Goal: Task Accomplishment & Management: Complete application form

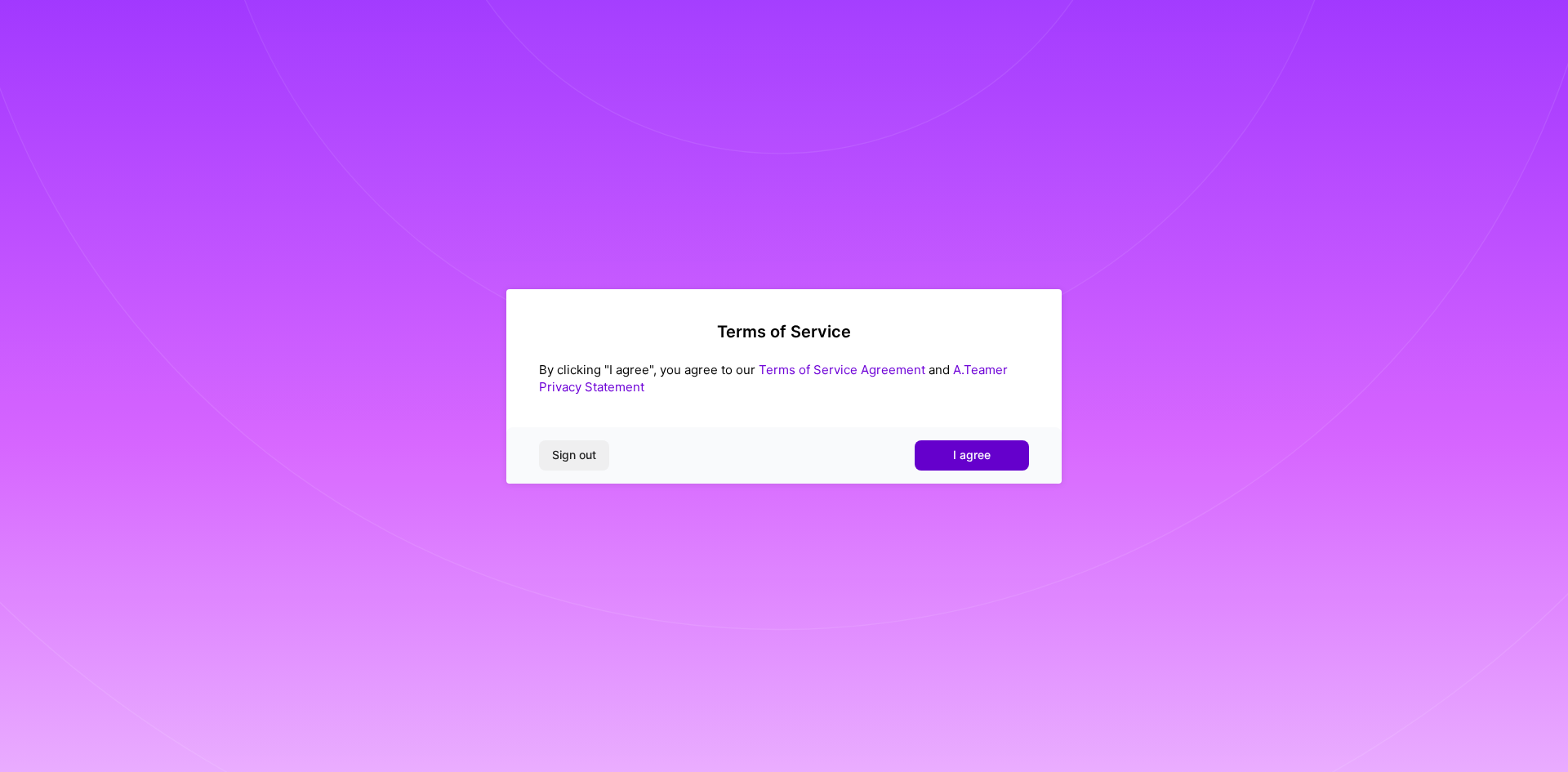
click at [976, 445] on button "I agree" at bounding box center [972, 455] width 114 height 29
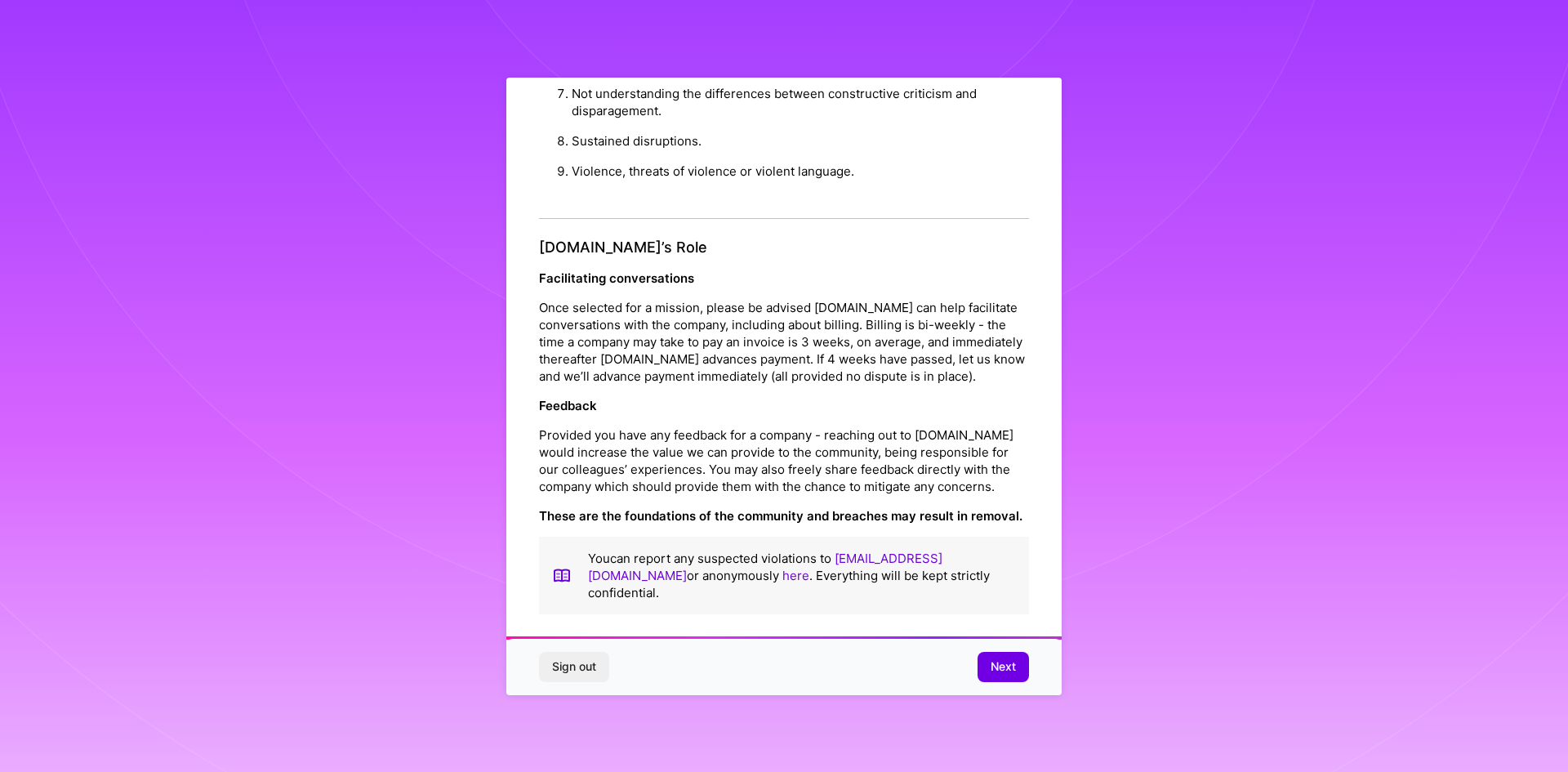
scroll to position [8, 0]
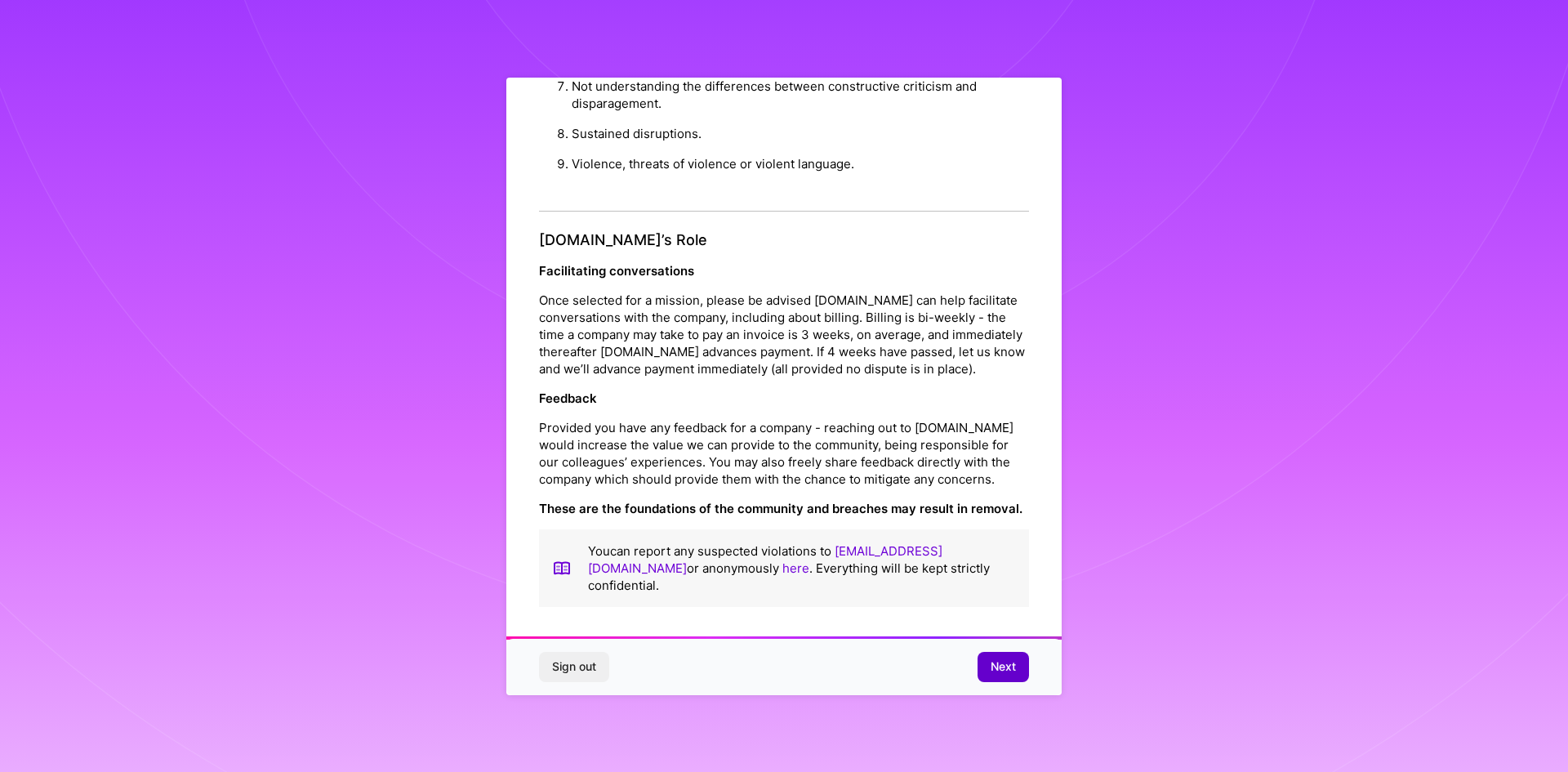
click at [991, 666] on span "Next" at bounding box center [1004, 667] width 25 height 17
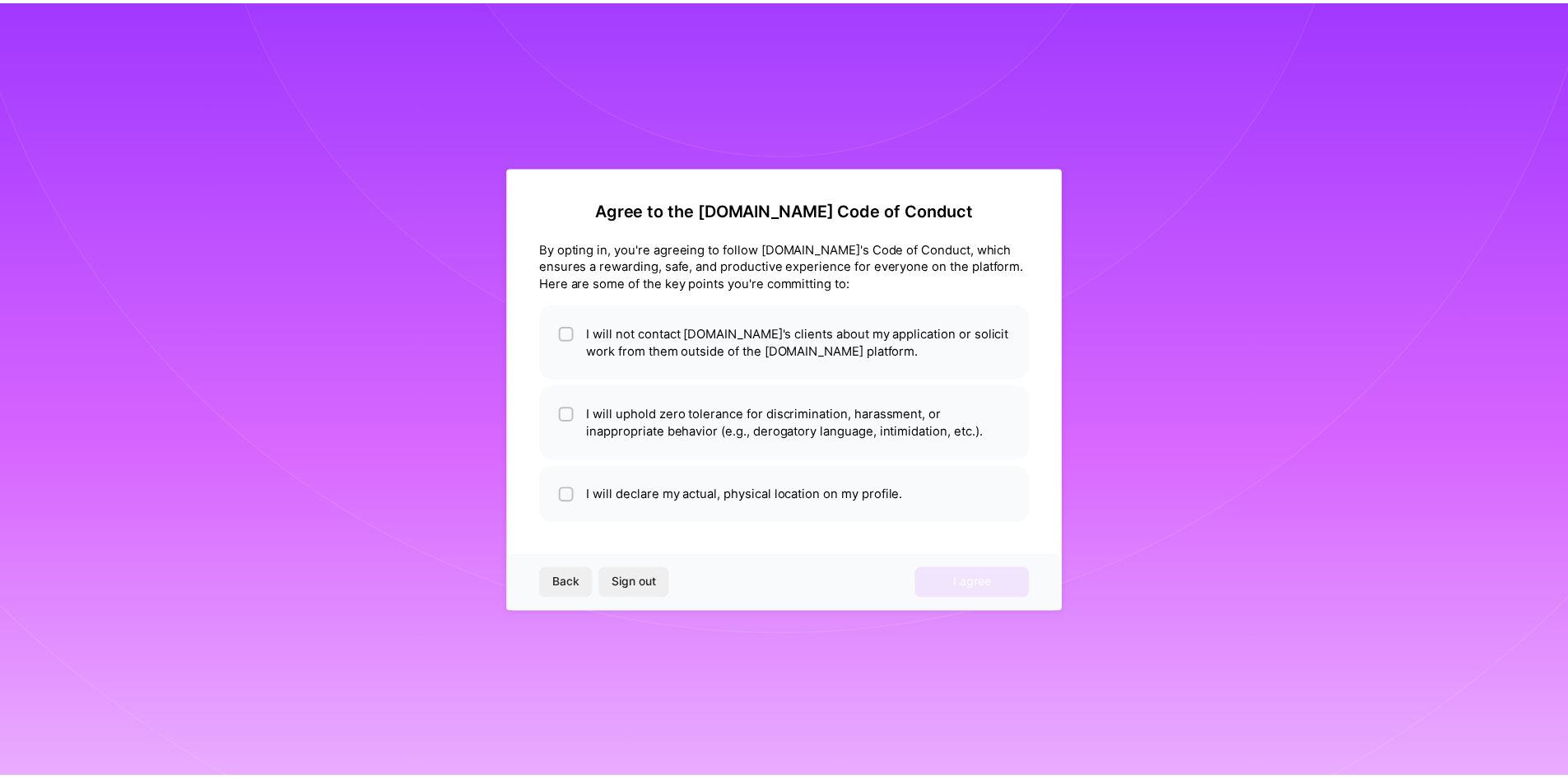
scroll to position [0, 0]
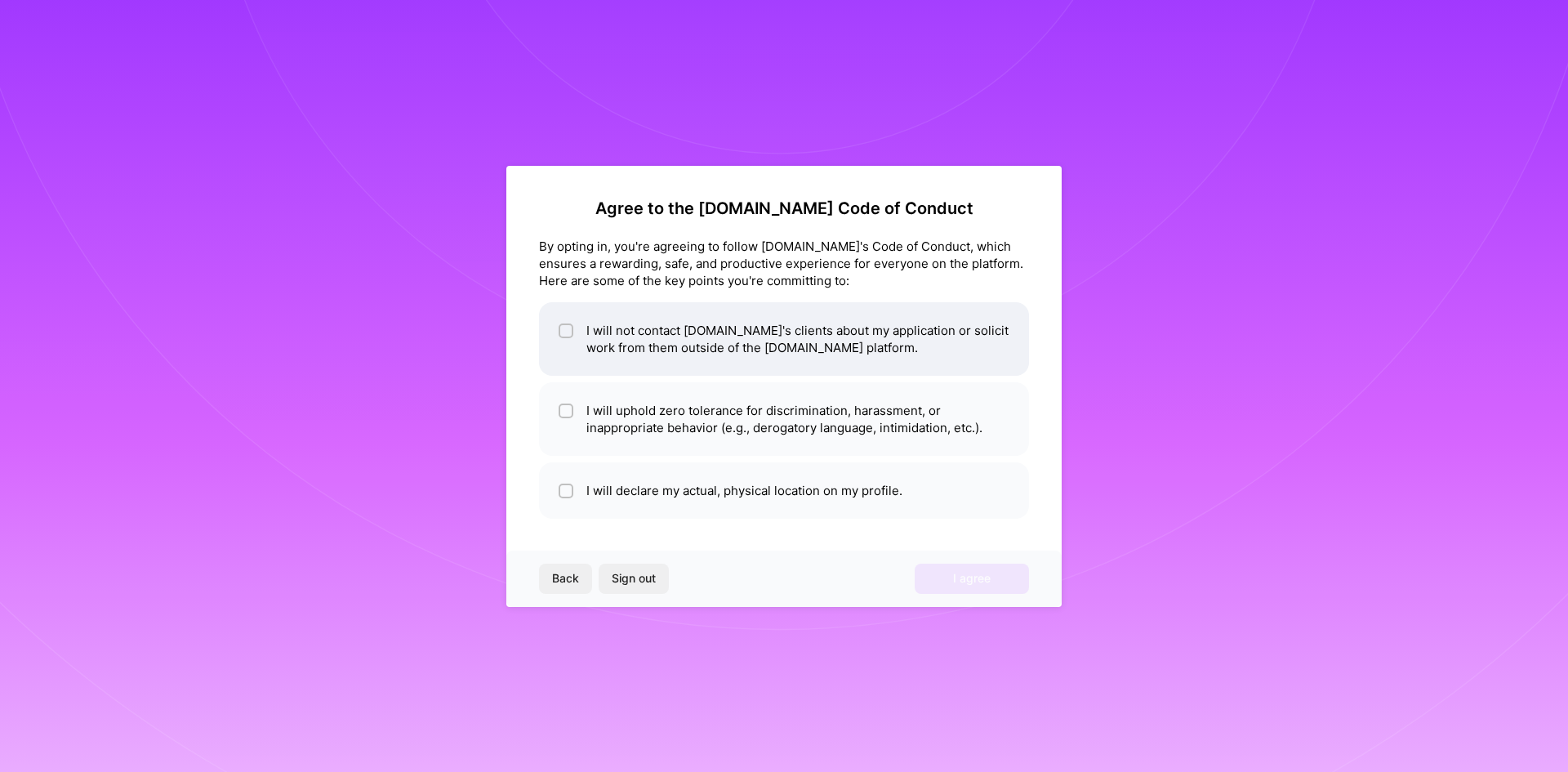
click at [608, 341] on li "I will not contact [DOMAIN_NAME]'s clients about my application or solicit work…" at bounding box center [784, 338] width 490 height 73
checkbox input "true"
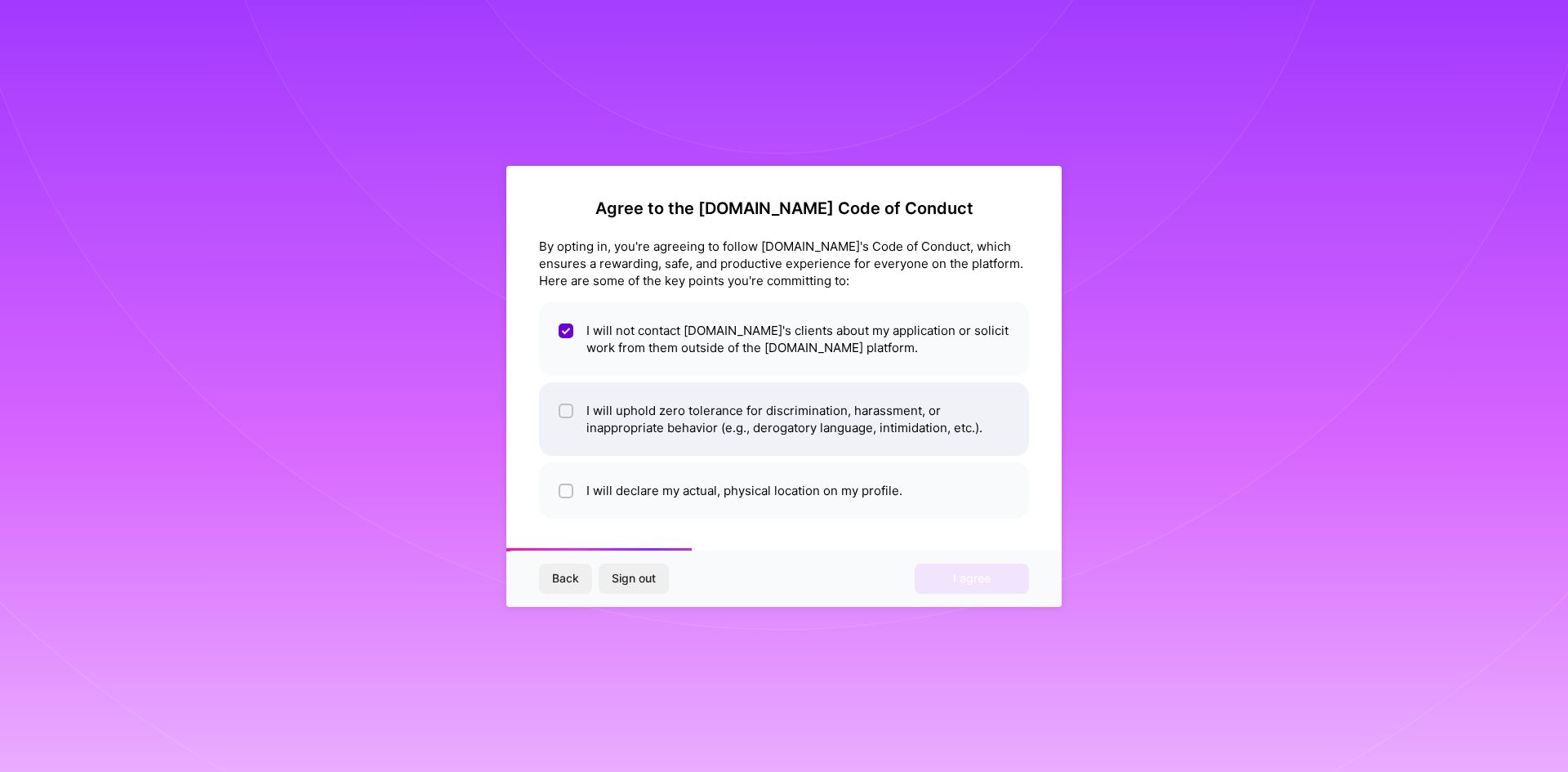
click at [636, 424] on li "I will uphold zero tolerance for discrimination, harassment, or inappropriate b…" at bounding box center [784, 418] width 490 height 73
checkbox input "true"
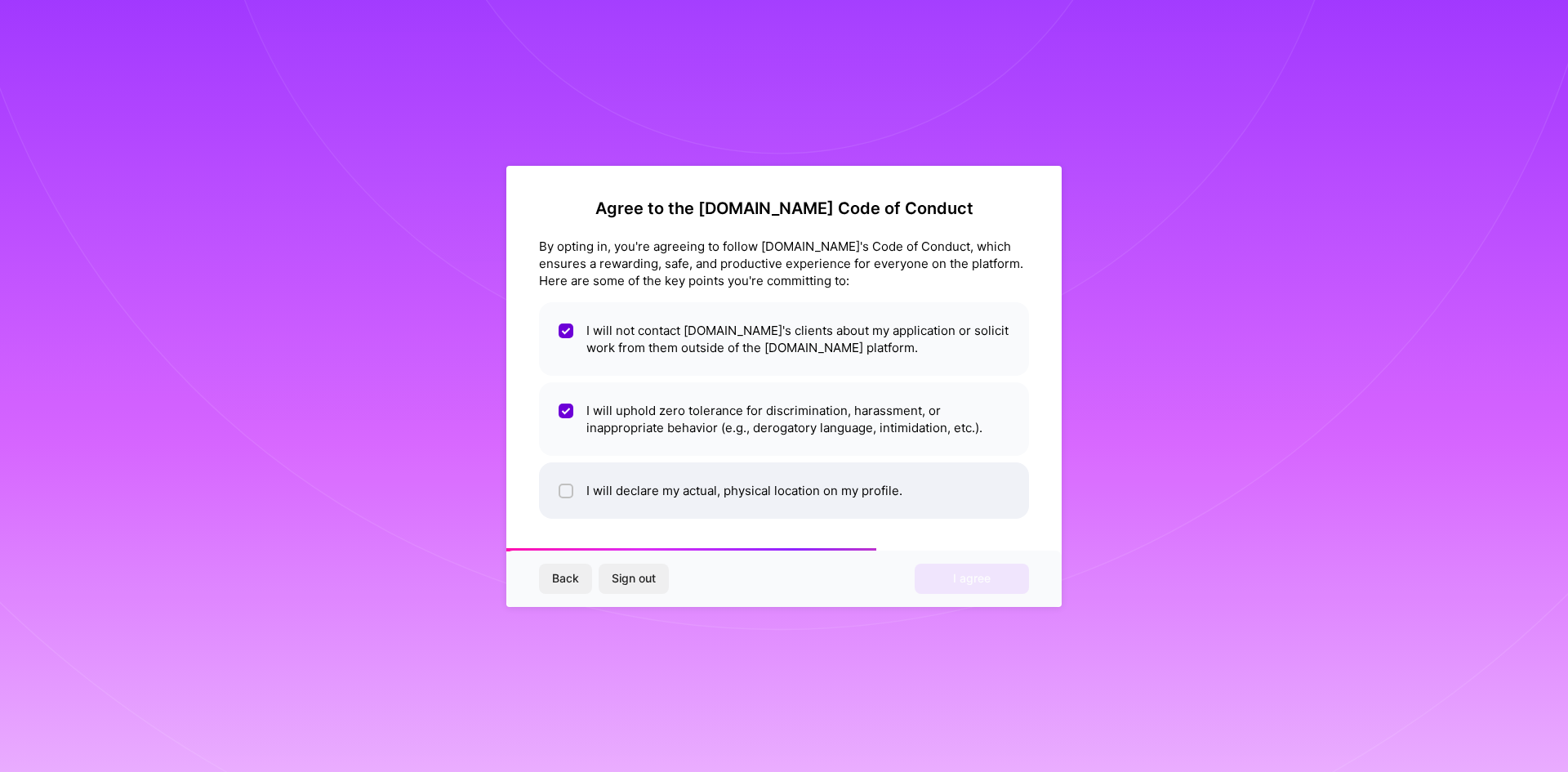
click at [643, 512] on li "I will declare my actual, physical location on my profile." at bounding box center [784, 490] width 490 height 57
checkbox input "true"
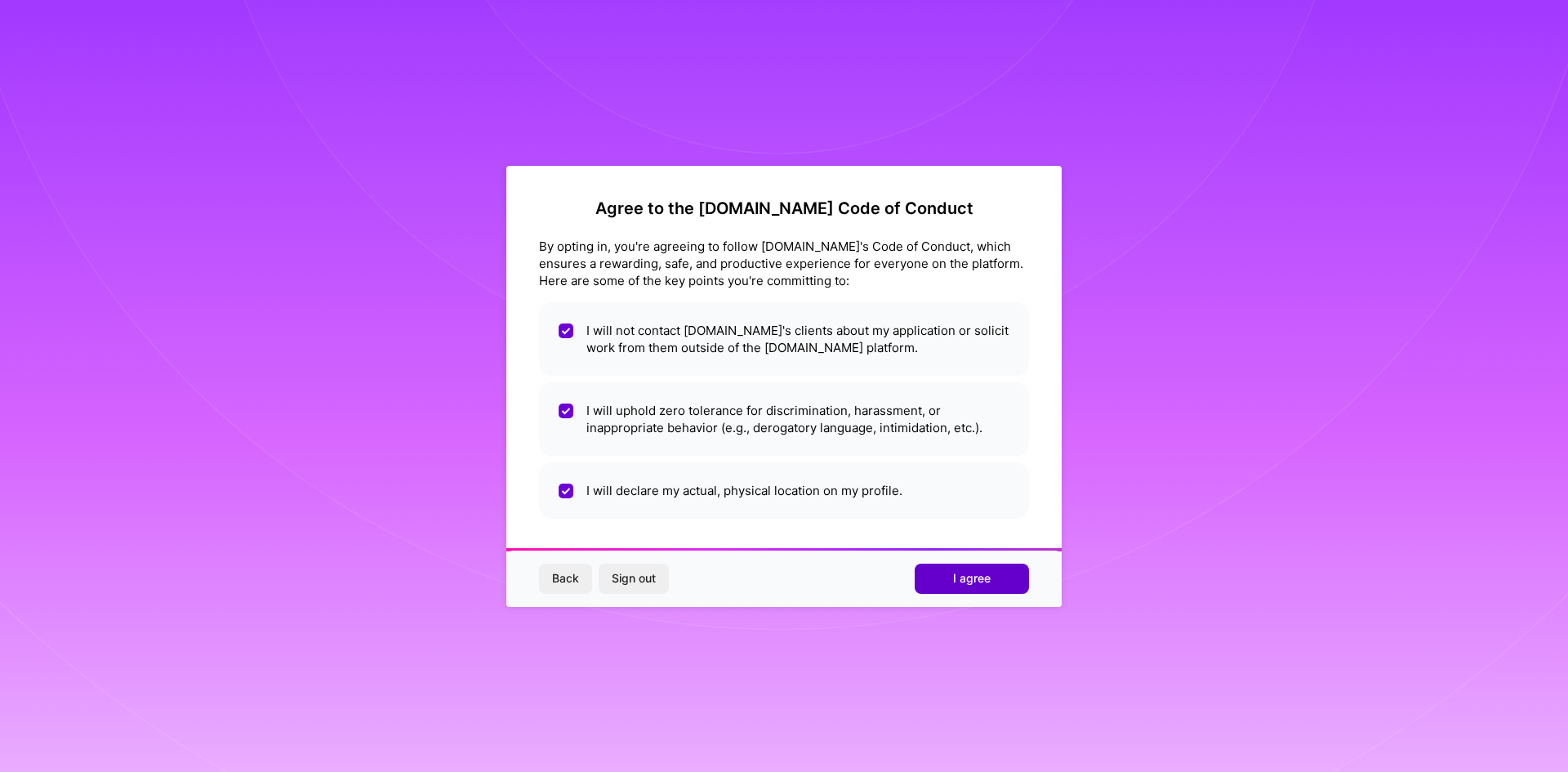
click at [967, 572] on span "I agree" at bounding box center [972, 578] width 38 height 17
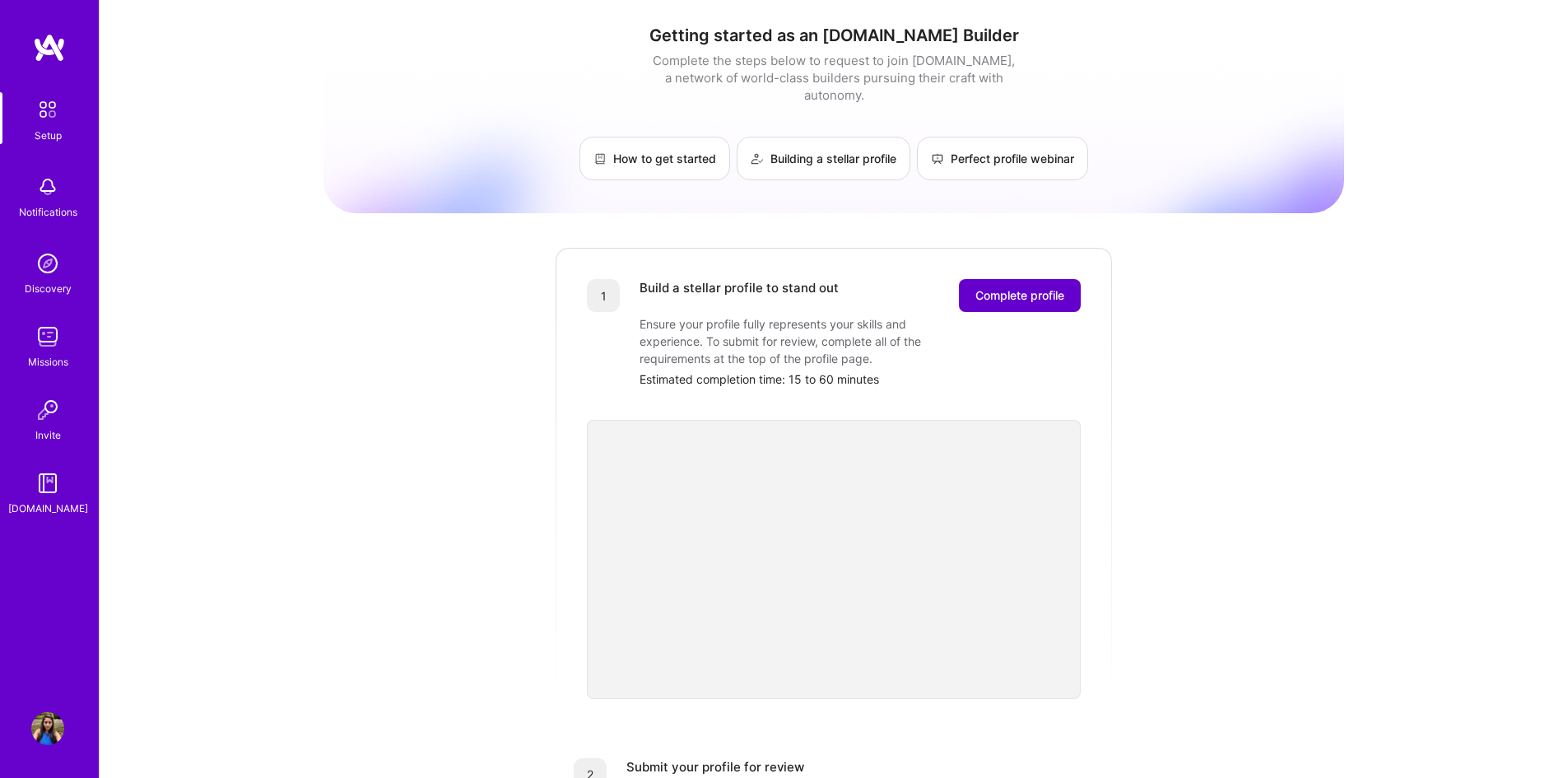
click at [1025, 292] on button "Complete profile" at bounding box center [1019, 296] width 122 height 33
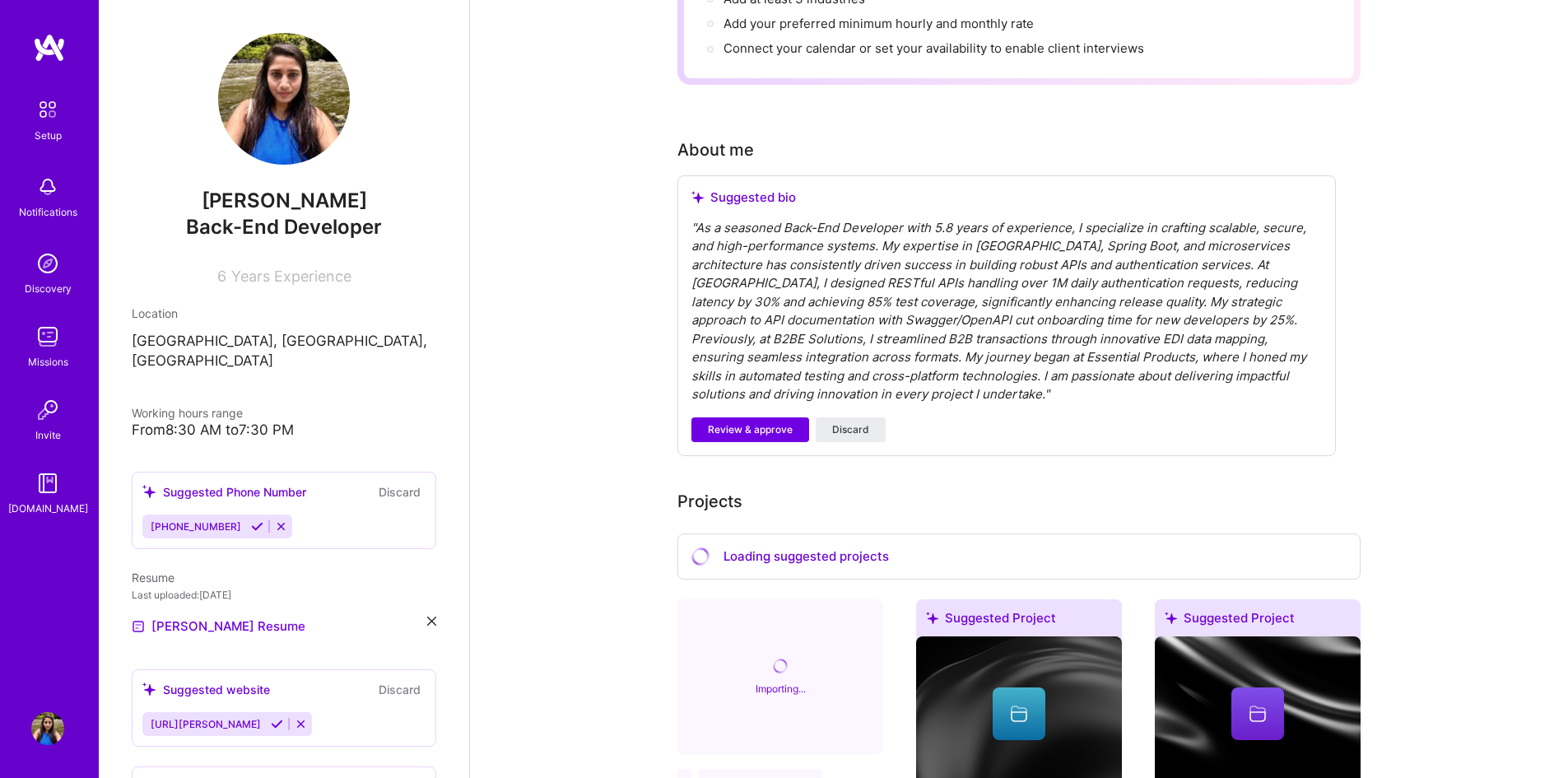
scroll to position [336, 0]
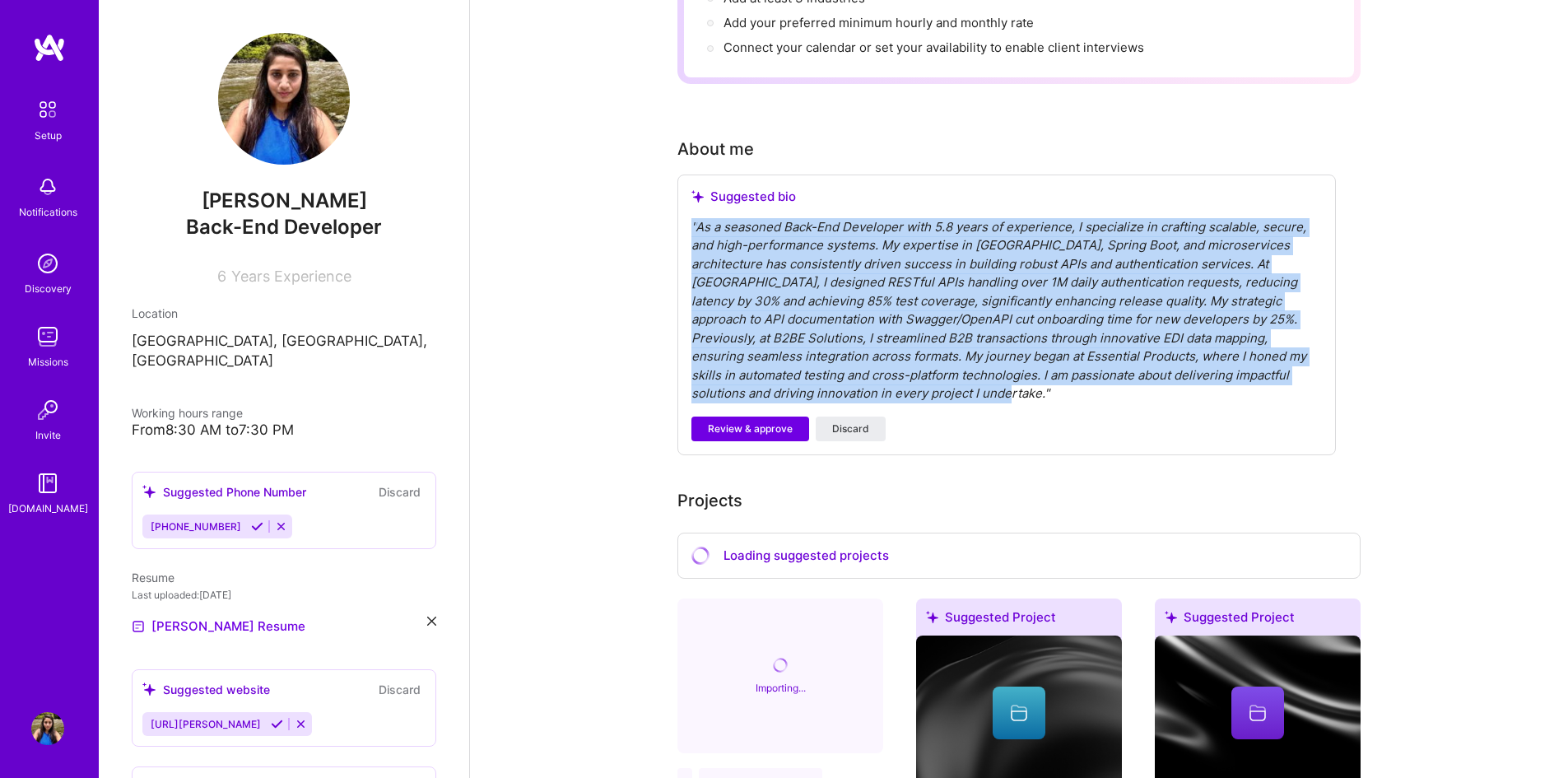
drag, startPoint x: 918, startPoint y: 376, endPoint x: 690, endPoint y: 209, distance: 282.6
click at [690, 209] on div "Suggested bio " As a seasoned Back-End Developer with 5.8 years of experience, …" at bounding box center [1006, 315] width 659 height 281
copy div "" As a seasoned Back-End Developer with 5.8 years of experience, I specialize i…"
click at [738, 421] on span "Review & approve" at bounding box center [750, 428] width 84 height 15
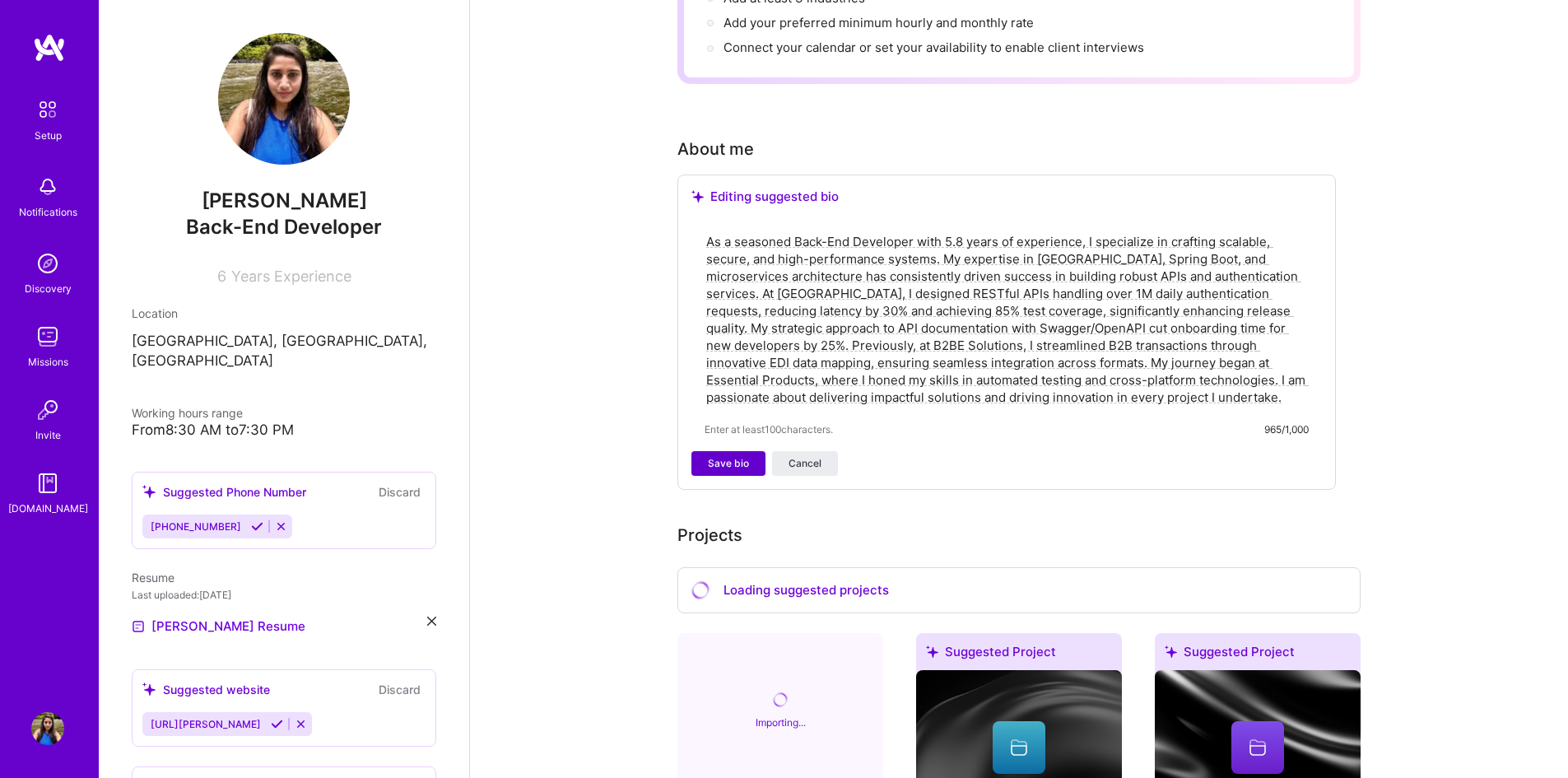
click at [734, 456] on span "Save bio" at bounding box center [729, 463] width 41 height 15
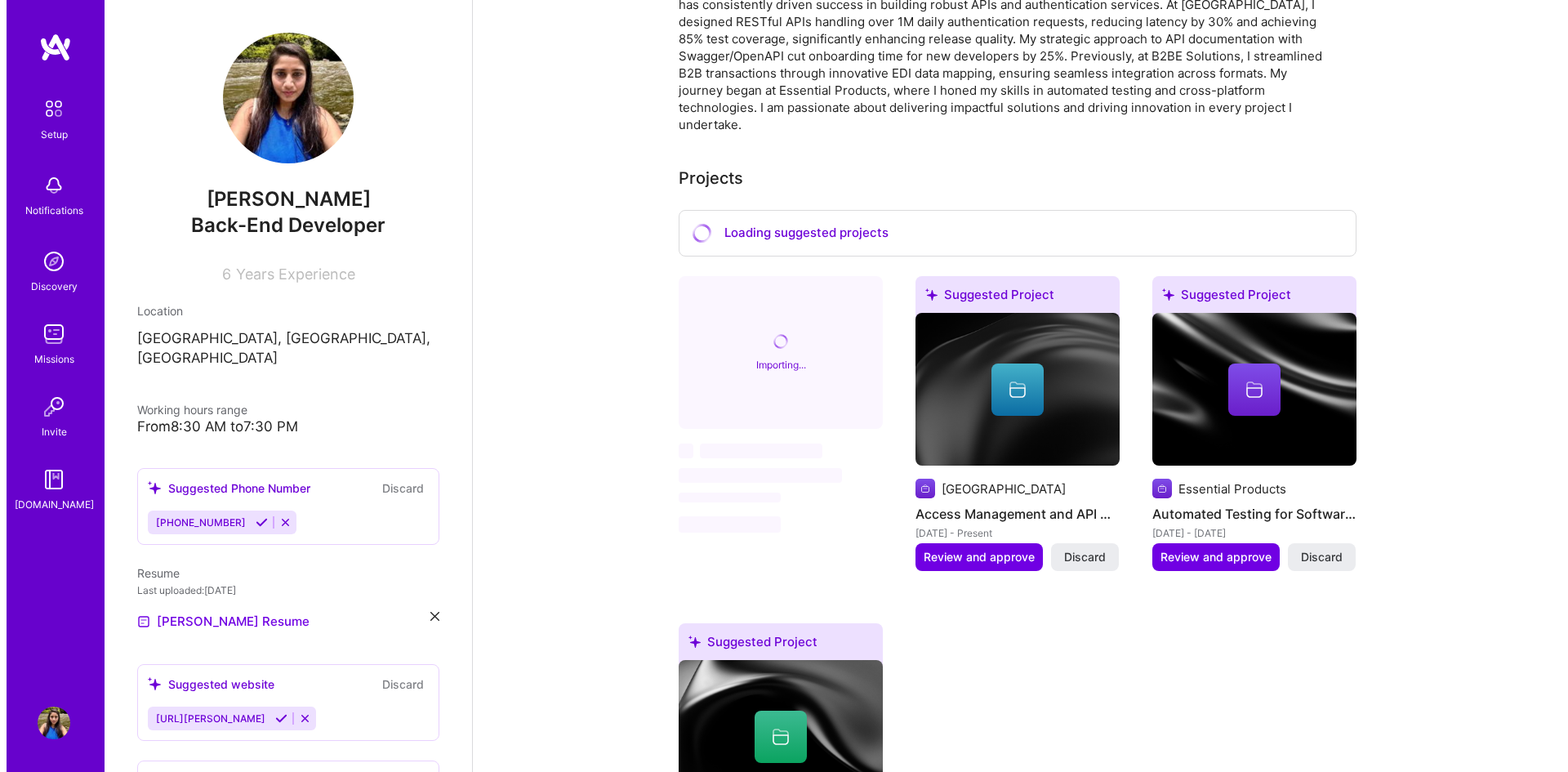
scroll to position [521, 0]
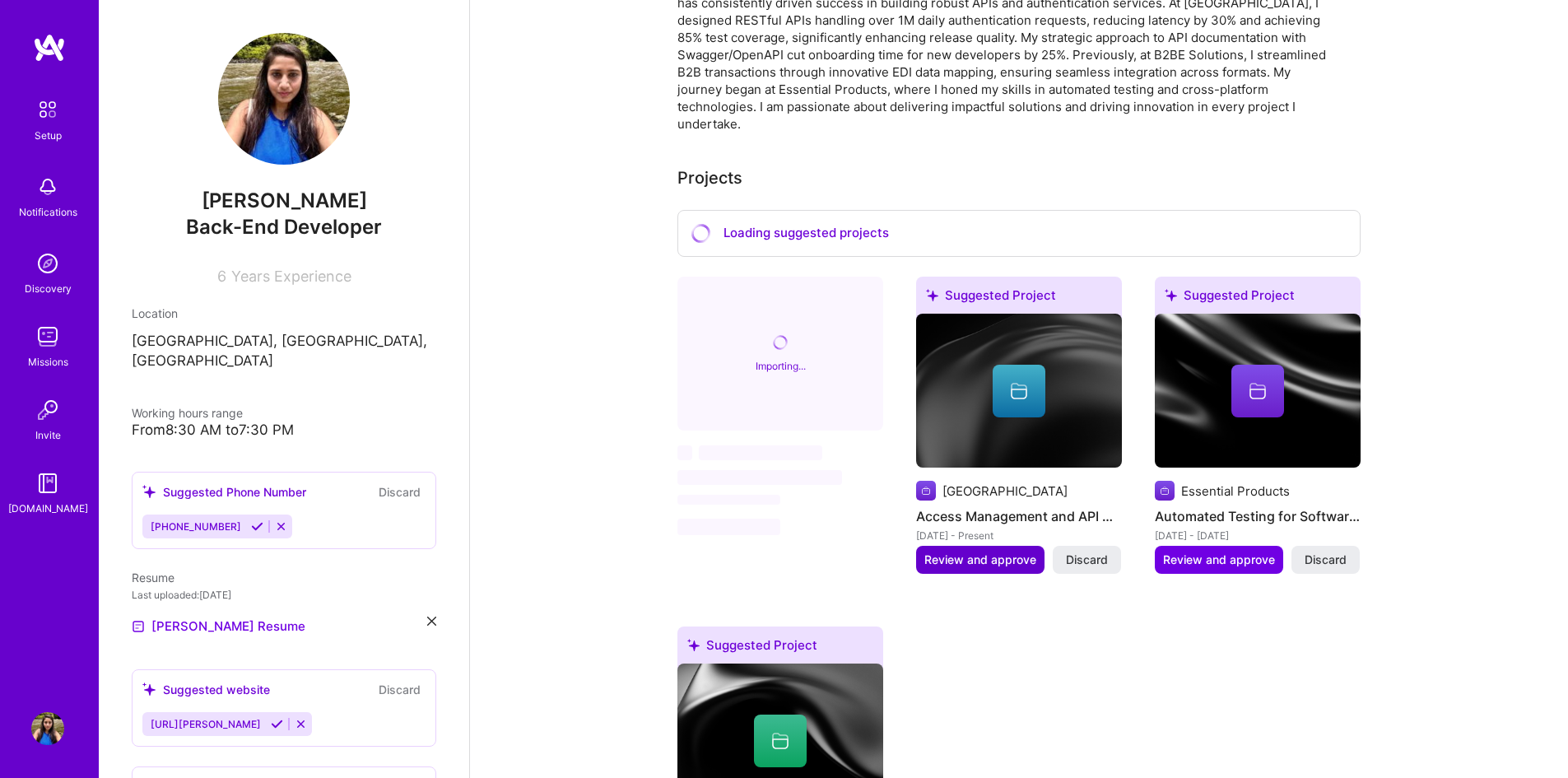
click at [966, 552] on span "Review and approve" at bounding box center [980, 560] width 112 height 17
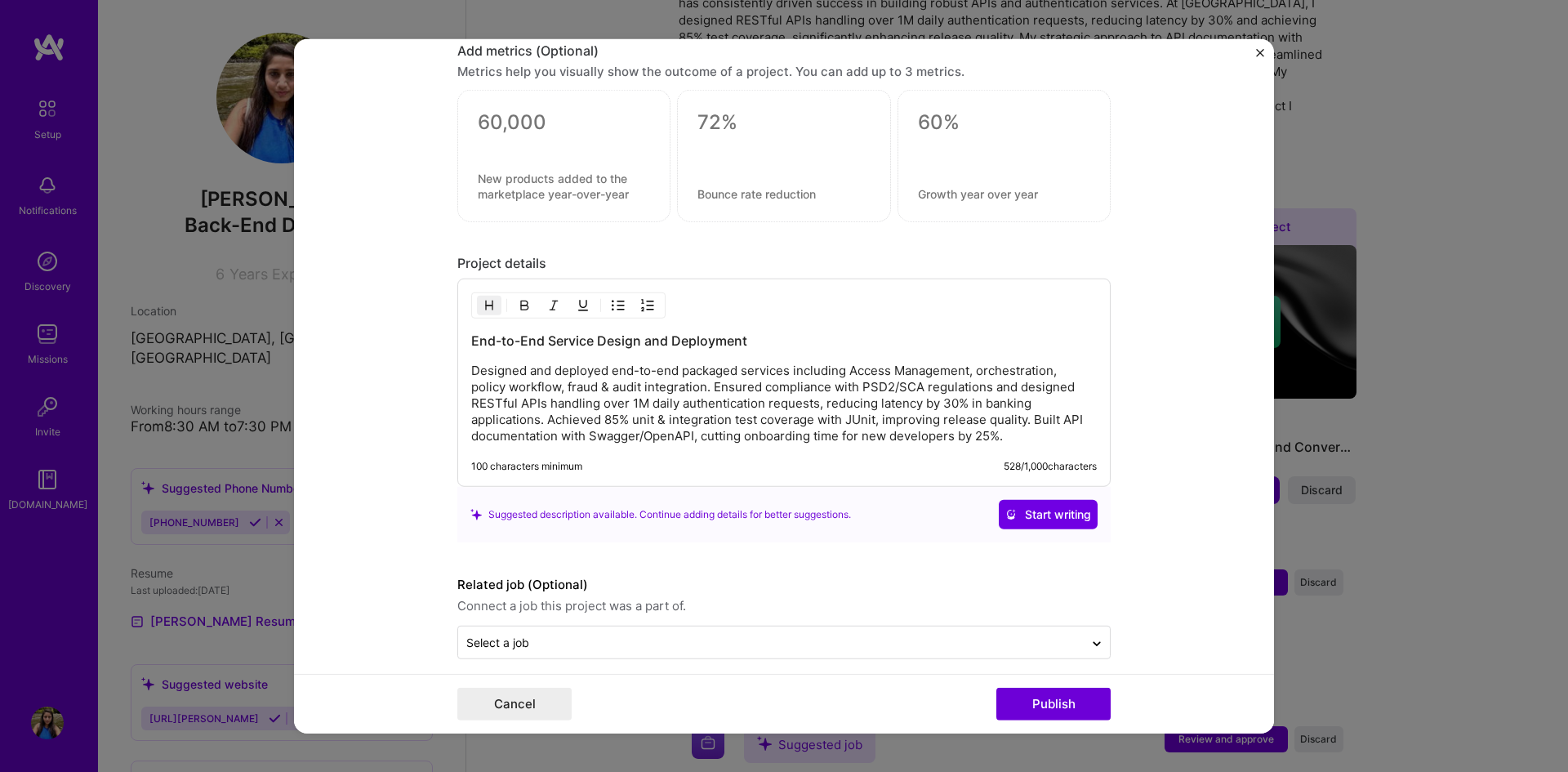
scroll to position [1234, 0]
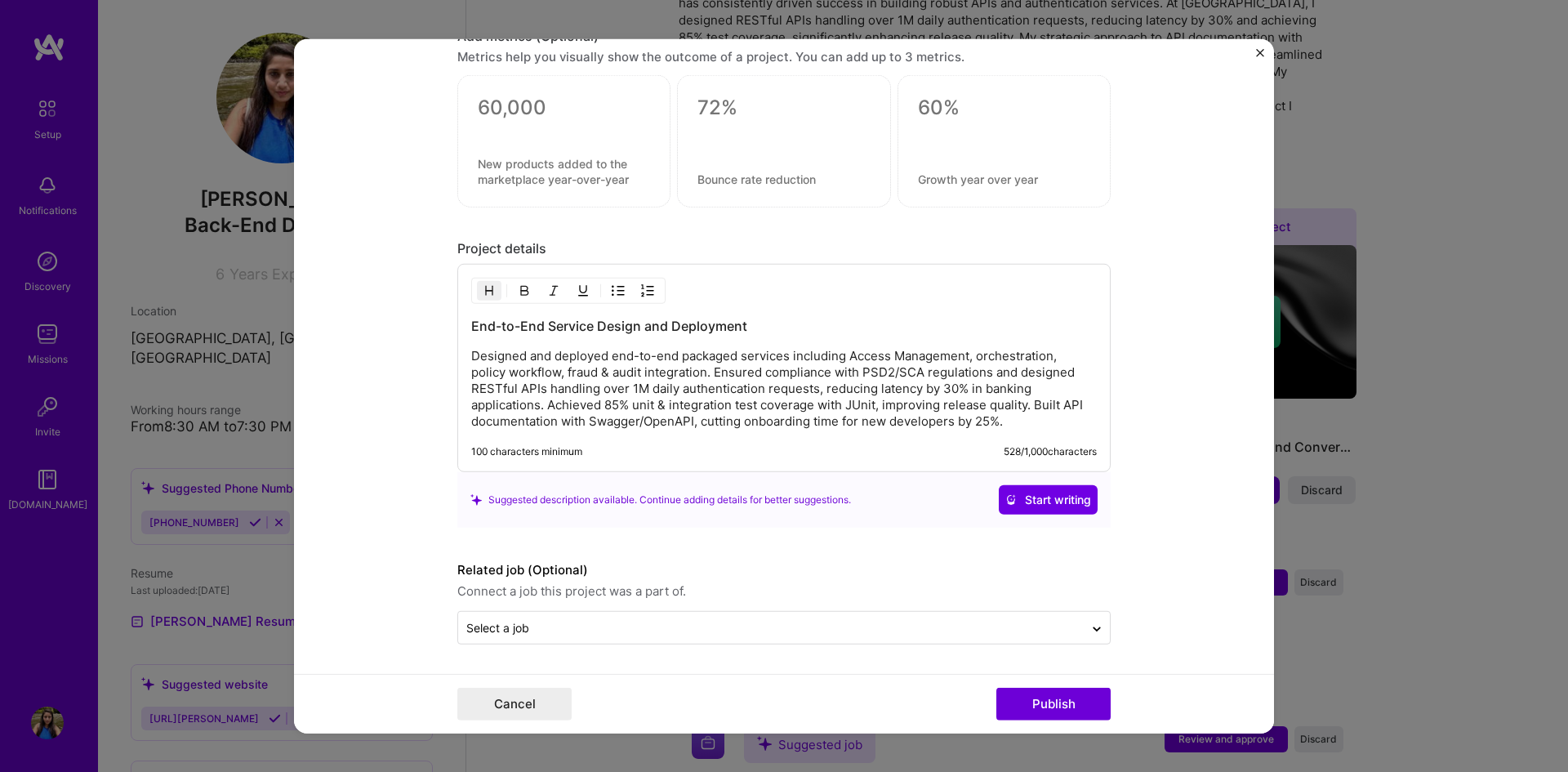
click at [802, 647] on form "Editing suggested project This project is suggested based on your LinkedIn, res…" at bounding box center [784, 385] width 980 height 695
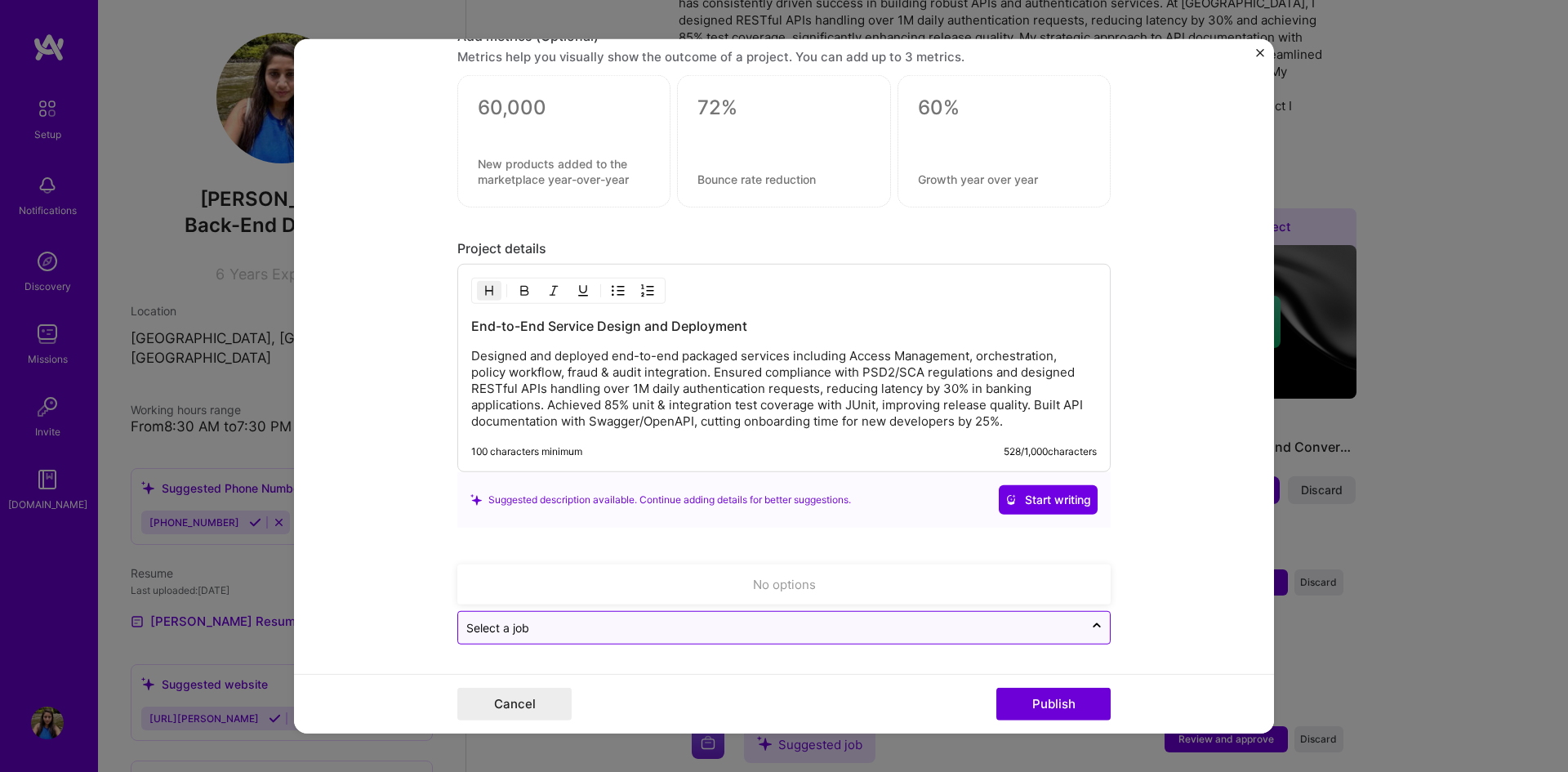
click at [780, 627] on input "text" at bounding box center [771, 628] width 609 height 18
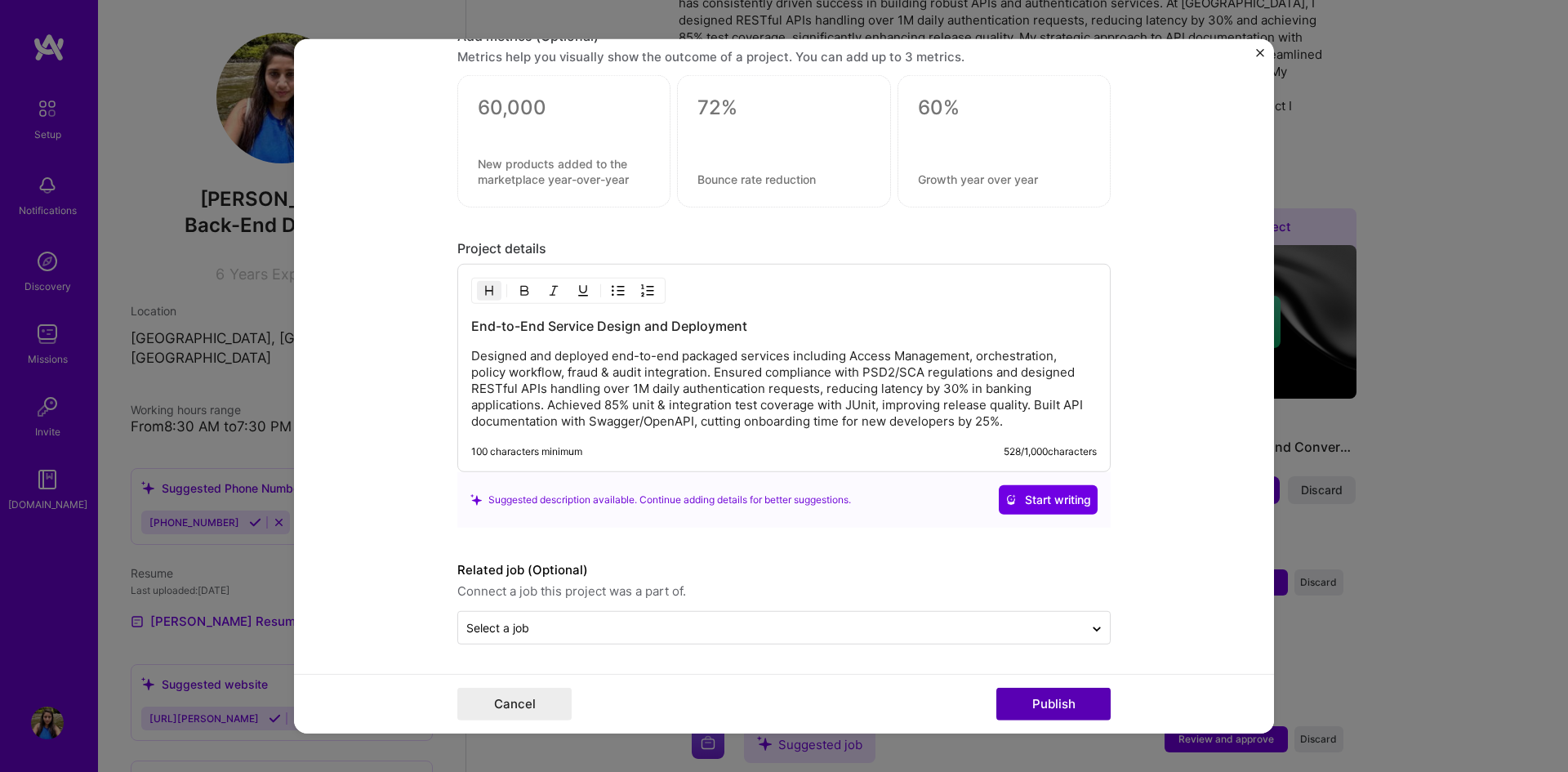
click at [1010, 696] on button "Publish" at bounding box center [1053, 705] width 114 height 33
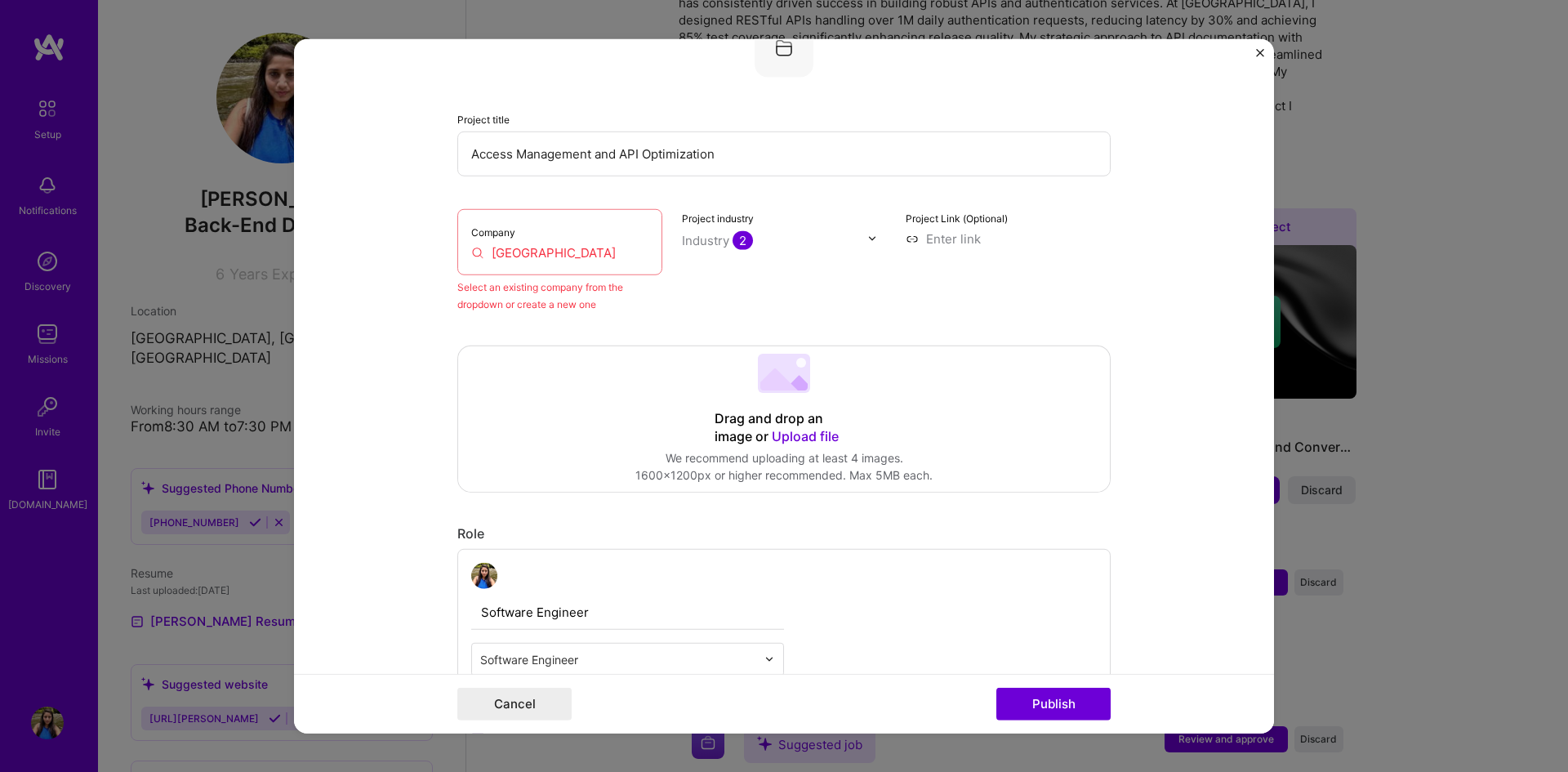
scroll to position [107, 0]
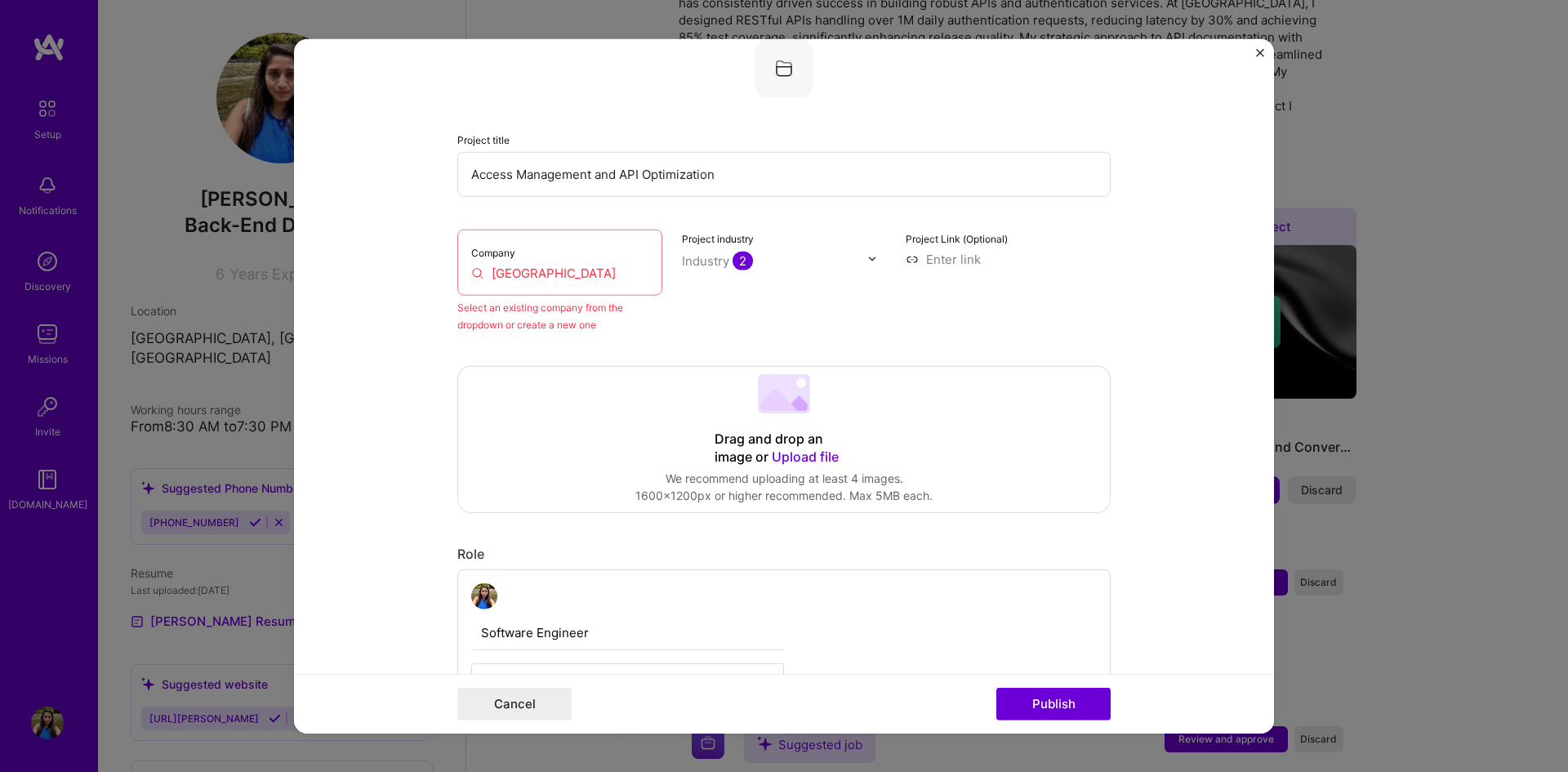
click at [555, 276] on input "[GEOGRAPHIC_DATA]" at bounding box center [560, 273] width 177 height 18
click at [577, 255] on div "Company [GEOGRAPHIC_DATA]" at bounding box center [559, 262] width 205 height 66
click at [593, 277] on input "[GEOGRAPHIC_DATA]" at bounding box center [560, 273] width 177 height 18
click at [645, 270] on div "Company [GEOGRAPHIC_DATA]" at bounding box center [559, 262] width 205 height 66
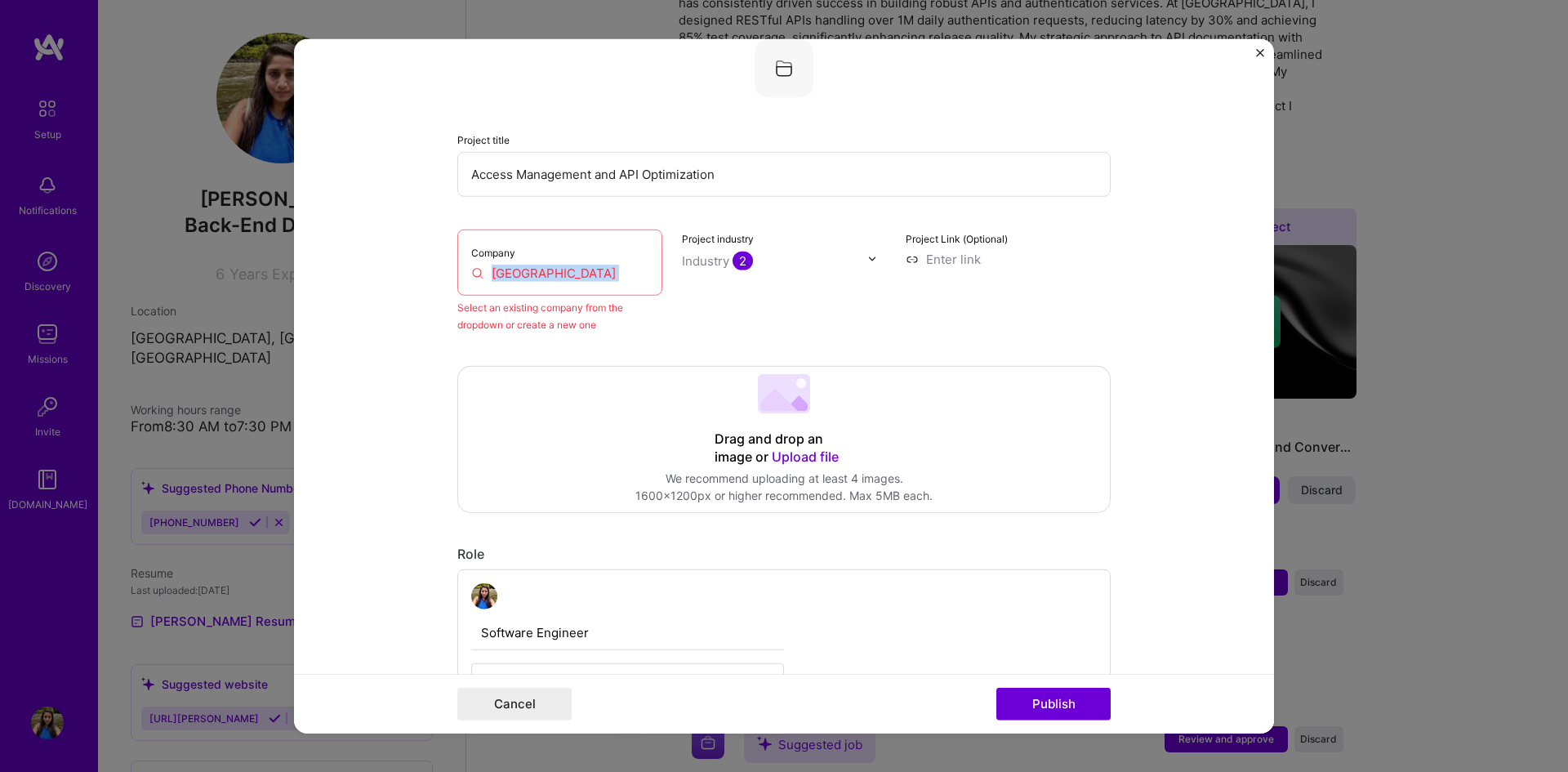
click at [645, 270] on div "Company [GEOGRAPHIC_DATA]" at bounding box center [559, 262] width 205 height 66
click at [583, 402] on div "Drag and drop an image or Upload file Upload file We recommend uploading at lea…" at bounding box center [784, 438] width 652 height 145
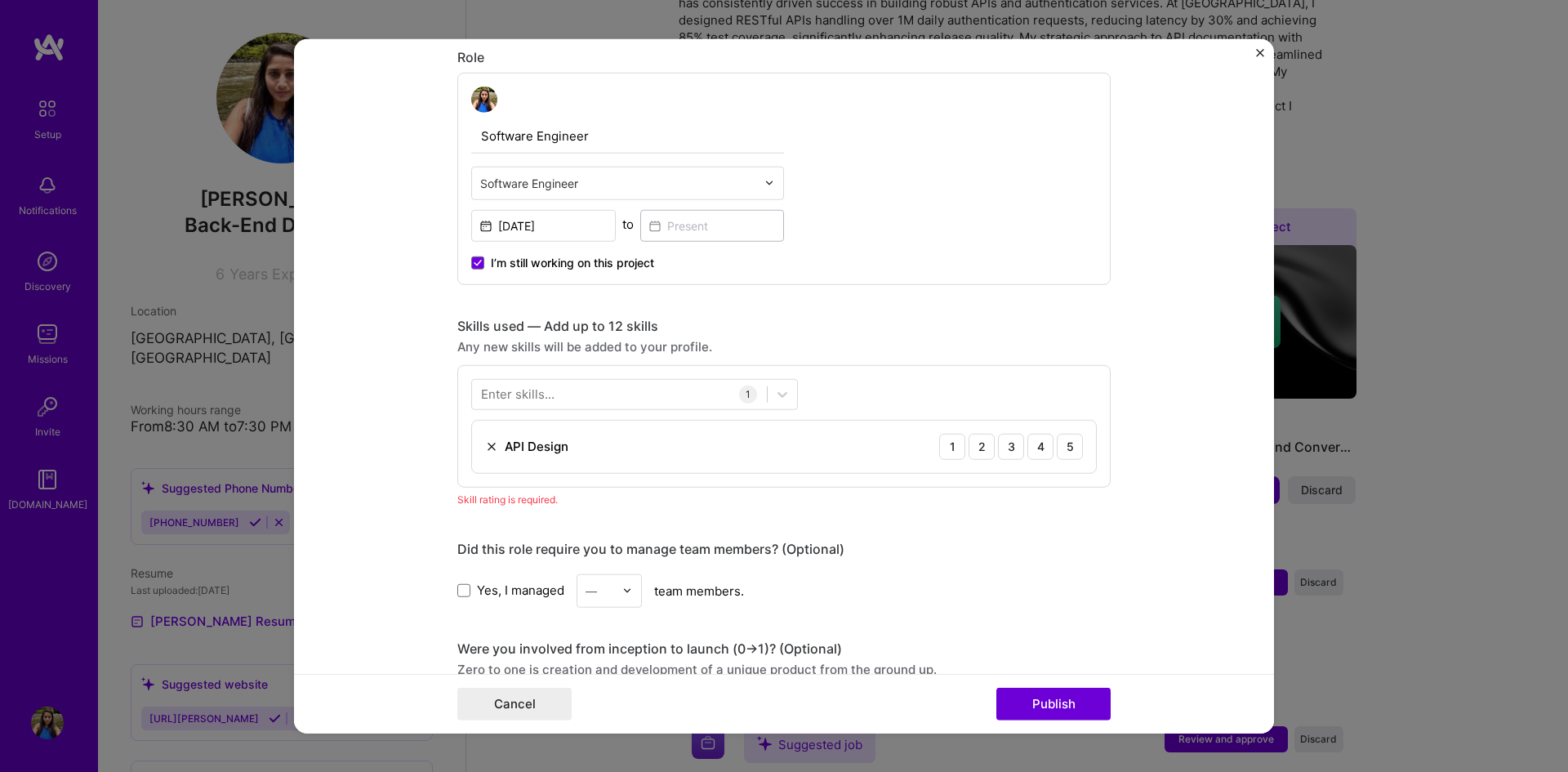
scroll to position [597, 0]
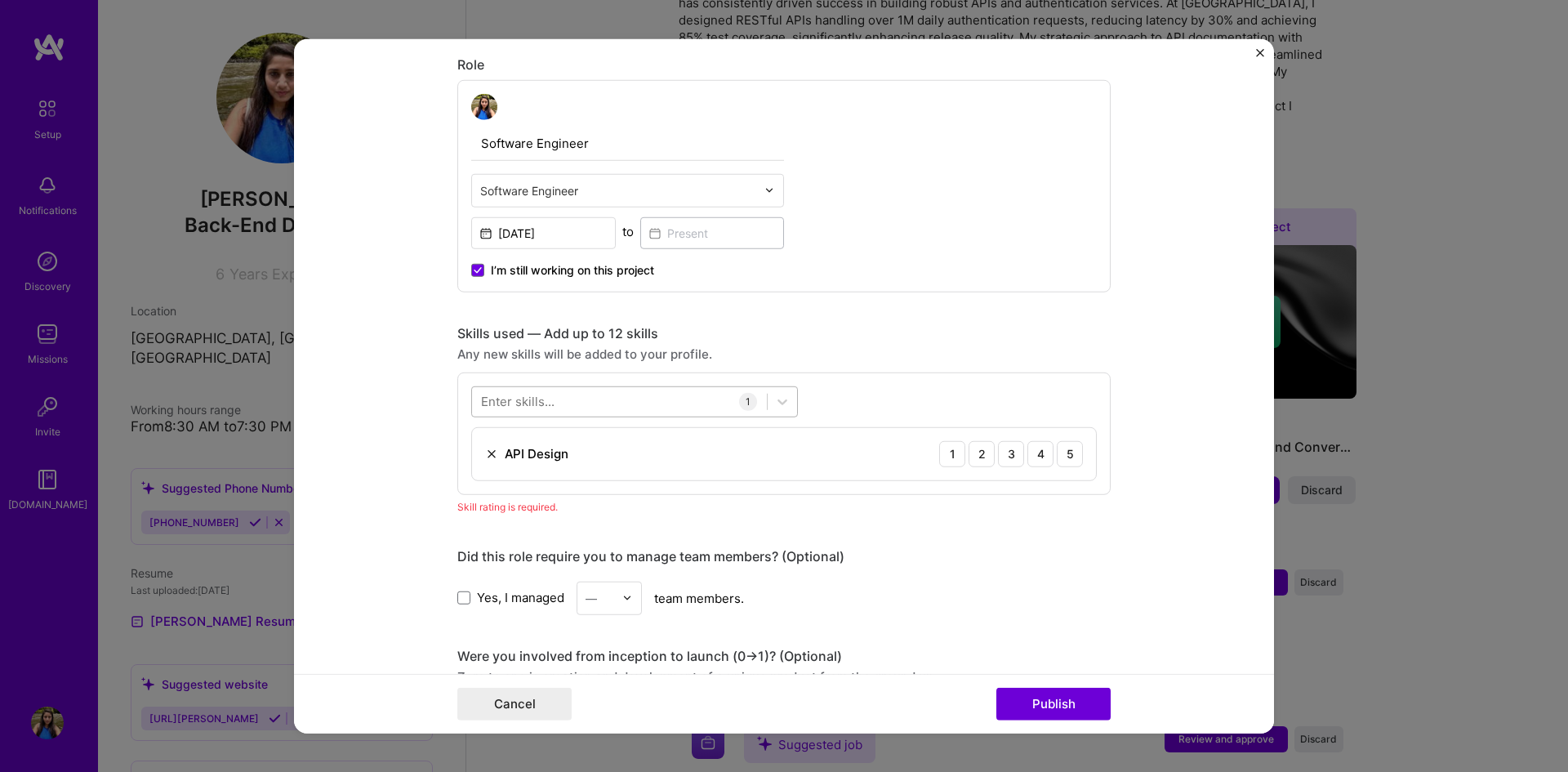
click at [654, 406] on div at bounding box center [619, 402] width 295 height 27
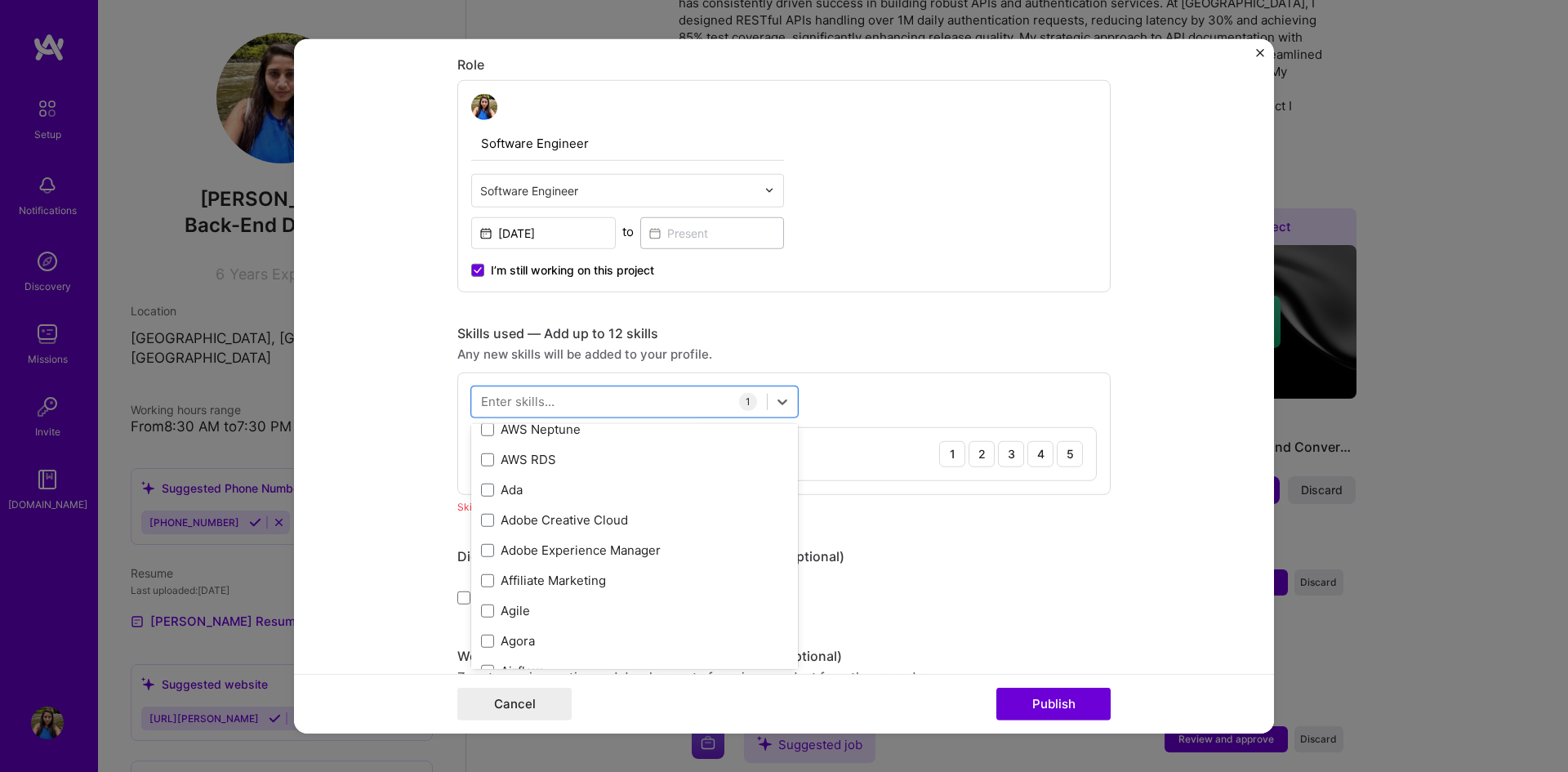
scroll to position [756, 0]
type input "l"
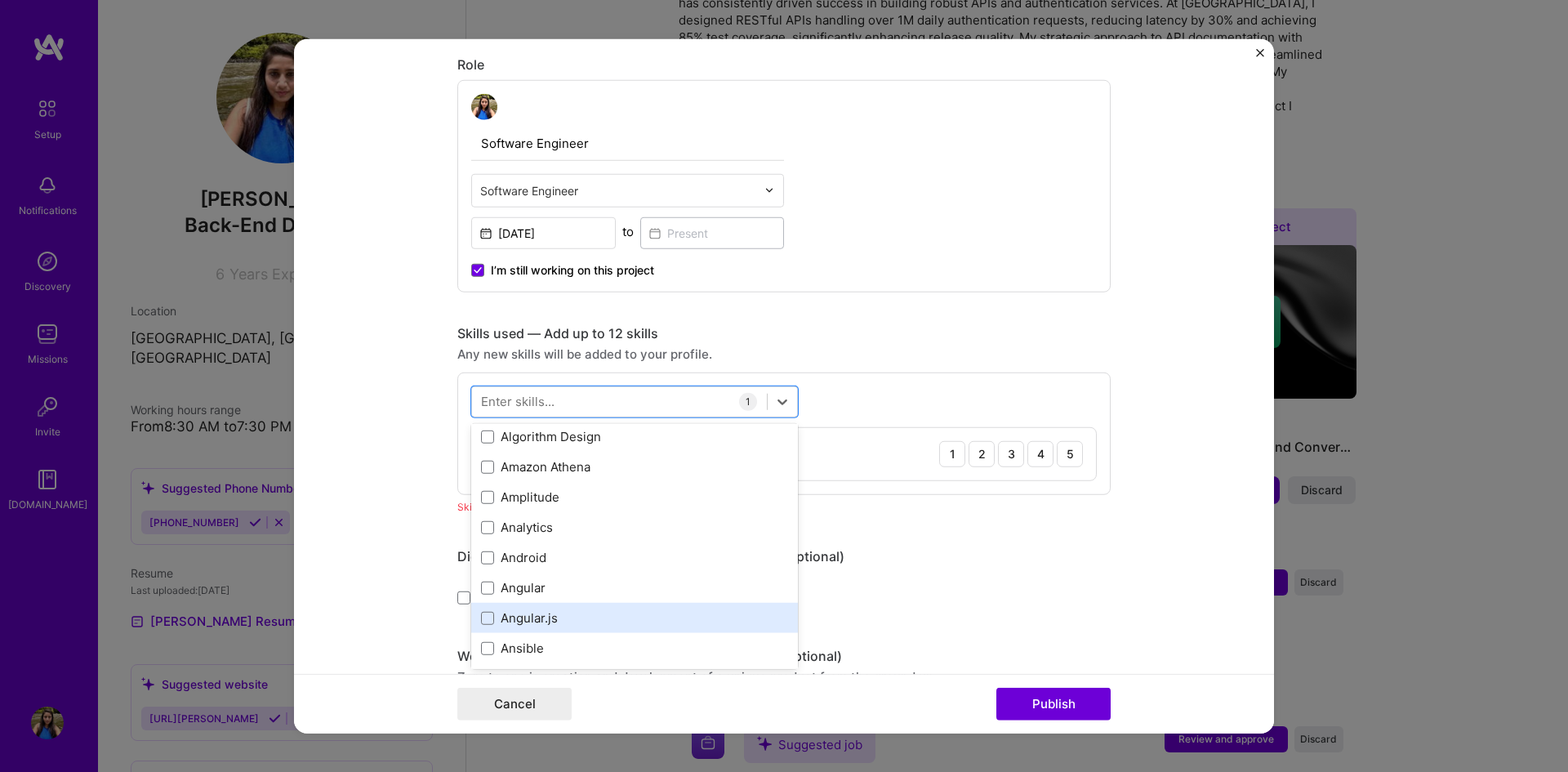
type input "j"
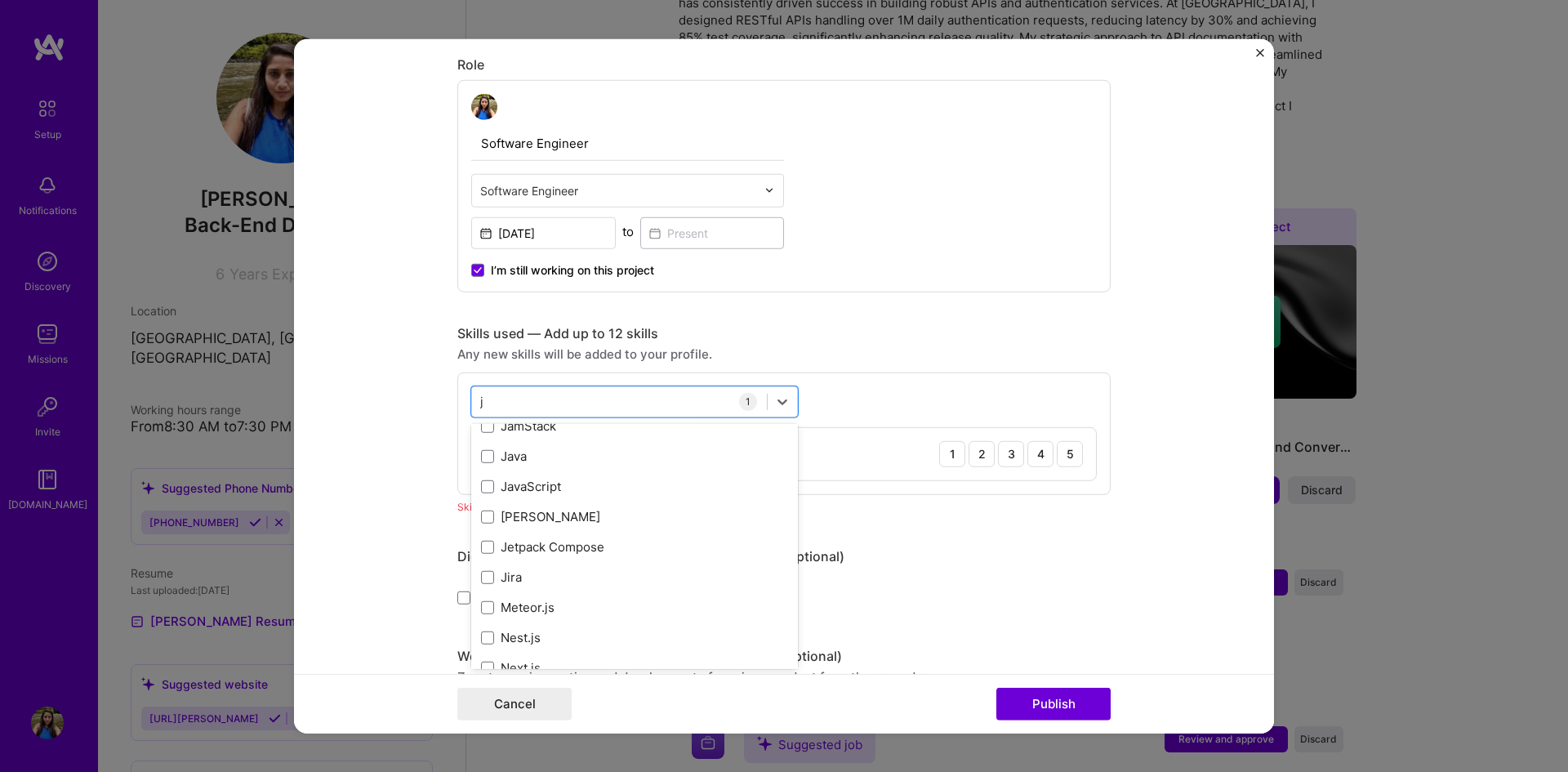
scroll to position [405, 0]
click at [481, 453] on span at bounding box center [487, 455] width 13 height 13
click at [0, 0] on input "checkbox" at bounding box center [0, 0] width 0 height 0
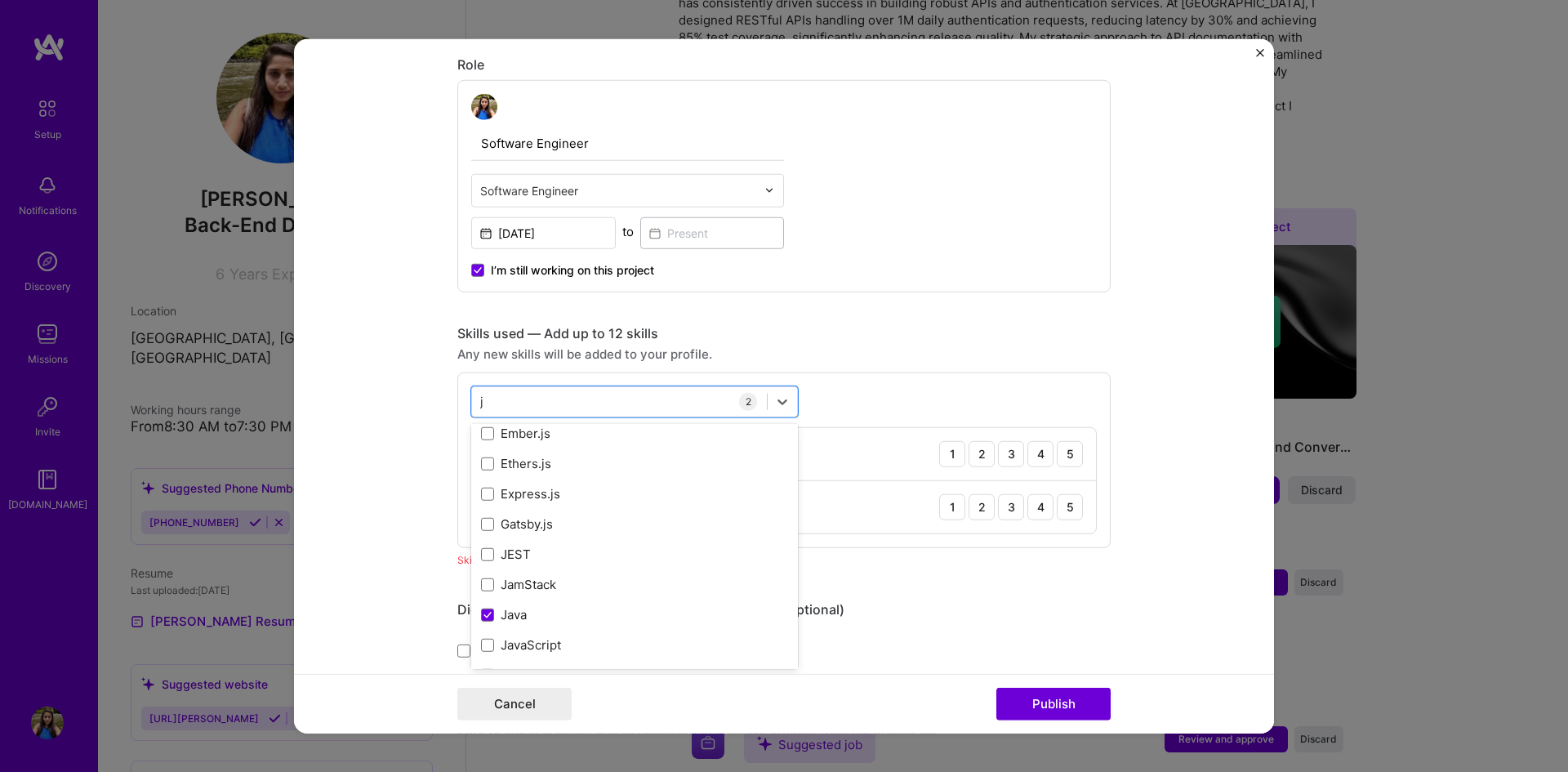
scroll to position [0, 0]
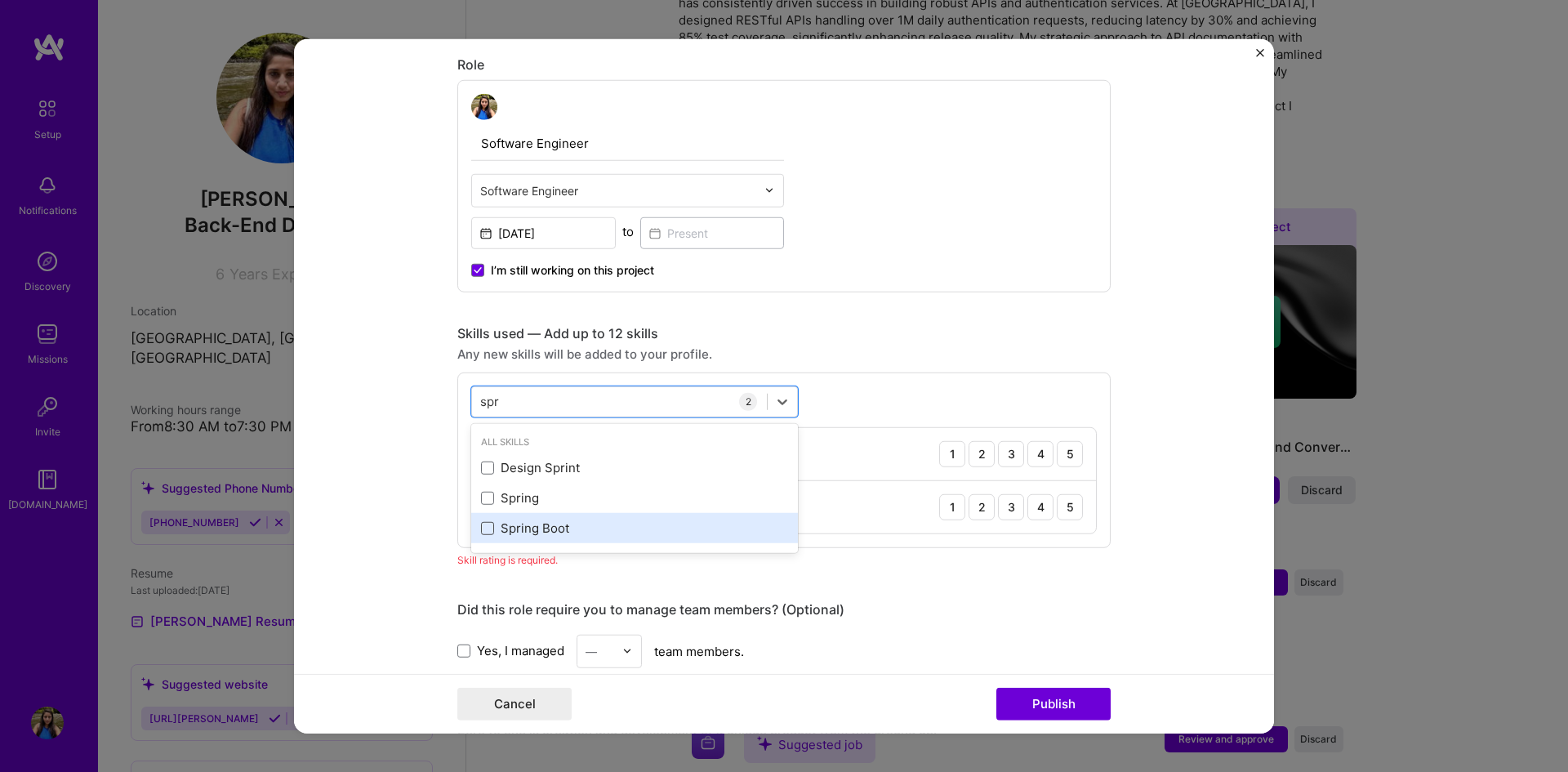
click at [484, 529] on span at bounding box center [487, 528] width 13 height 13
click at [0, 0] on input "checkbox" at bounding box center [0, 0] width 0 height 0
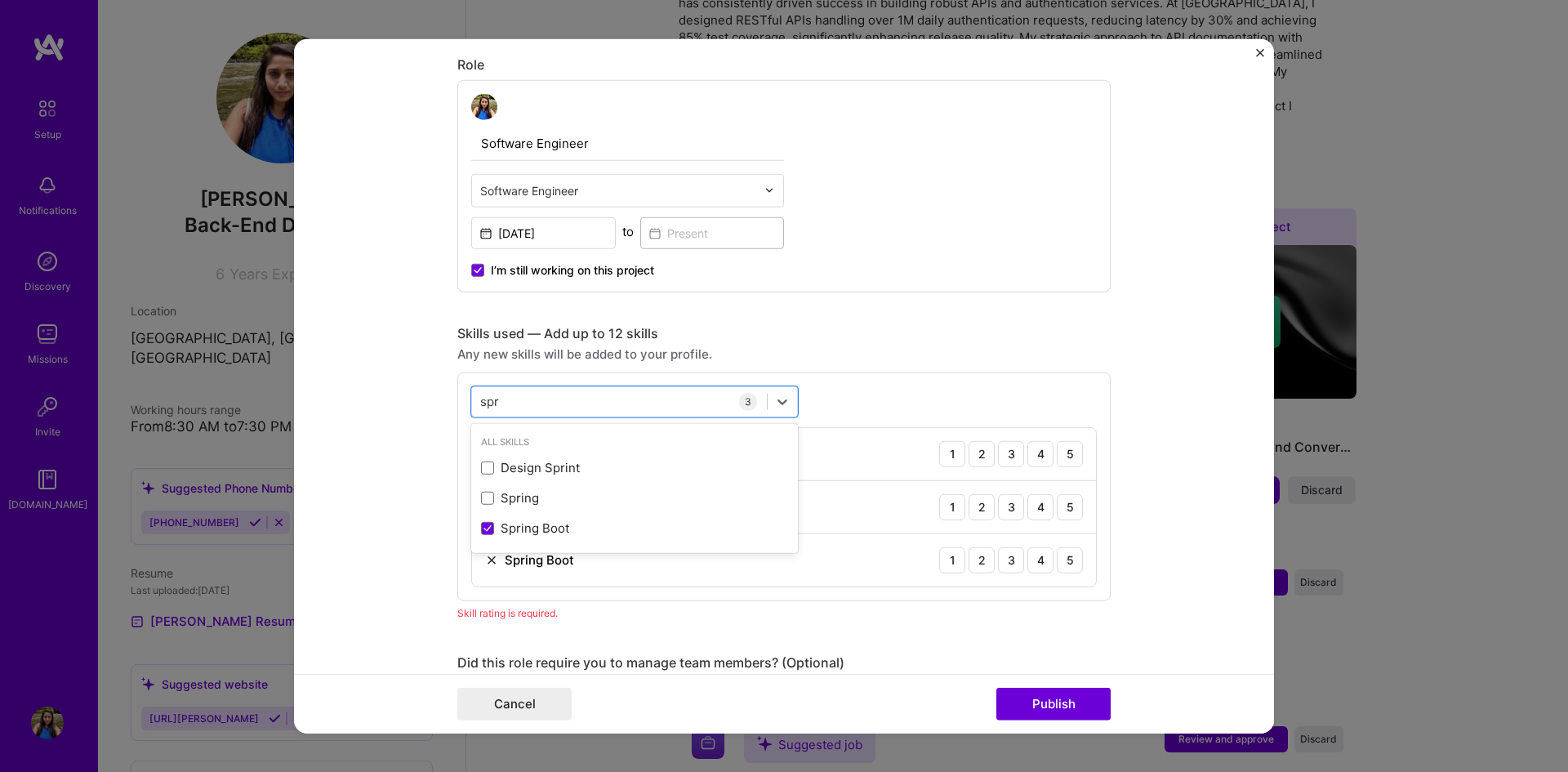
click at [533, 385] on div "option Spring Boot, selected. option Design Sprint focused, 0 of 2. 3 results a…" at bounding box center [784, 485] width 654 height 229
click at [533, 385] on div "spr spr 3 API Design 1 2 3 4 5 Java 1 2 3 4 5 Spring Boot 1 2 3 4 5" at bounding box center [784, 485] width 654 height 229
click at [538, 401] on div "spr spr" at bounding box center [619, 402] width 295 height 27
type input "s"
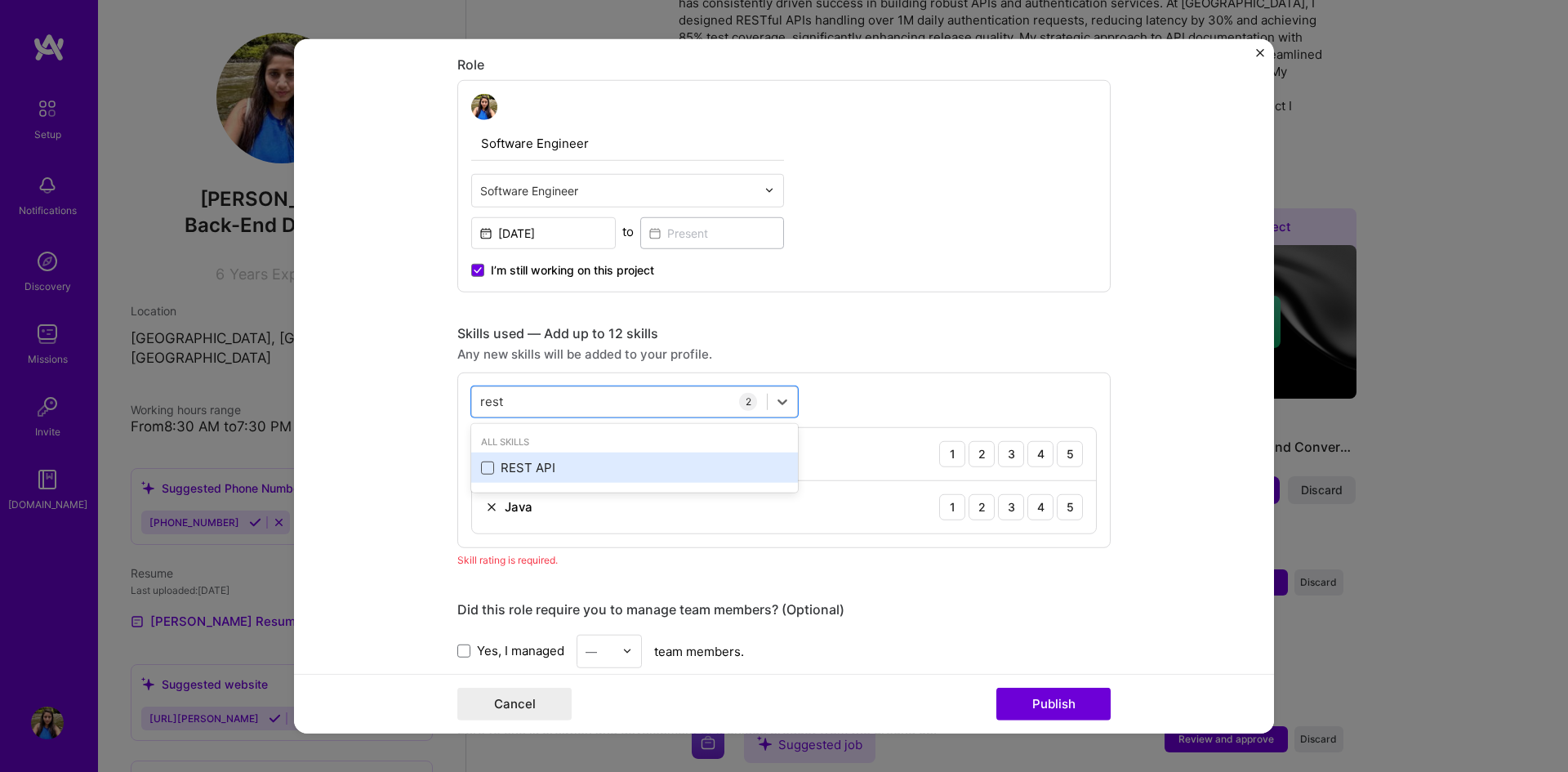
click at [484, 471] on span at bounding box center [487, 468] width 13 height 13
click at [0, 0] on input "checkbox" at bounding box center [0, 0] width 0 height 0
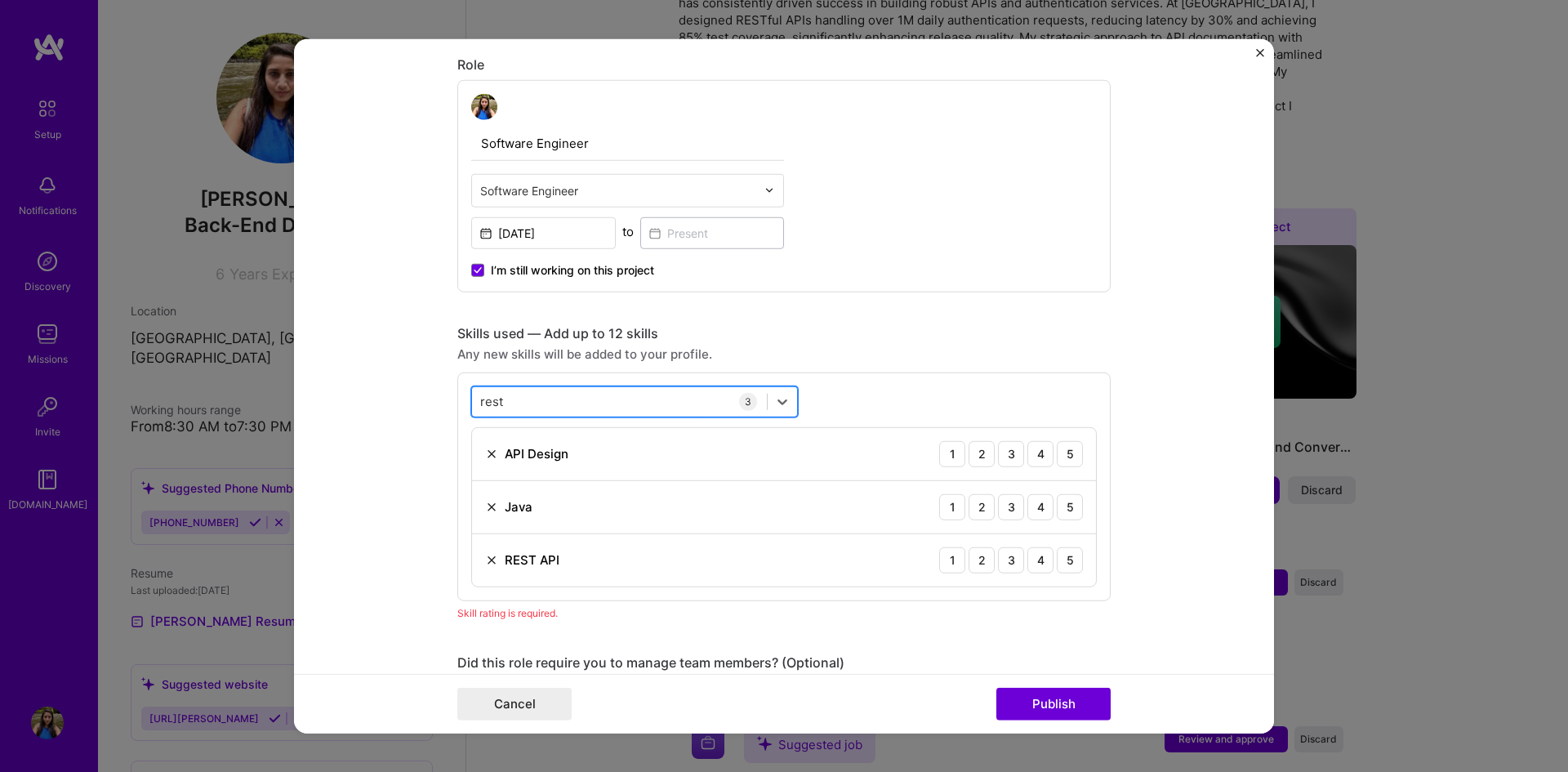
click at [589, 407] on div "rest rest" at bounding box center [619, 402] width 295 height 27
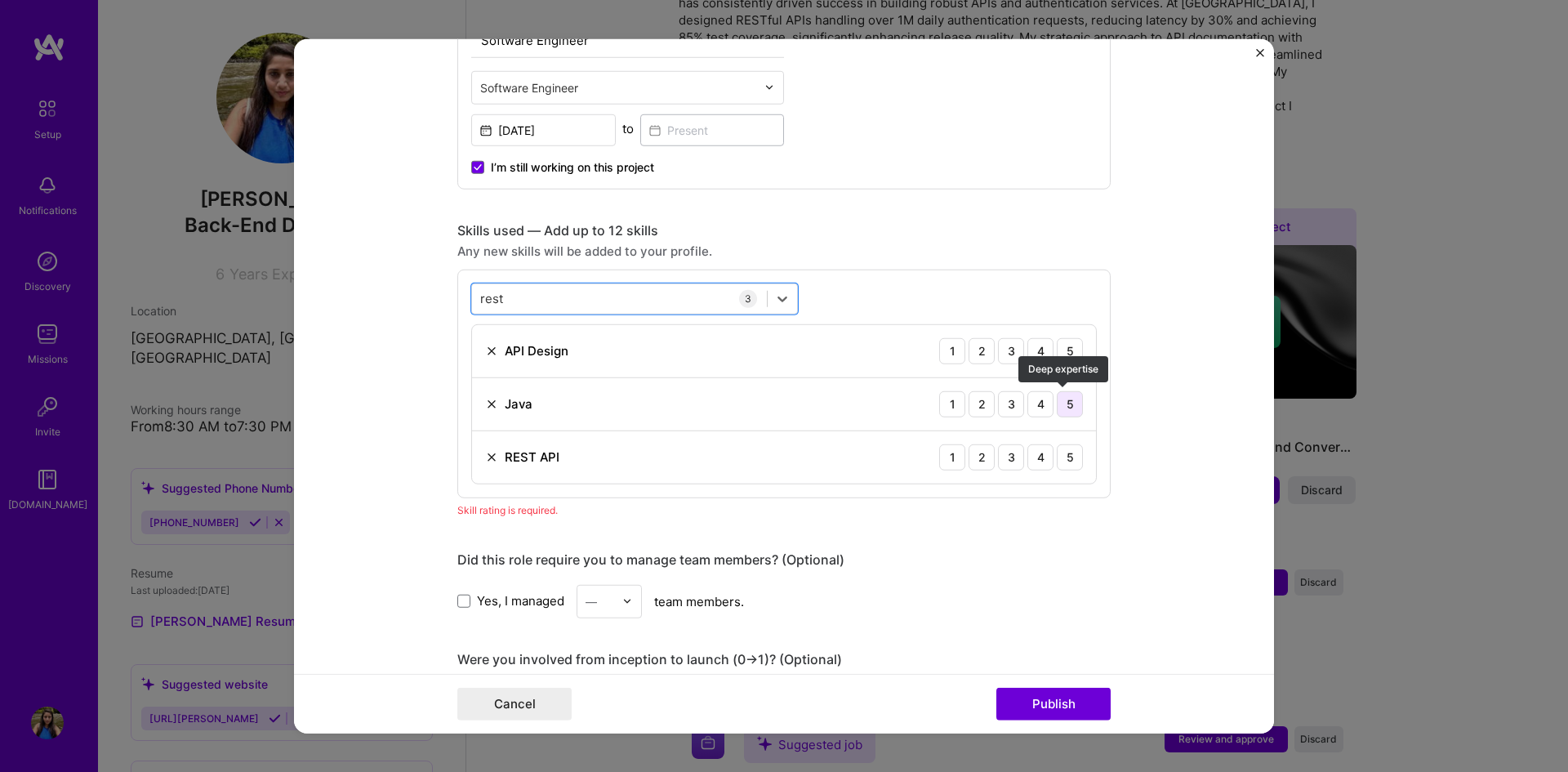
type input "rest"
click at [1062, 412] on div "5" at bounding box center [1070, 404] width 26 height 26
click at [1064, 449] on div "5" at bounding box center [1070, 456] width 26 height 26
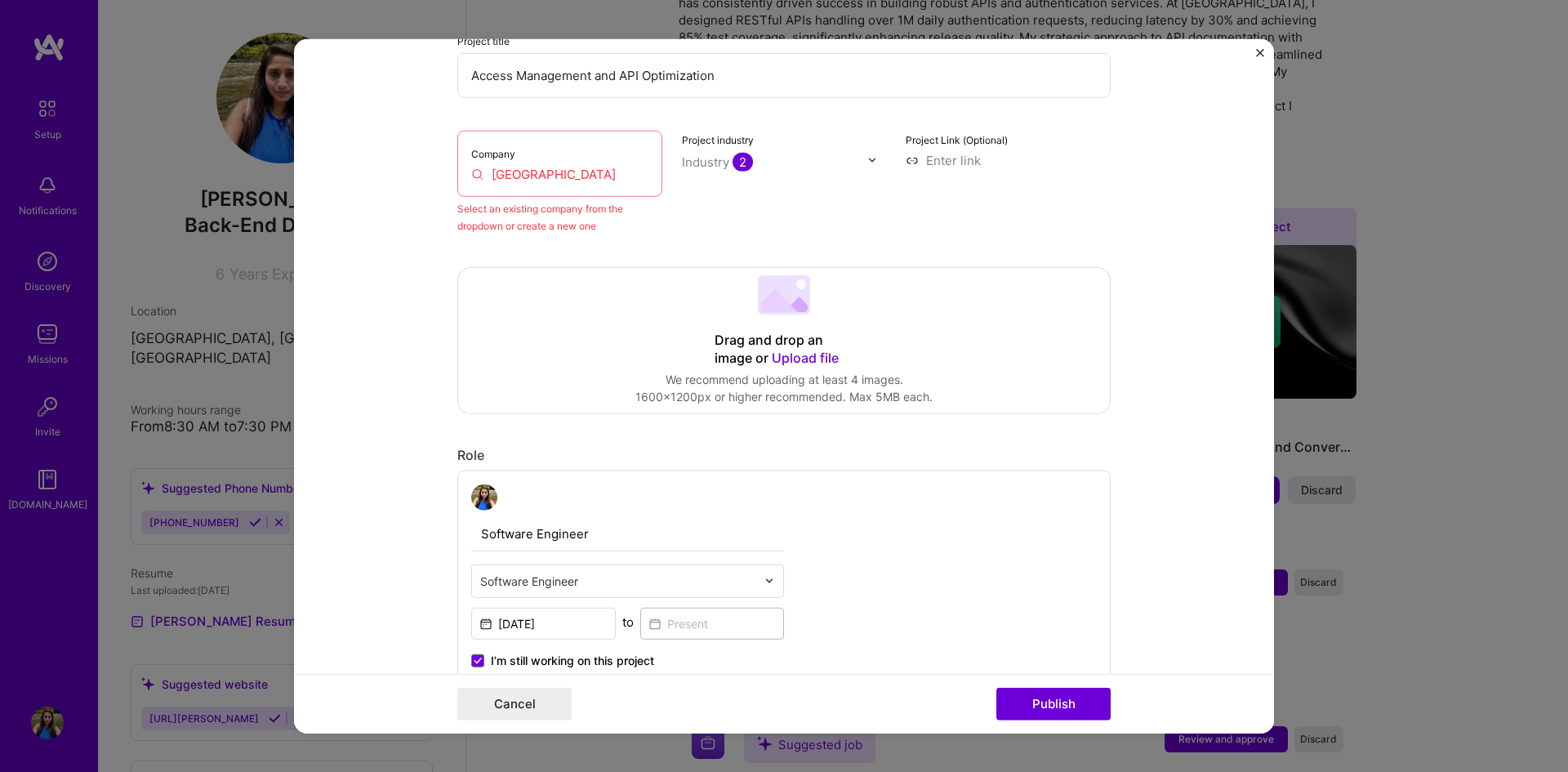
scroll to position [0, 0]
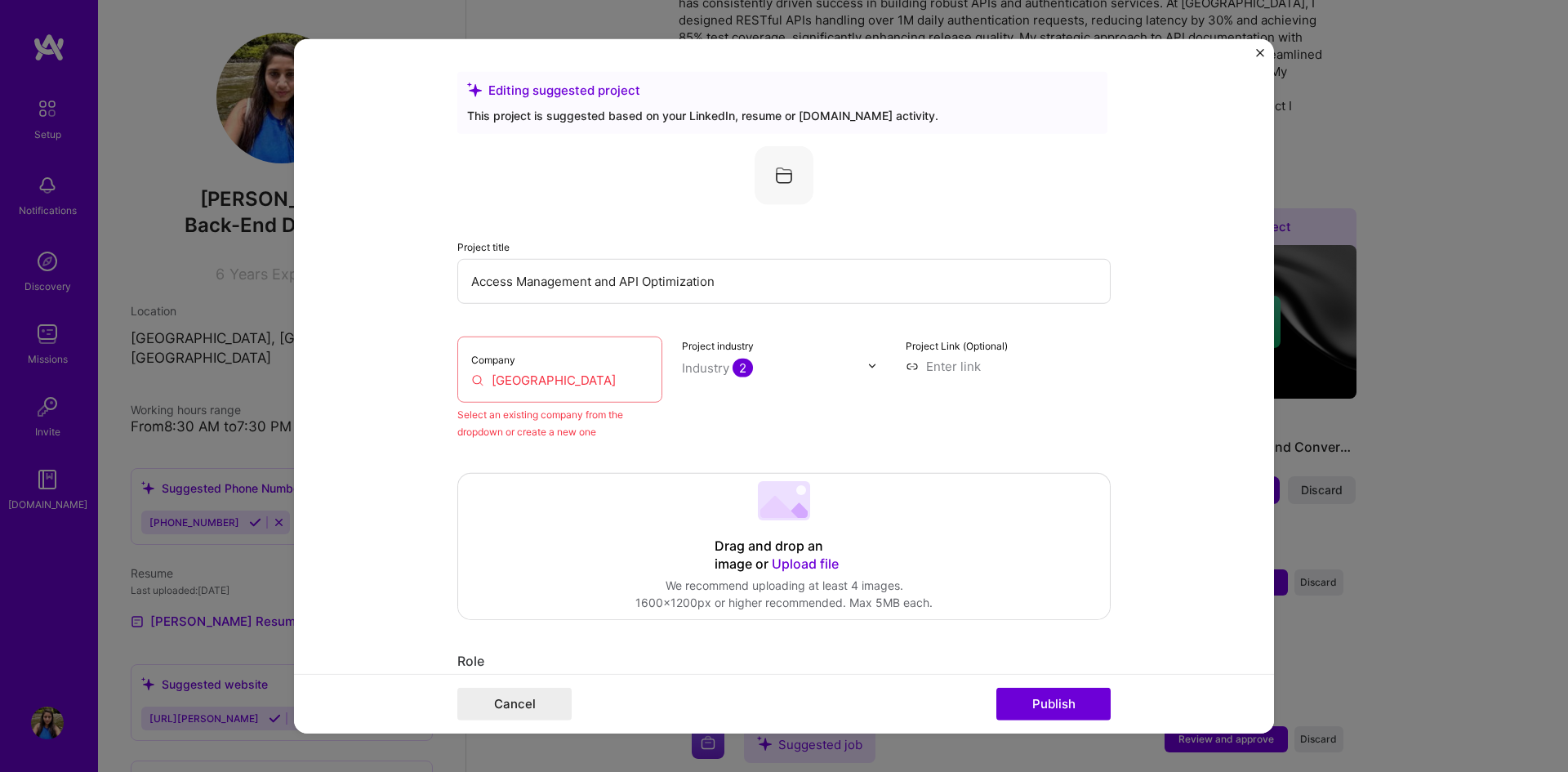
click at [595, 378] on input "[GEOGRAPHIC_DATA]" at bounding box center [560, 380] width 177 height 18
click at [636, 413] on div "Select an existing company from the dropdown or create a new one" at bounding box center [559, 422] width 205 height 34
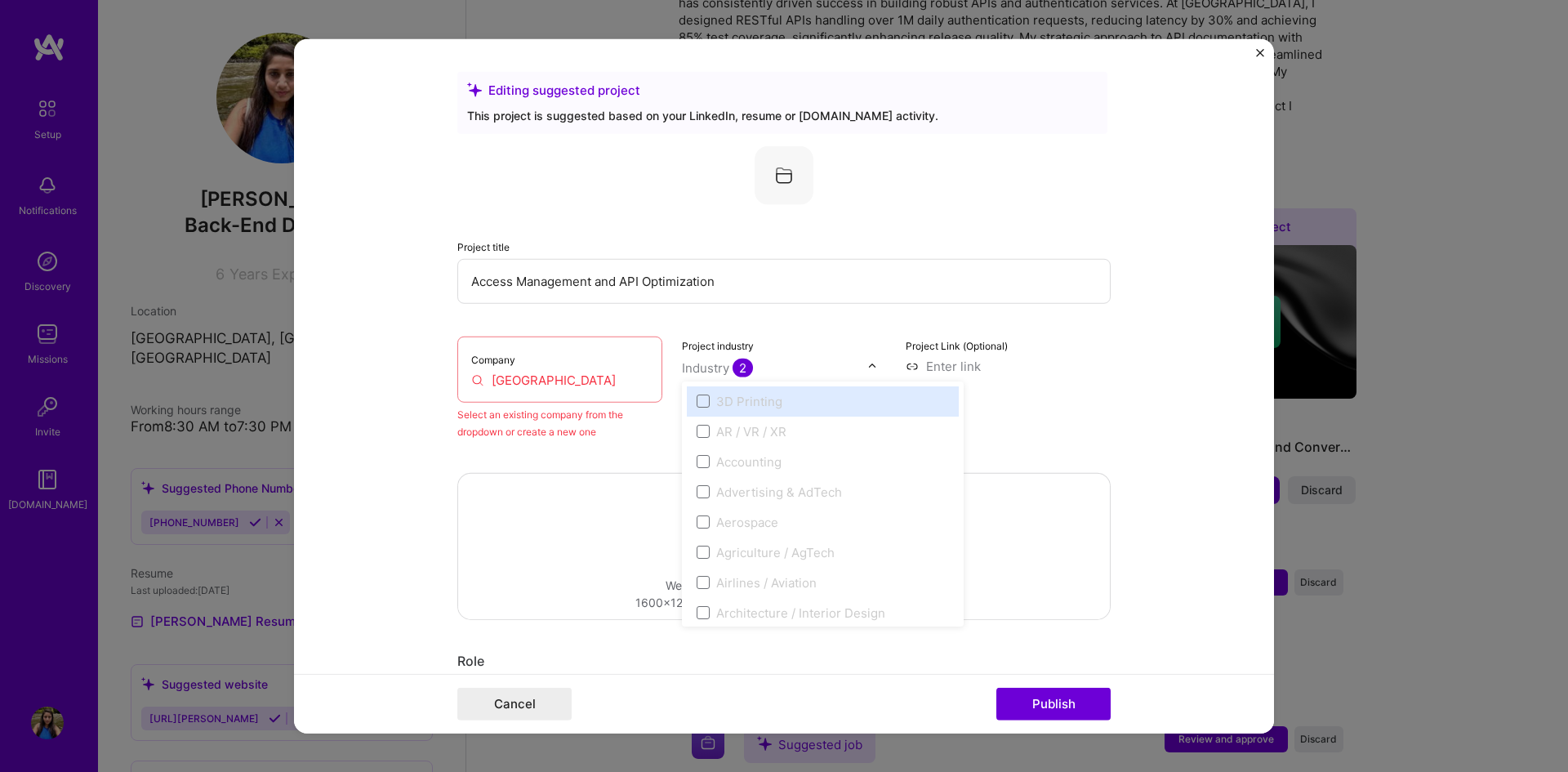
drag, startPoint x: 780, startPoint y: 360, endPoint x: 757, endPoint y: 278, distance: 85.2
click at [757, 278] on div "Project title Access Management and API Optimization Company [GEOGRAPHIC_DATA] …" at bounding box center [784, 292] width 654 height 294
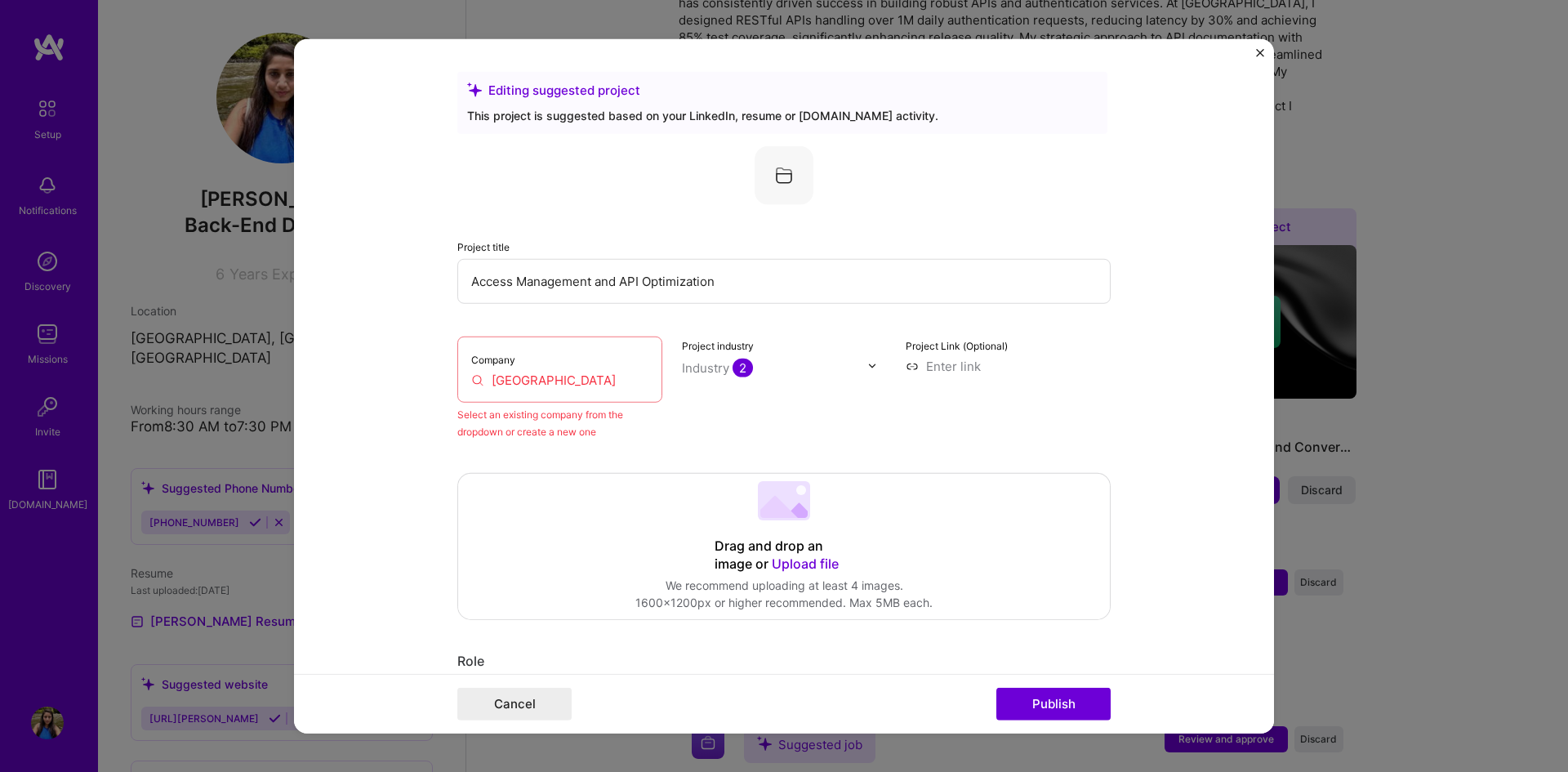
click at [757, 278] on input "Access Management and API Optimization" at bounding box center [784, 281] width 654 height 45
click at [775, 176] on img at bounding box center [784, 174] width 58 height 58
drag, startPoint x: 1022, startPoint y: 724, endPoint x: 1017, endPoint y: 707, distance: 17.7
click at [1017, 707] on div "Cancel Publish" at bounding box center [784, 703] width 980 height 59
click at [1017, 707] on button "Publish" at bounding box center [1053, 705] width 114 height 33
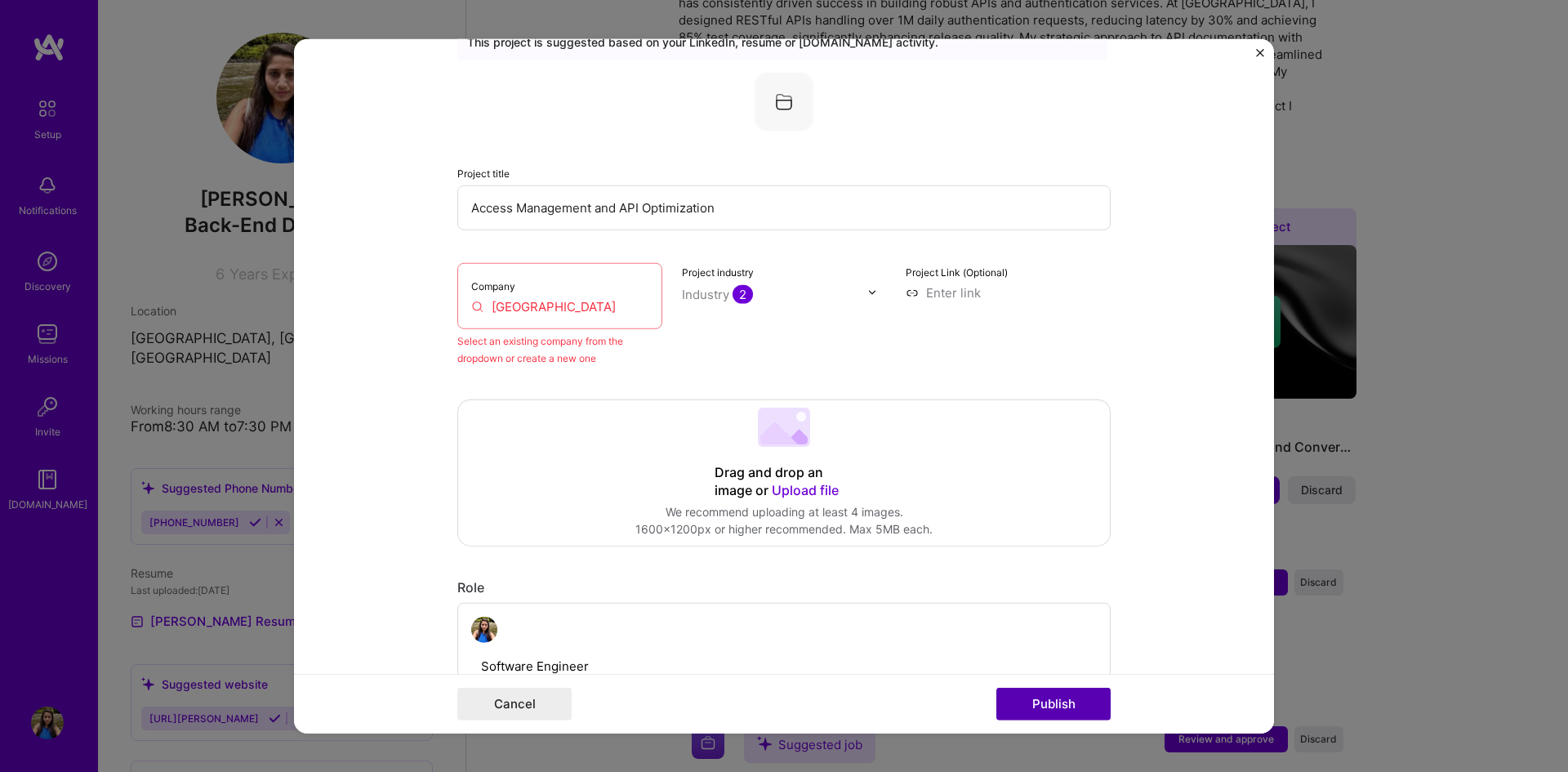
scroll to position [107, 0]
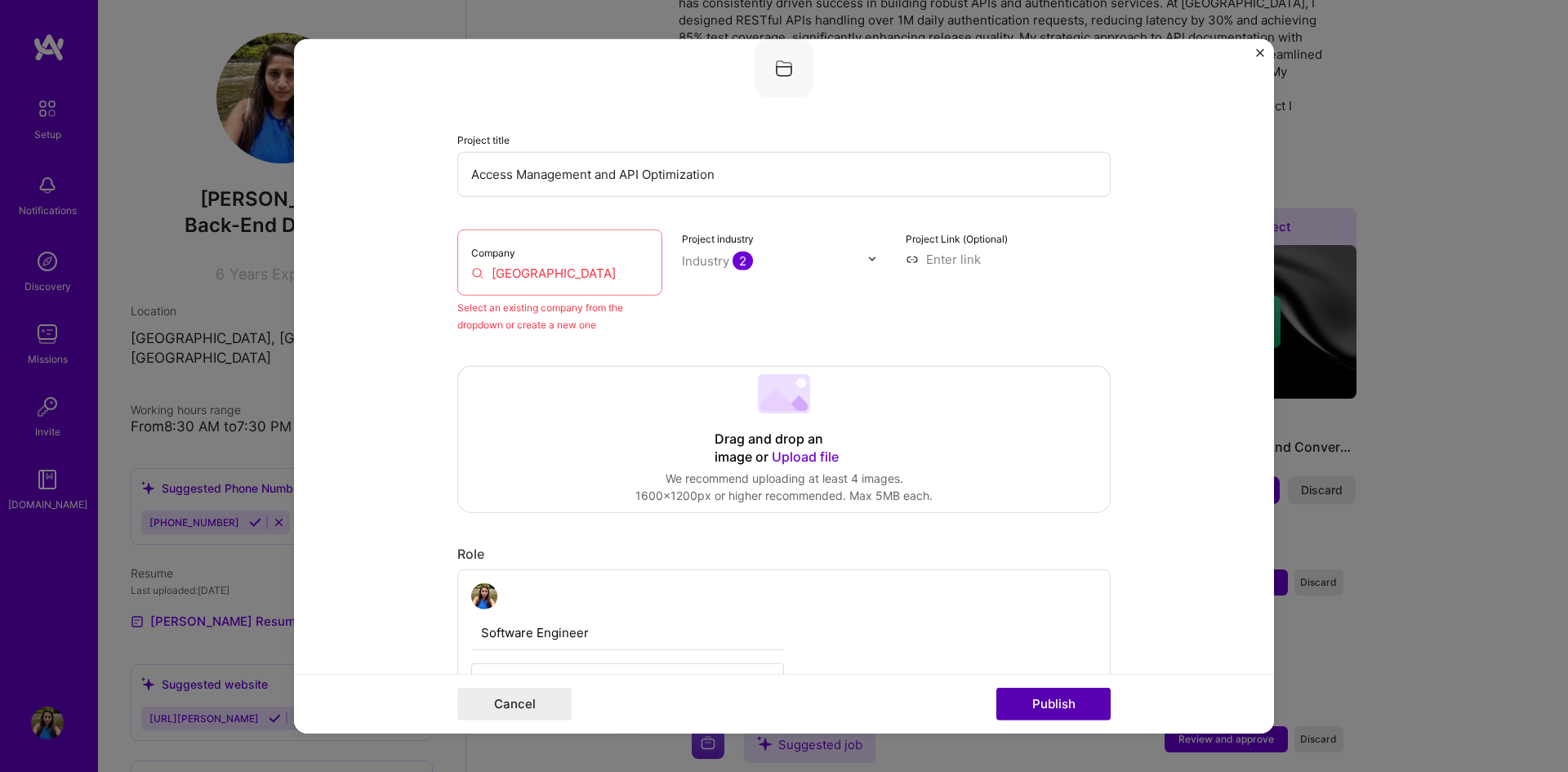
click at [1017, 707] on button "Publish" at bounding box center [1053, 705] width 114 height 33
click at [603, 245] on div "Company [GEOGRAPHIC_DATA]" at bounding box center [559, 262] width 205 height 66
drag, startPoint x: 603, startPoint y: 245, endPoint x: 684, endPoint y: 258, distance: 82.0
click at [684, 258] on div "Company [GEOGRAPHIC_DATA] Select an existing company from the dropdown or creat…" at bounding box center [784, 281] width 654 height 103
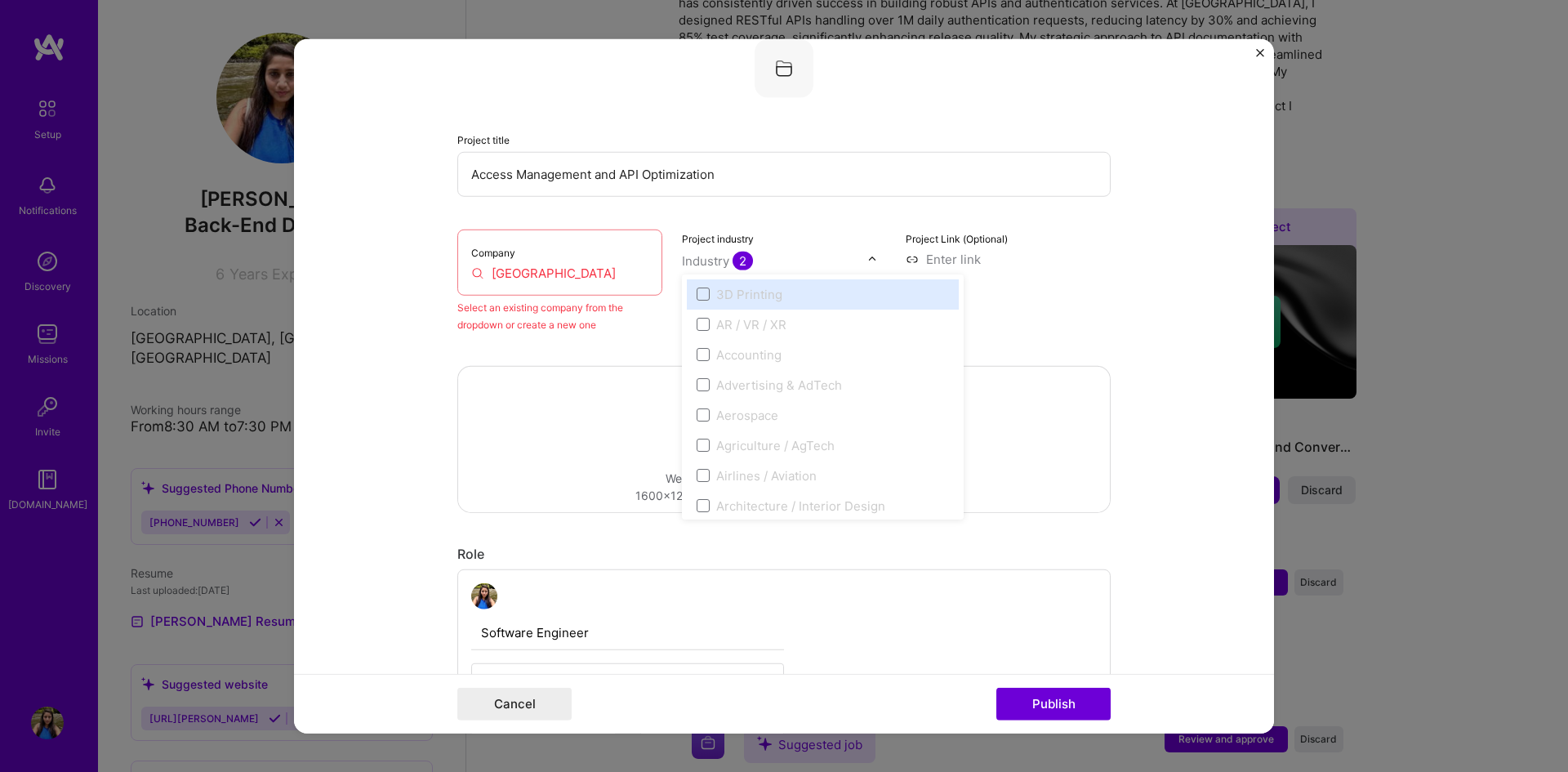
click at [684, 258] on div "Industry 2" at bounding box center [717, 260] width 71 height 18
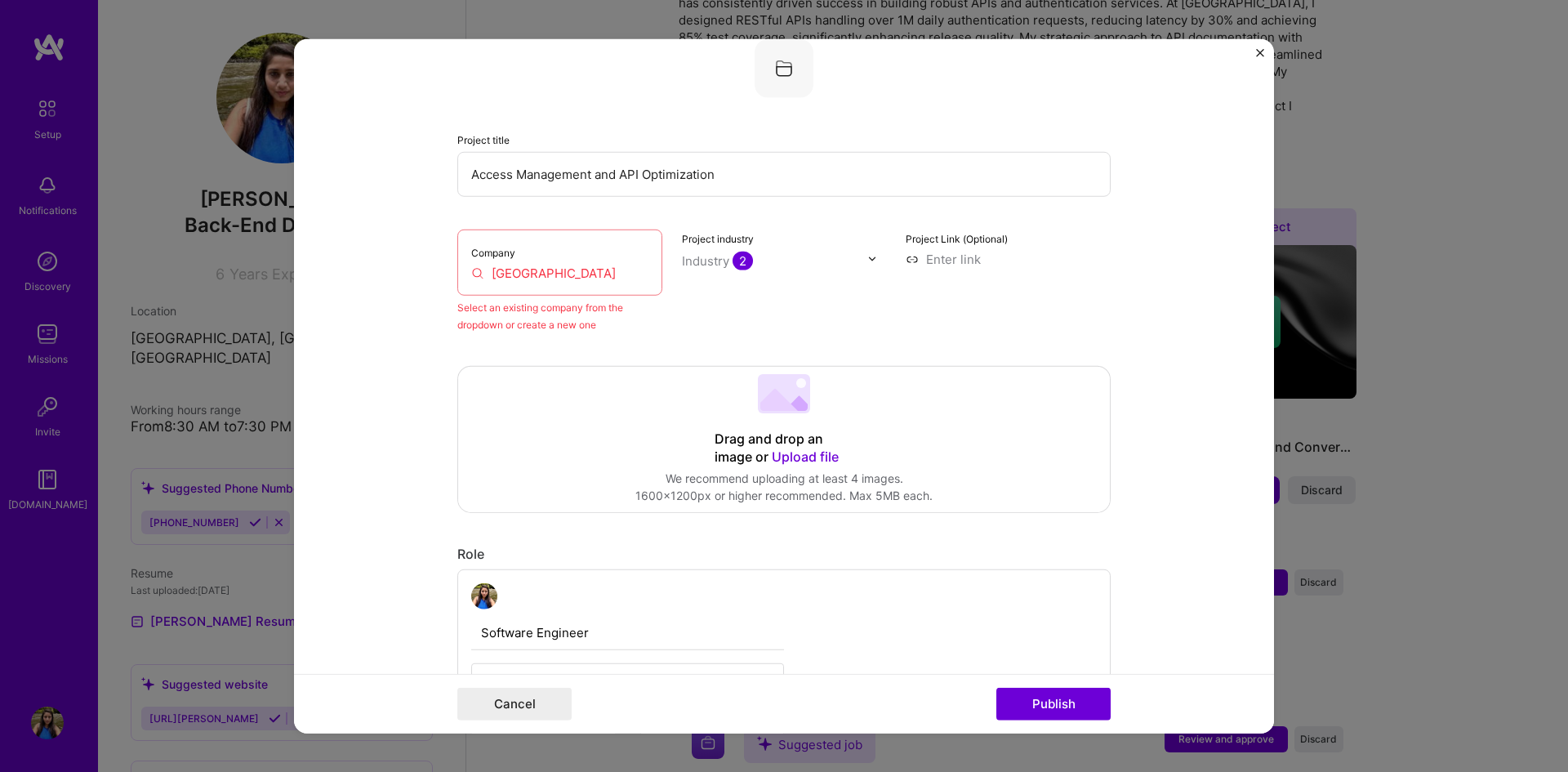
click at [634, 310] on div "Select an existing company from the dropdown or create a new one" at bounding box center [559, 315] width 205 height 34
click at [613, 263] on div "Company [GEOGRAPHIC_DATA]" at bounding box center [559, 262] width 205 height 66
click at [617, 309] on div "Select an existing company from the dropdown or create a new one" at bounding box center [559, 315] width 205 height 34
click at [1005, 251] on input at bounding box center [1009, 258] width 205 height 18
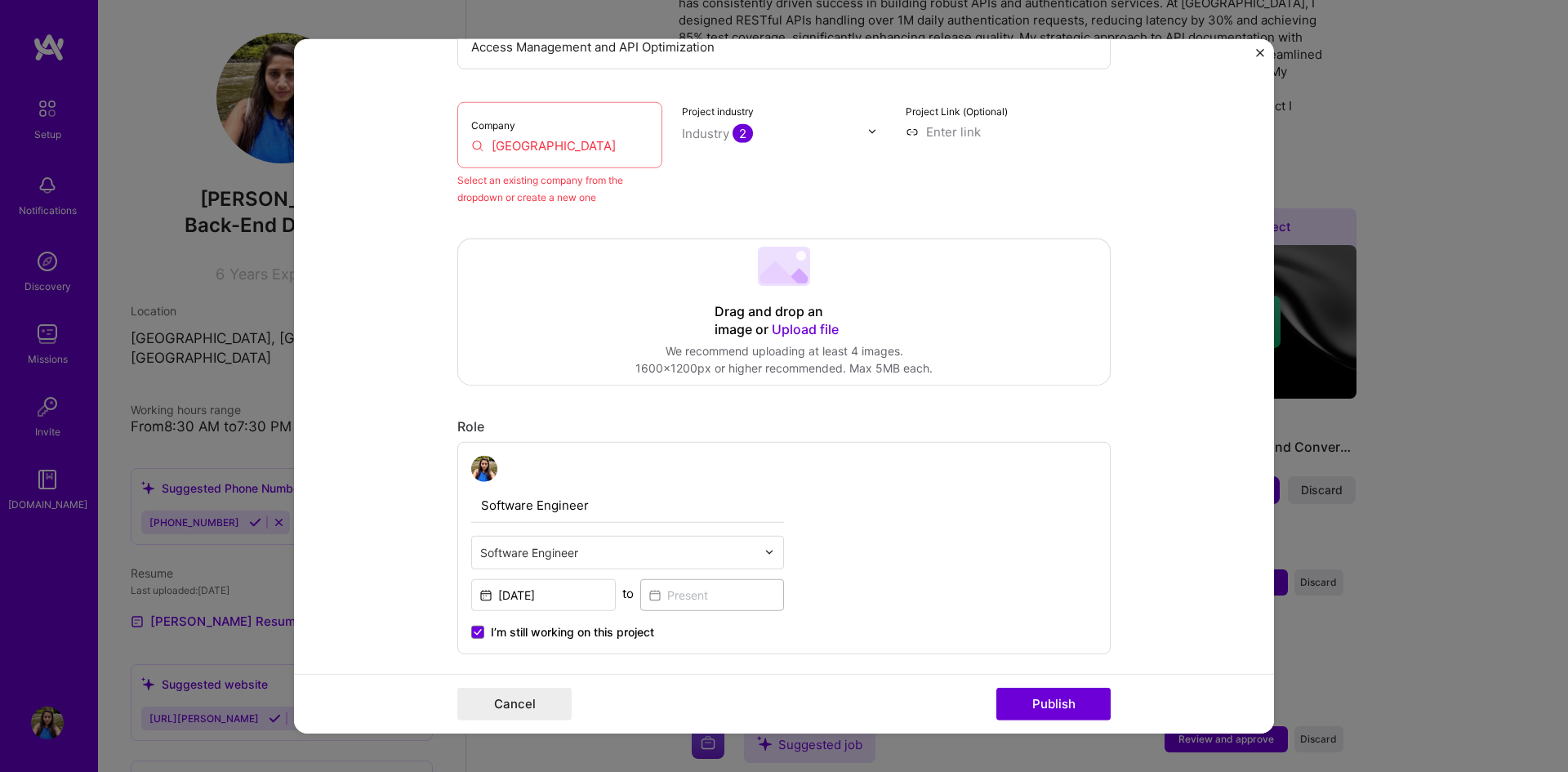
scroll to position [0, 0]
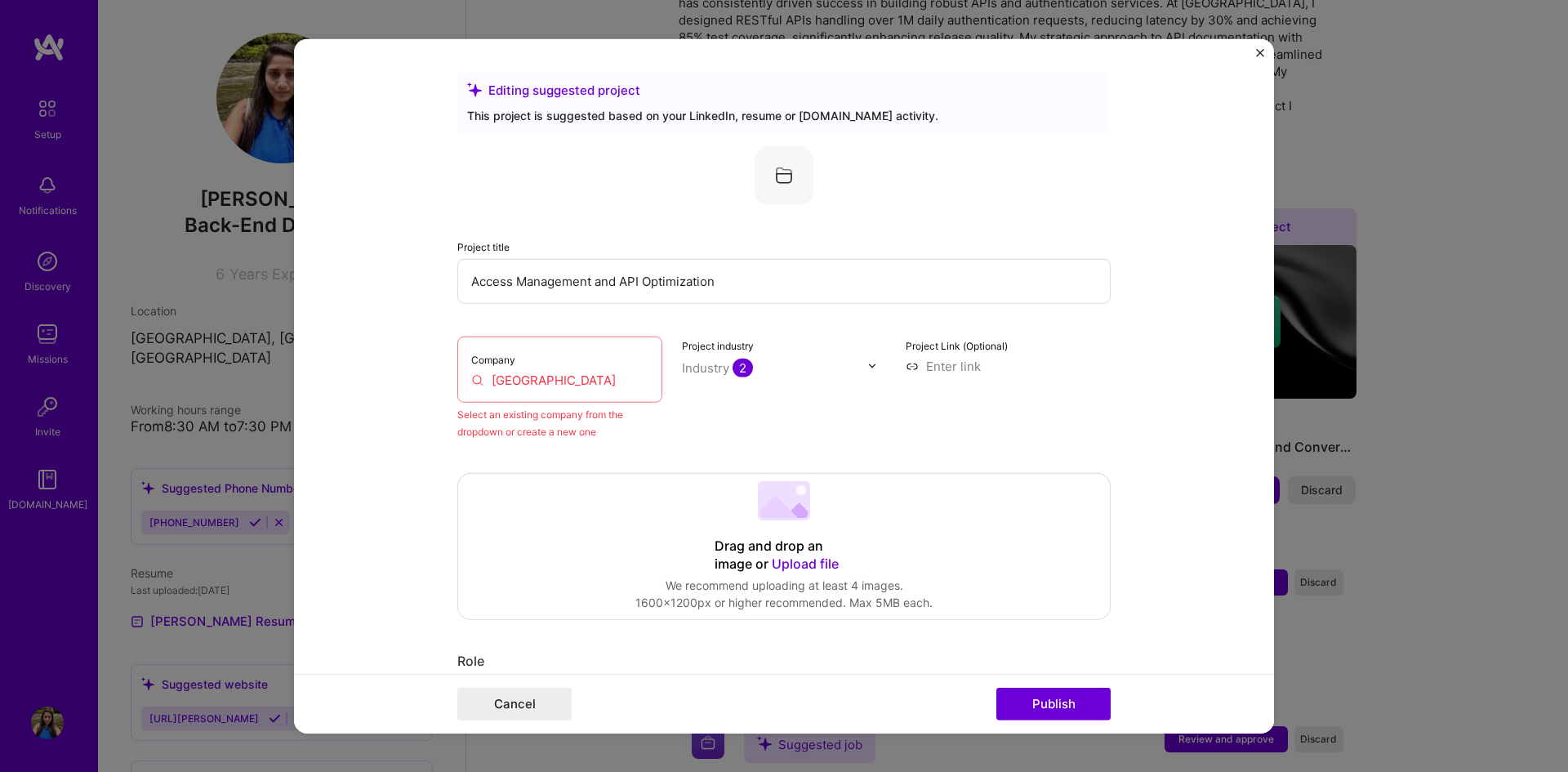
click at [593, 378] on input "[GEOGRAPHIC_DATA]" at bounding box center [560, 380] width 177 height 18
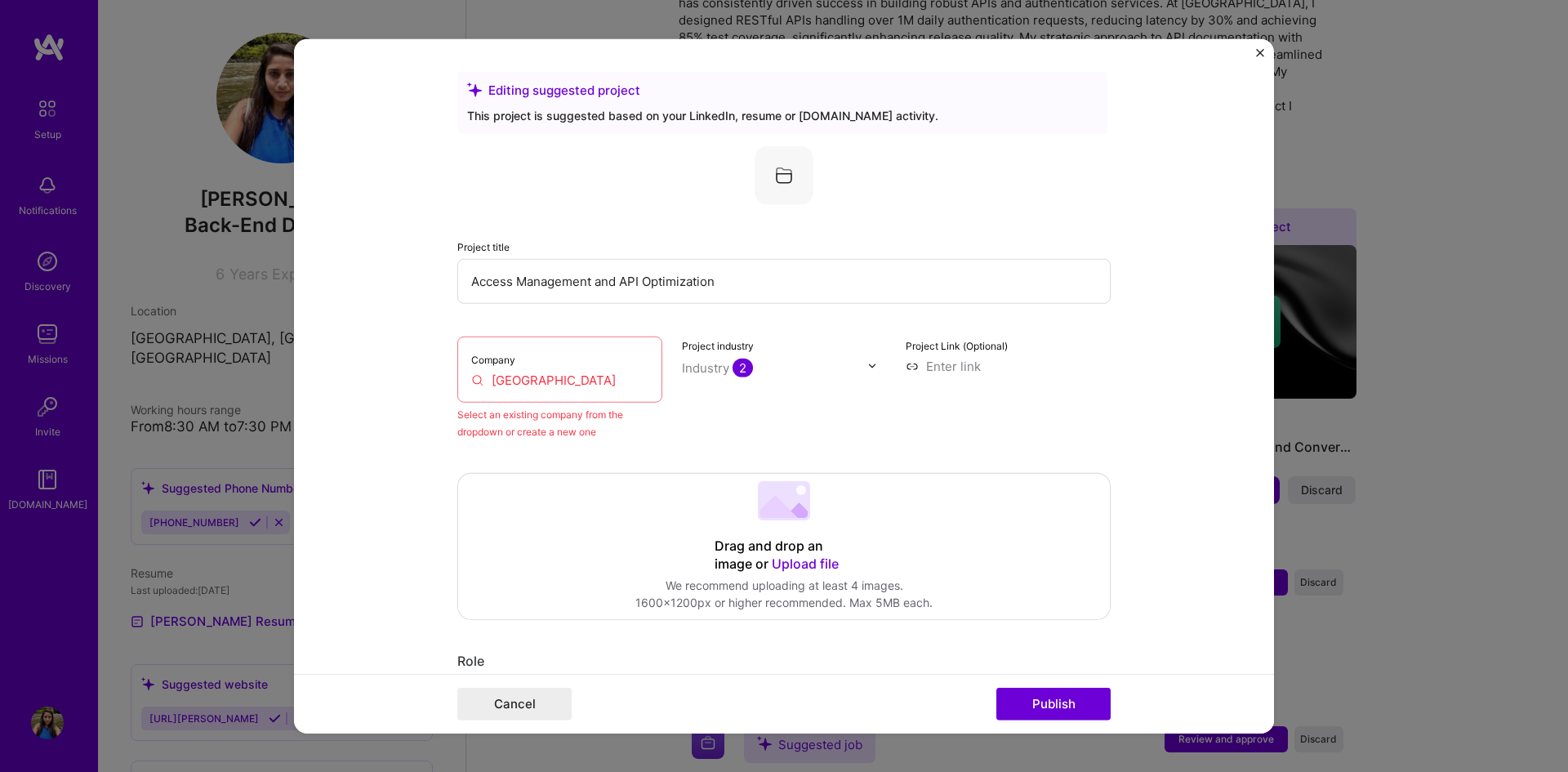
click at [724, 275] on input "Access Management and API Optimization" at bounding box center [784, 281] width 654 height 45
click at [507, 356] on label "Company" at bounding box center [493, 359] width 44 height 13
click at [564, 379] on input "[GEOGRAPHIC_DATA]" at bounding box center [560, 380] width 177 height 18
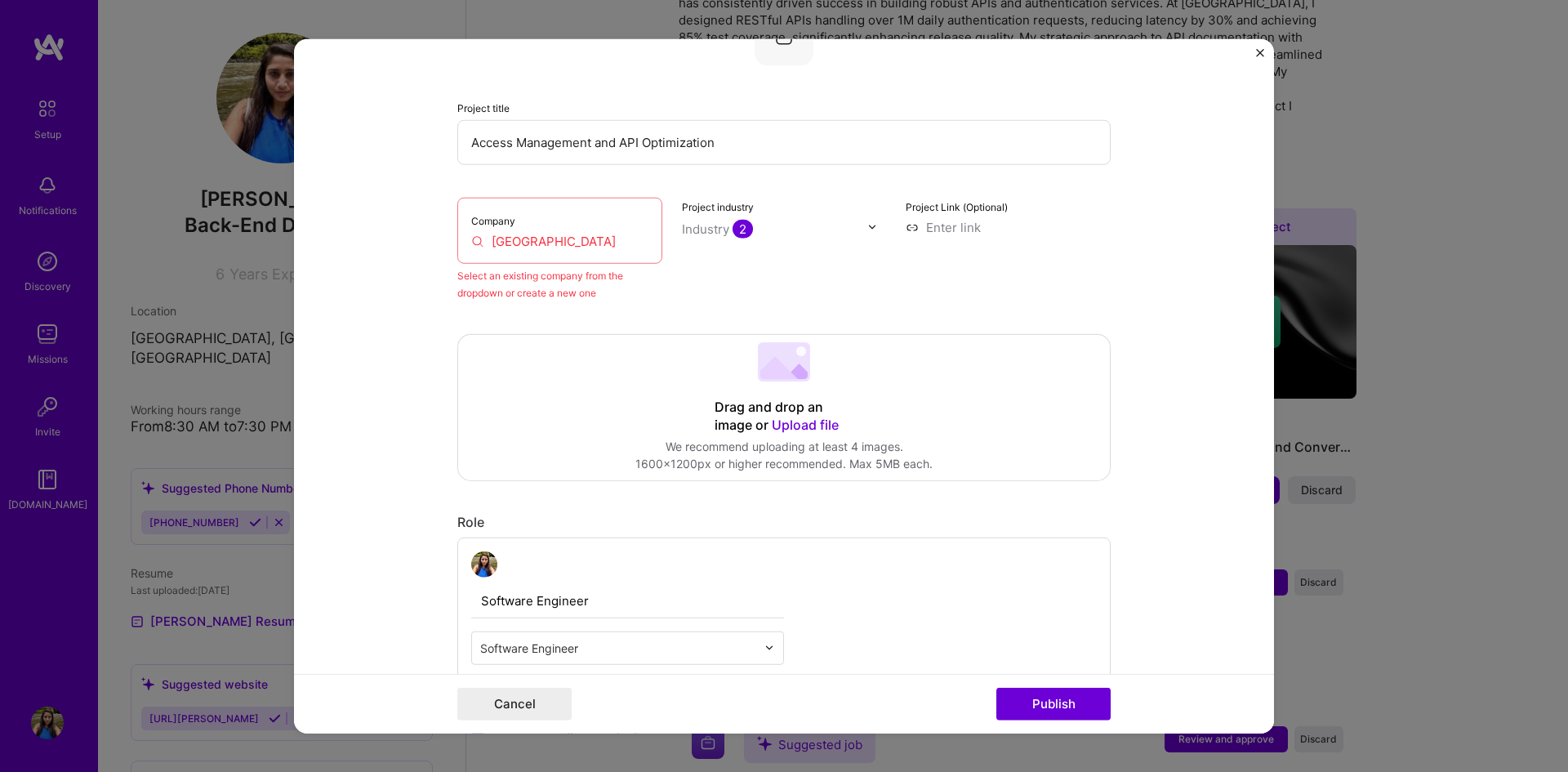
scroll to position [137, 0]
click at [504, 704] on button "Cancel" at bounding box center [514, 705] width 114 height 33
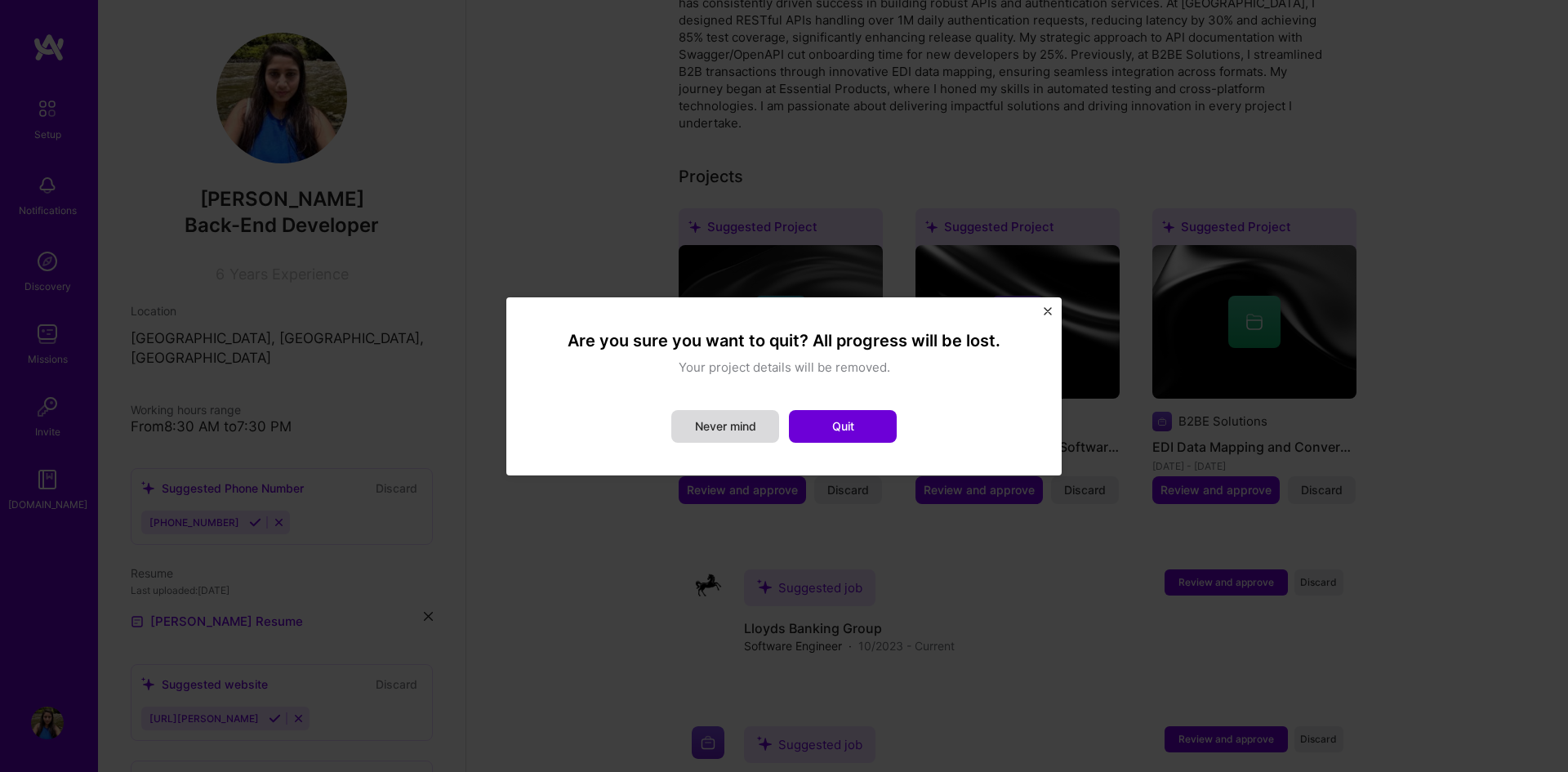
click at [749, 424] on button "Never mind" at bounding box center [725, 427] width 108 height 33
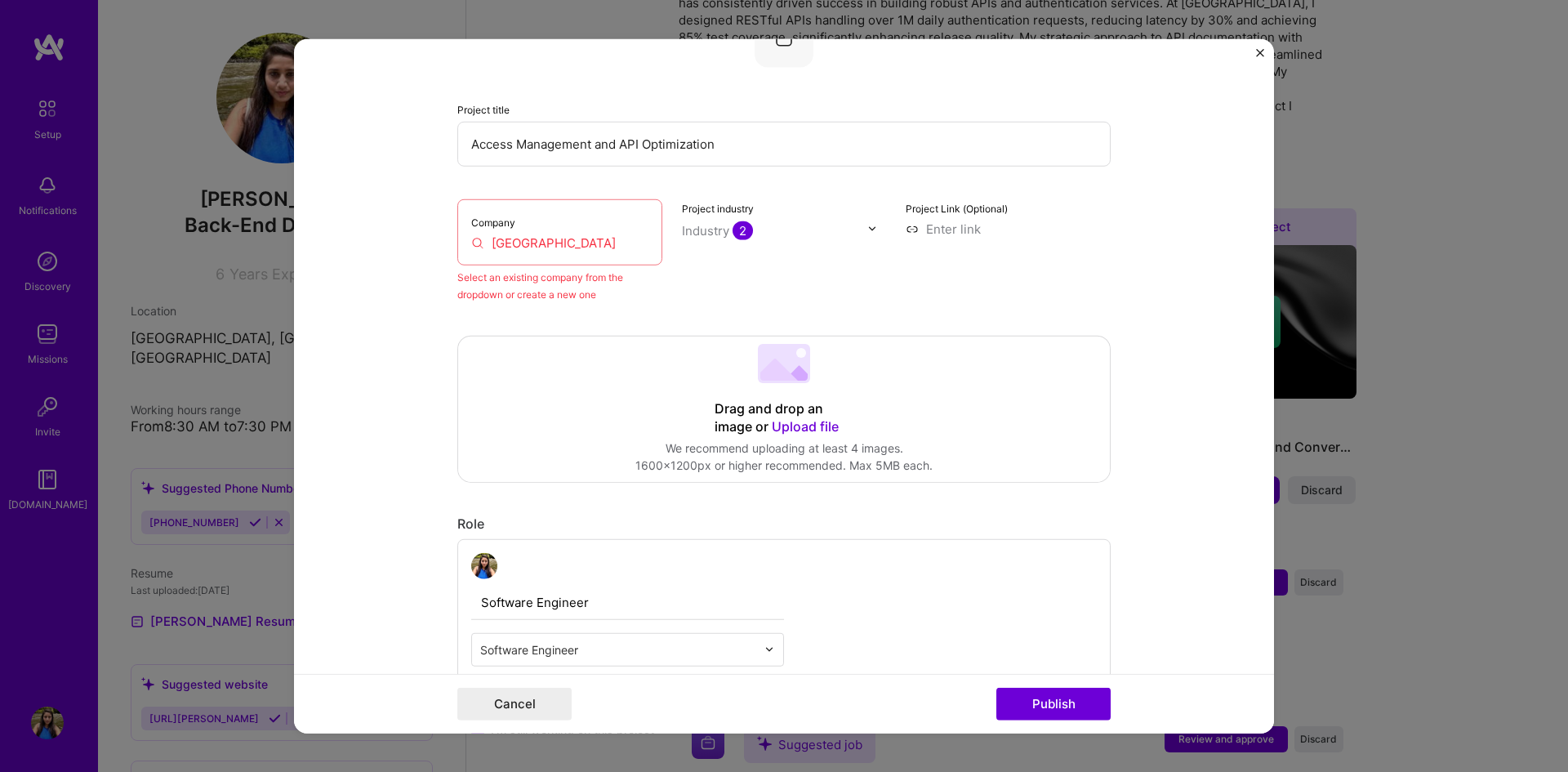
click at [552, 210] on div "Company [GEOGRAPHIC_DATA]" at bounding box center [559, 232] width 205 height 66
drag, startPoint x: 552, startPoint y: 210, endPoint x: 558, endPoint y: 235, distance: 25.7
click at [558, 235] on div "Company [GEOGRAPHIC_DATA]" at bounding box center [559, 232] width 205 height 66
click at [558, 235] on input "[GEOGRAPHIC_DATA]" at bounding box center [560, 243] width 177 height 18
click at [473, 241] on input "[GEOGRAPHIC_DATA]" at bounding box center [560, 243] width 177 height 18
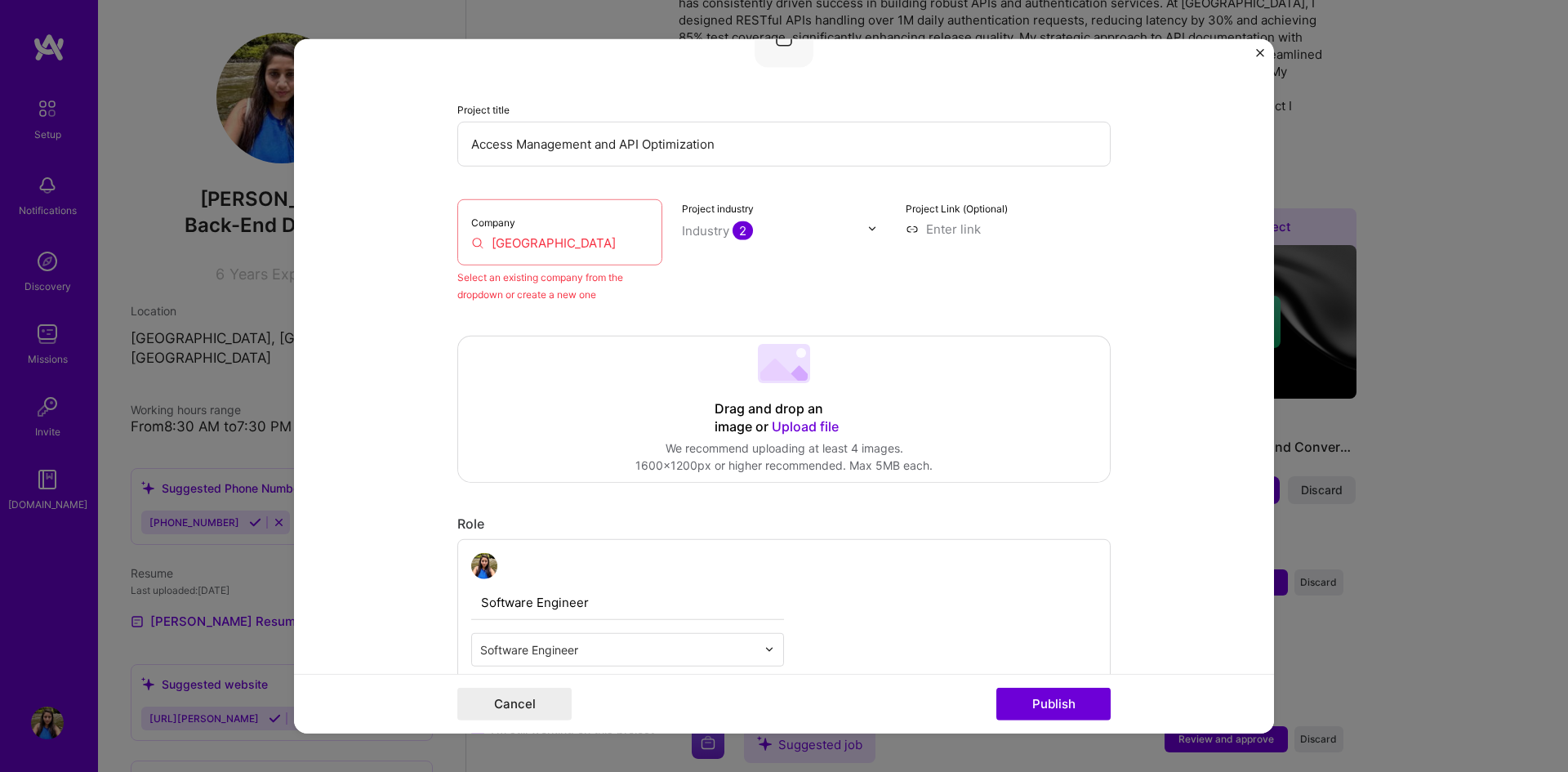
click at [473, 241] on input "[GEOGRAPHIC_DATA]" at bounding box center [560, 243] width 177 height 18
drag, startPoint x: 473, startPoint y: 241, endPoint x: 638, endPoint y: 250, distance: 165.2
click at [638, 250] on input "[GEOGRAPHIC_DATA]" at bounding box center [560, 243] width 177 height 18
drag, startPoint x: 532, startPoint y: 684, endPoint x: 521, endPoint y: 714, distance: 32.0
click at [521, 714] on div "Cancel Publish" at bounding box center [784, 703] width 980 height 59
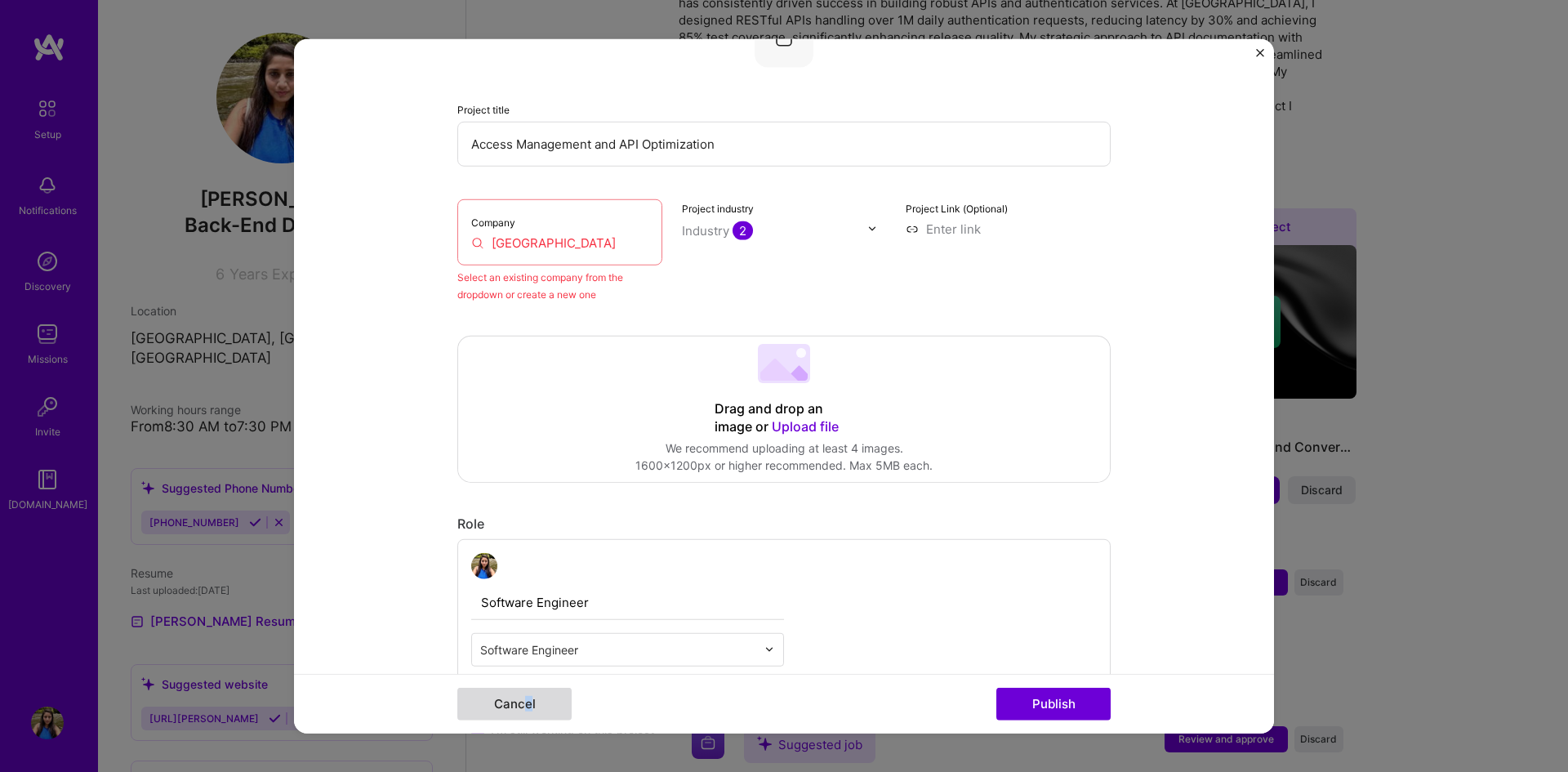
click at [521, 714] on button "Cancel" at bounding box center [514, 705] width 114 height 33
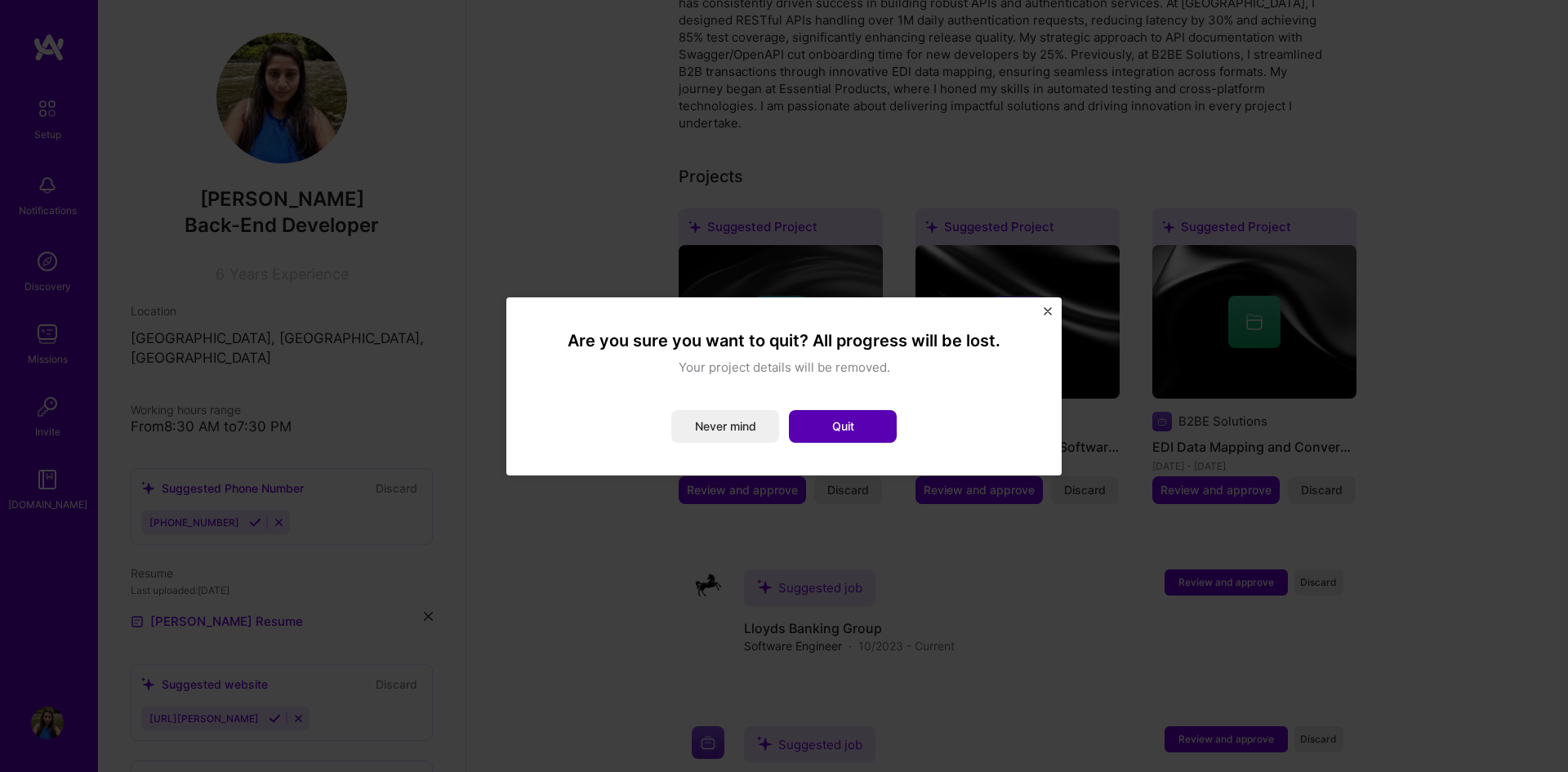
click at [849, 418] on button "Quit" at bounding box center [843, 427] width 108 height 33
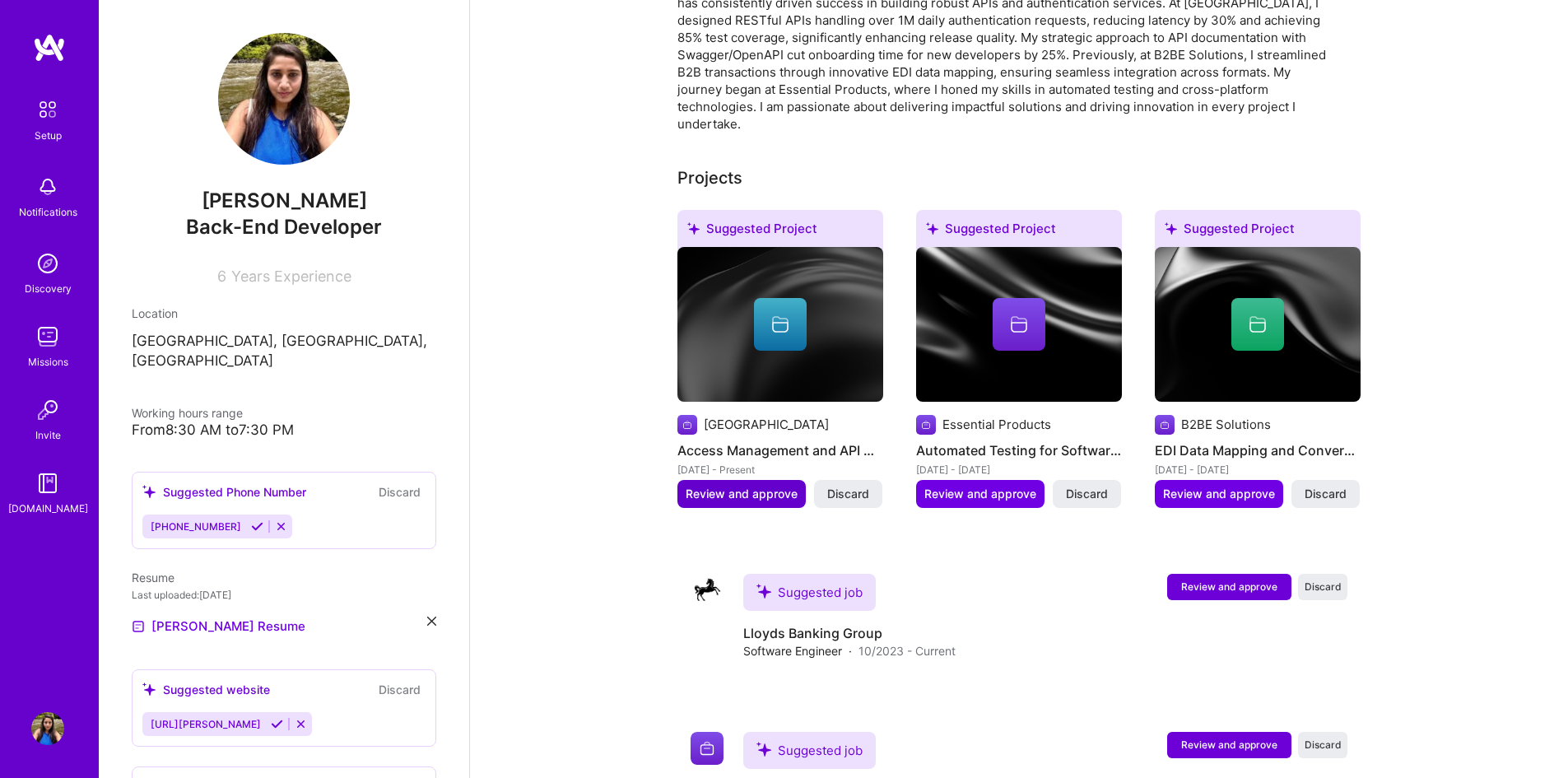
click at [765, 486] on span "Review and approve" at bounding box center [741, 494] width 112 height 17
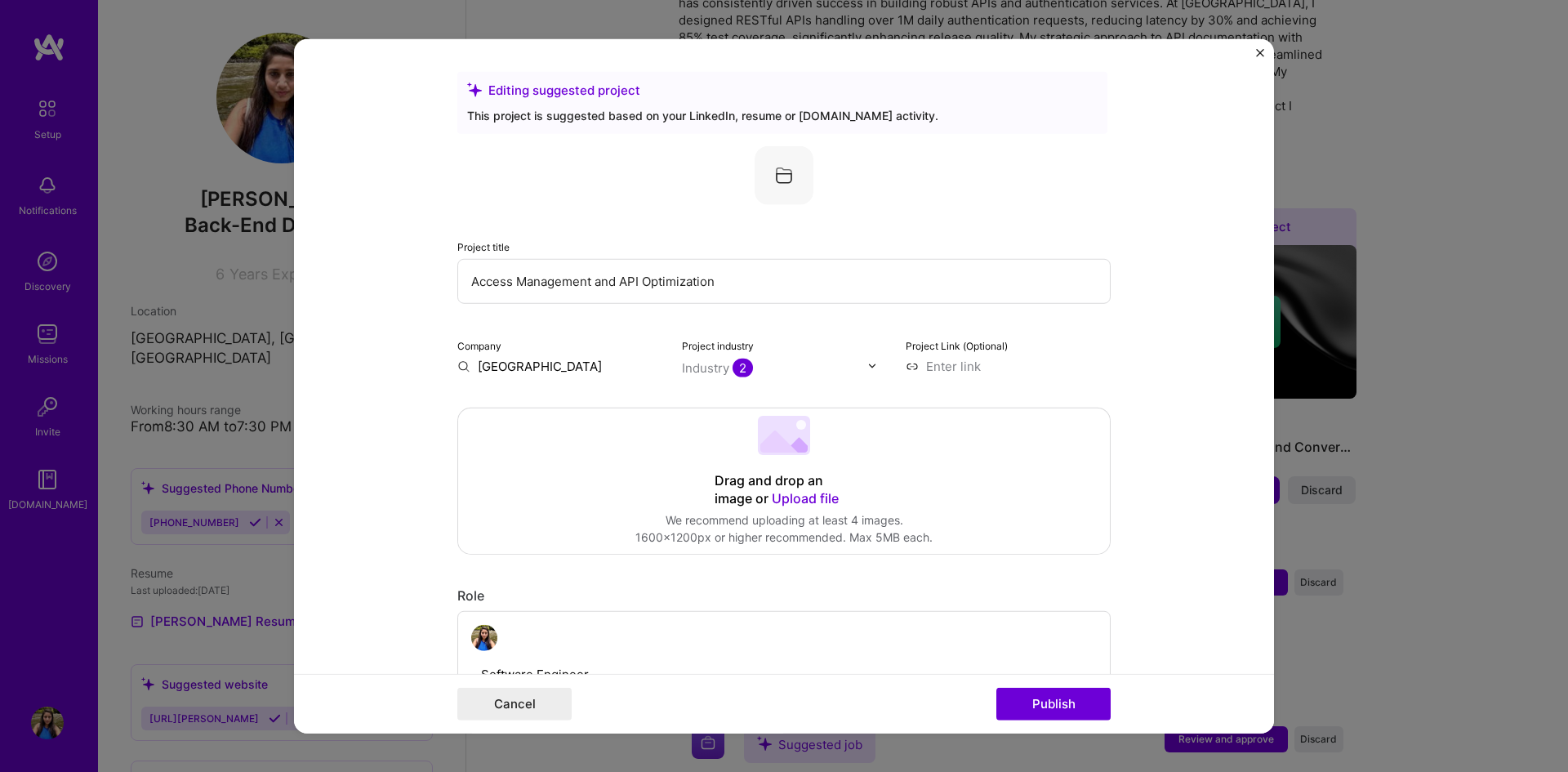
click at [569, 367] on input "[GEOGRAPHIC_DATA]" at bounding box center [559, 366] width 205 height 18
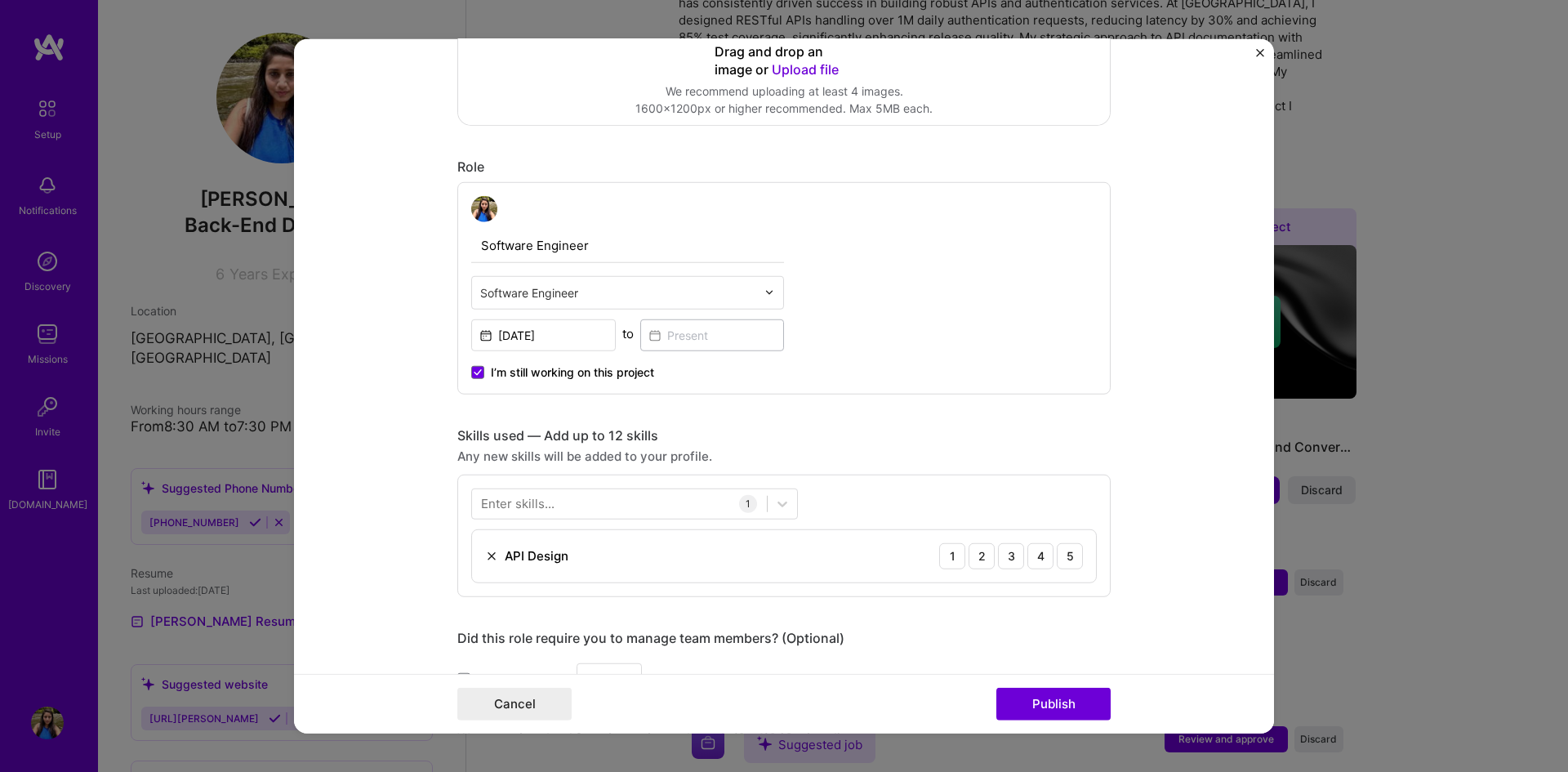
scroll to position [432, 0]
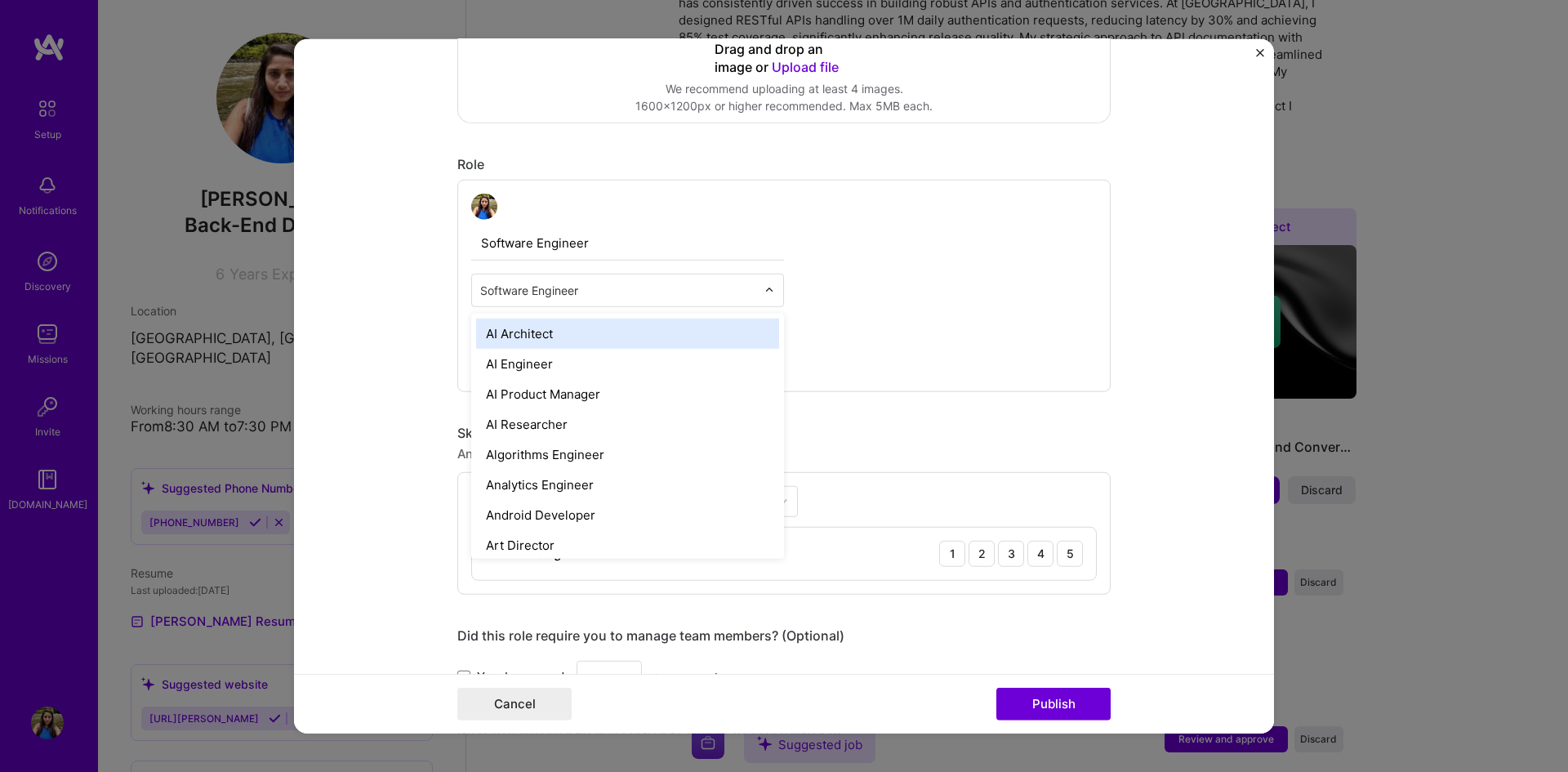
click at [669, 295] on input "text" at bounding box center [618, 290] width 276 height 18
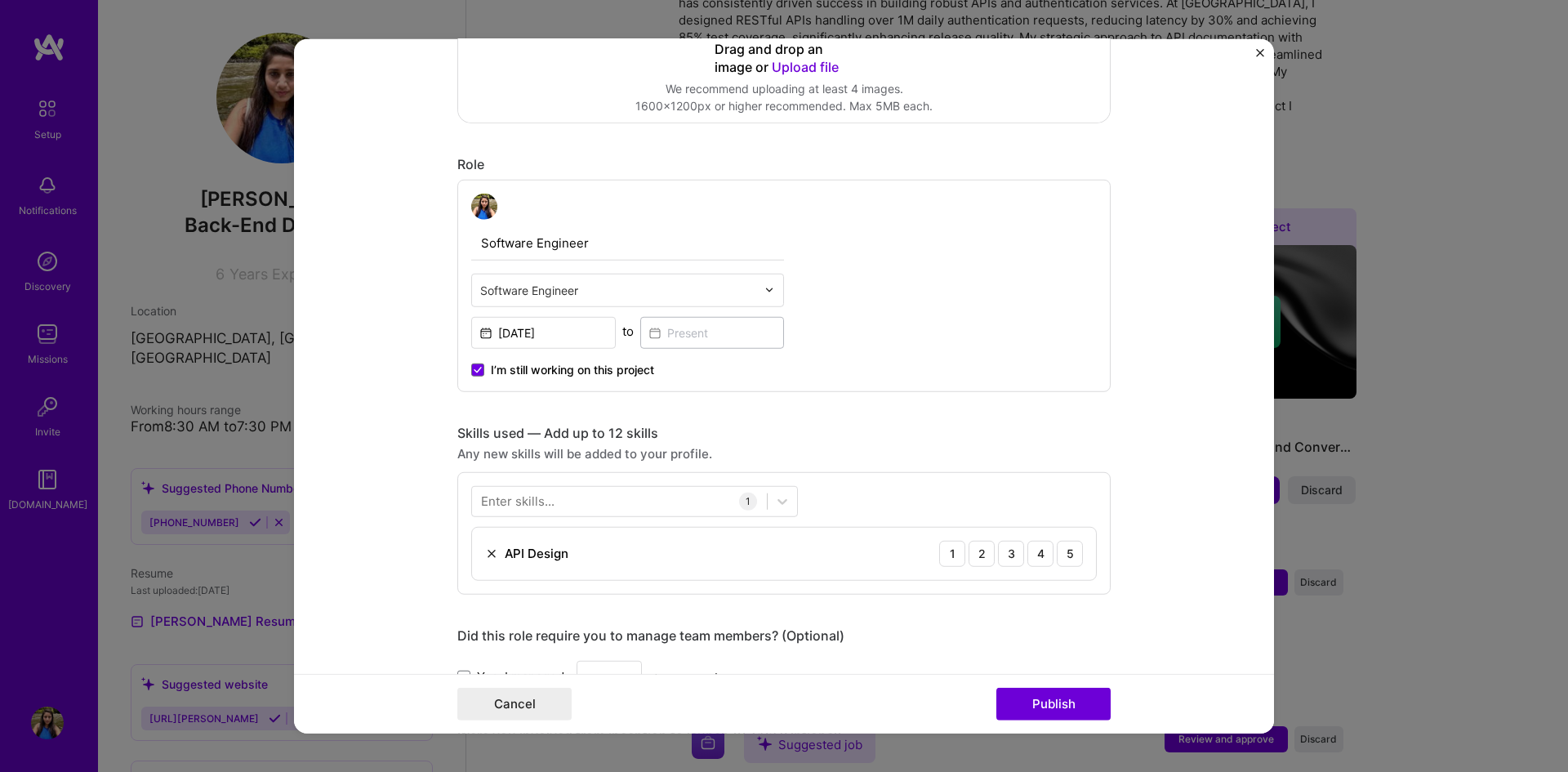
click at [906, 298] on div "Software Engineer Software Engineer [DATE] to I’m still working on this project" at bounding box center [784, 286] width 654 height 212
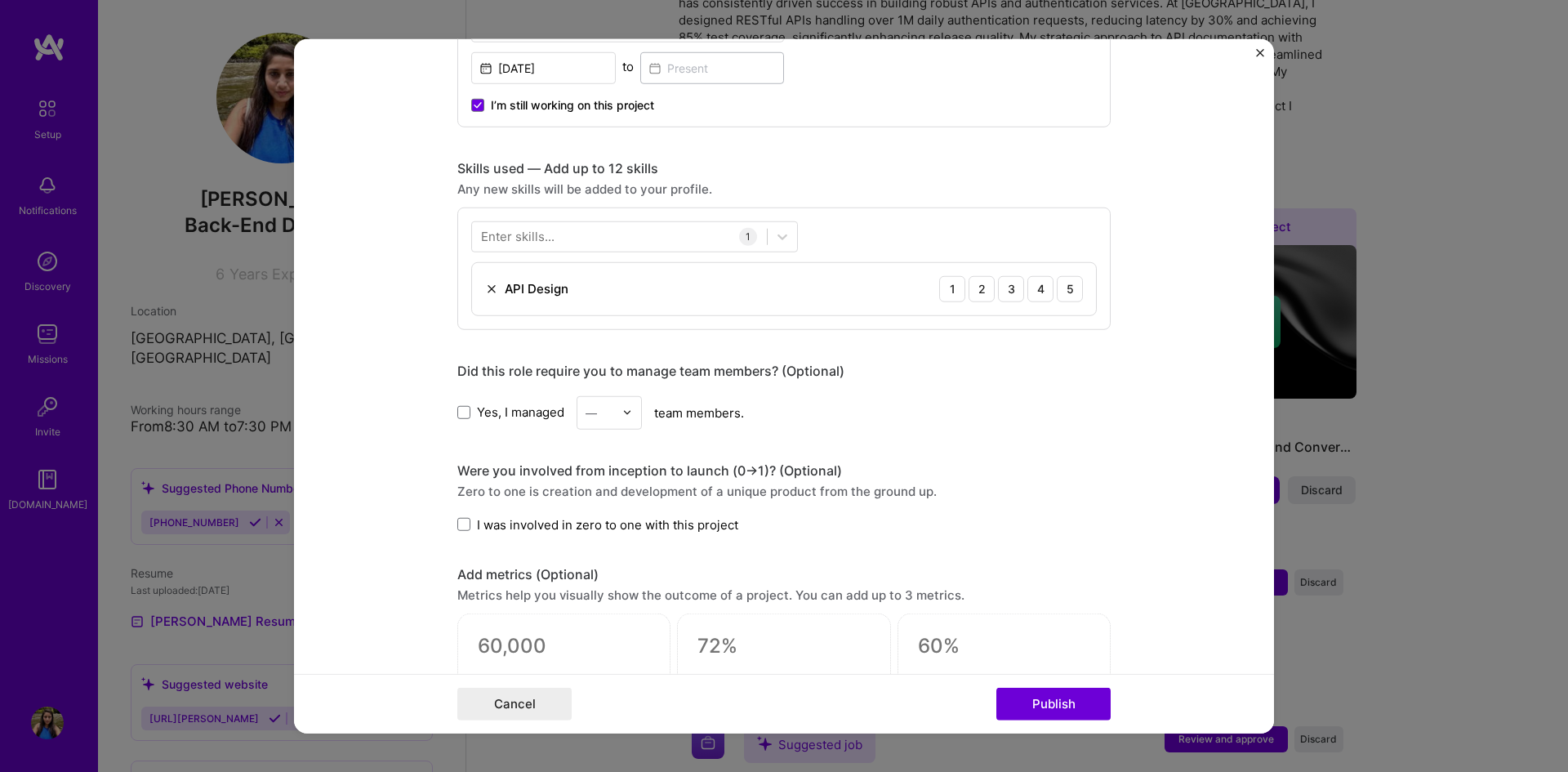
scroll to position [696, 0]
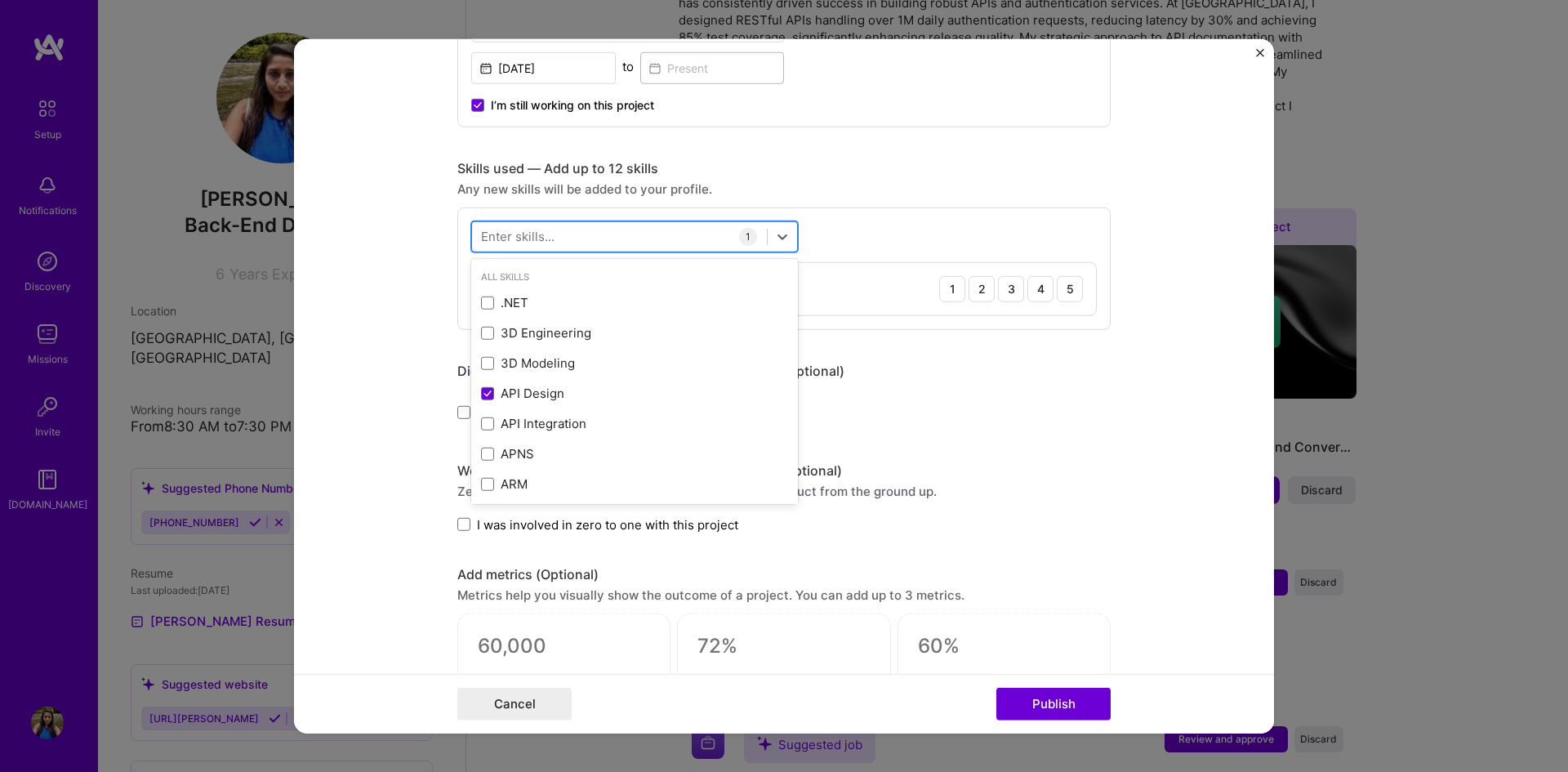
drag, startPoint x: 578, startPoint y: 222, endPoint x: 558, endPoint y: 230, distance: 21.5
click at [558, 230] on div at bounding box center [619, 237] width 295 height 27
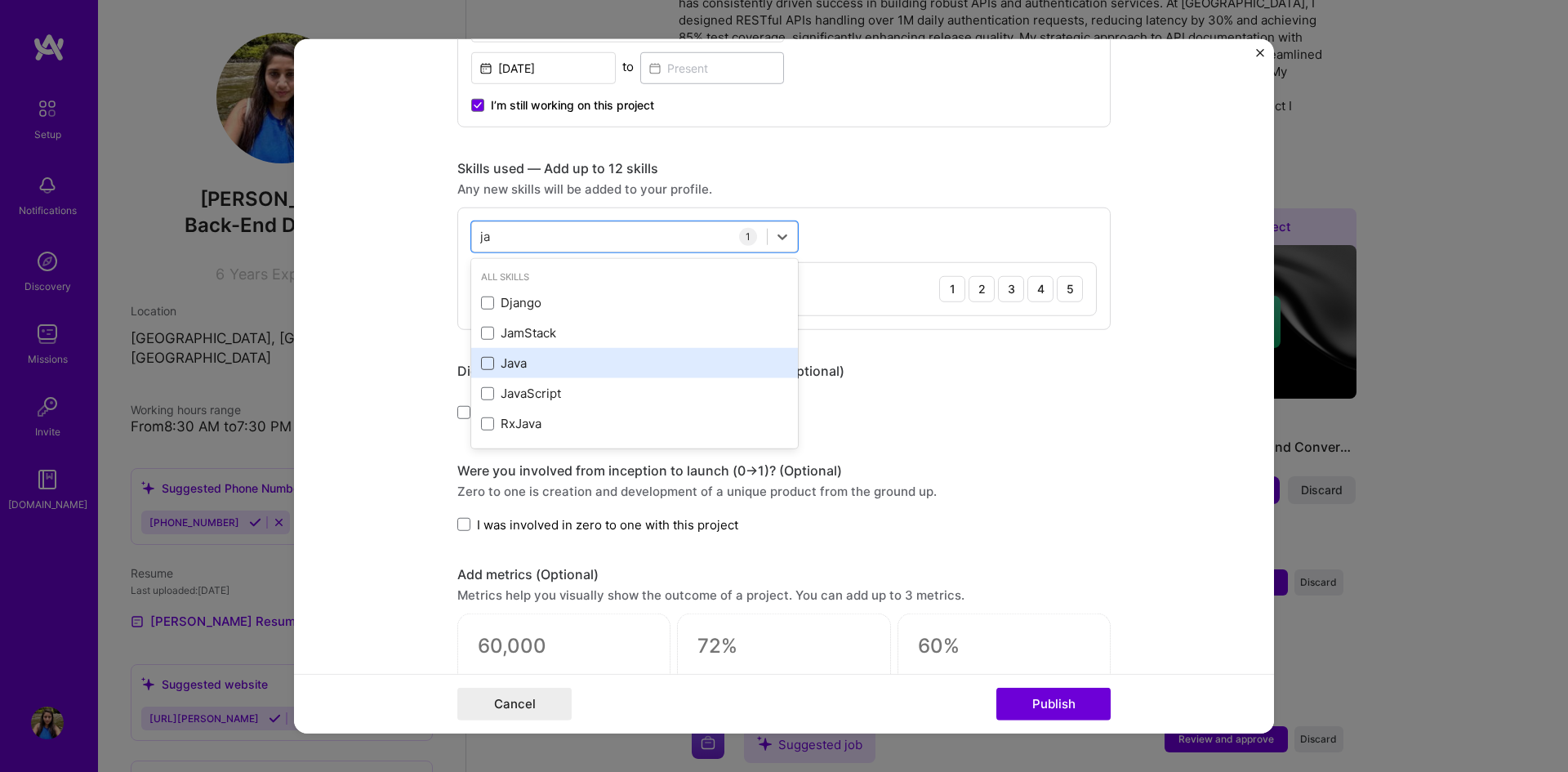
click at [481, 360] on span at bounding box center [487, 363] width 13 height 13
click at [0, 0] on input "checkbox" at bounding box center [0, 0] width 0 height 0
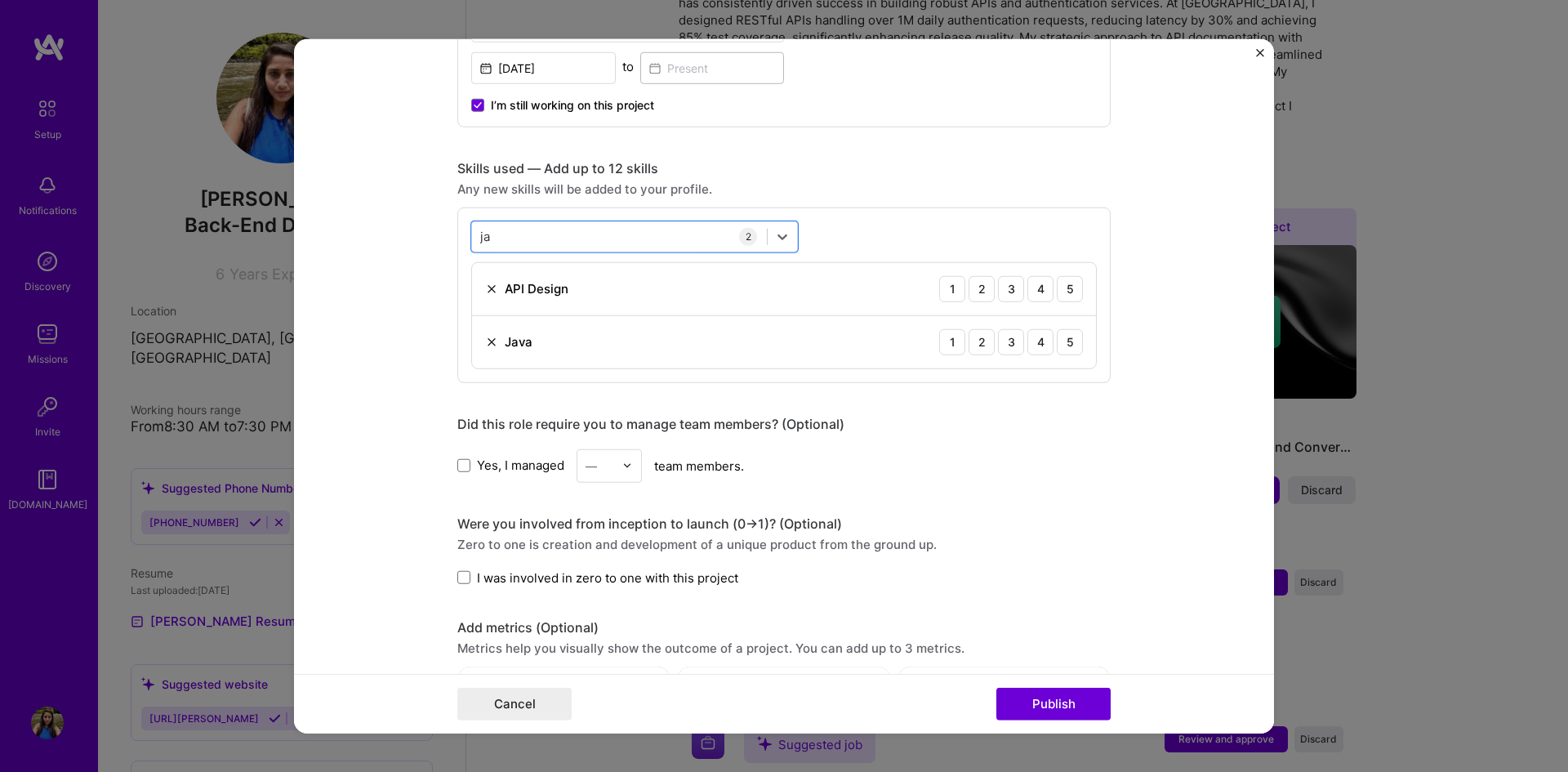
drag, startPoint x: 512, startPoint y: 236, endPoint x: 429, endPoint y: 218, distance: 84.9
click at [429, 218] on form "Editing suggested project This project is suggested based on your LinkedIn, res…" at bounding box center [784, 385] width 980 height 695
type input "j"
click at [481, 361] on span at bounding box center [487, 363] width 13 height 13
click at [0, 0] on input "checkbox" at bounding box center [0, 0] width 0 height 0
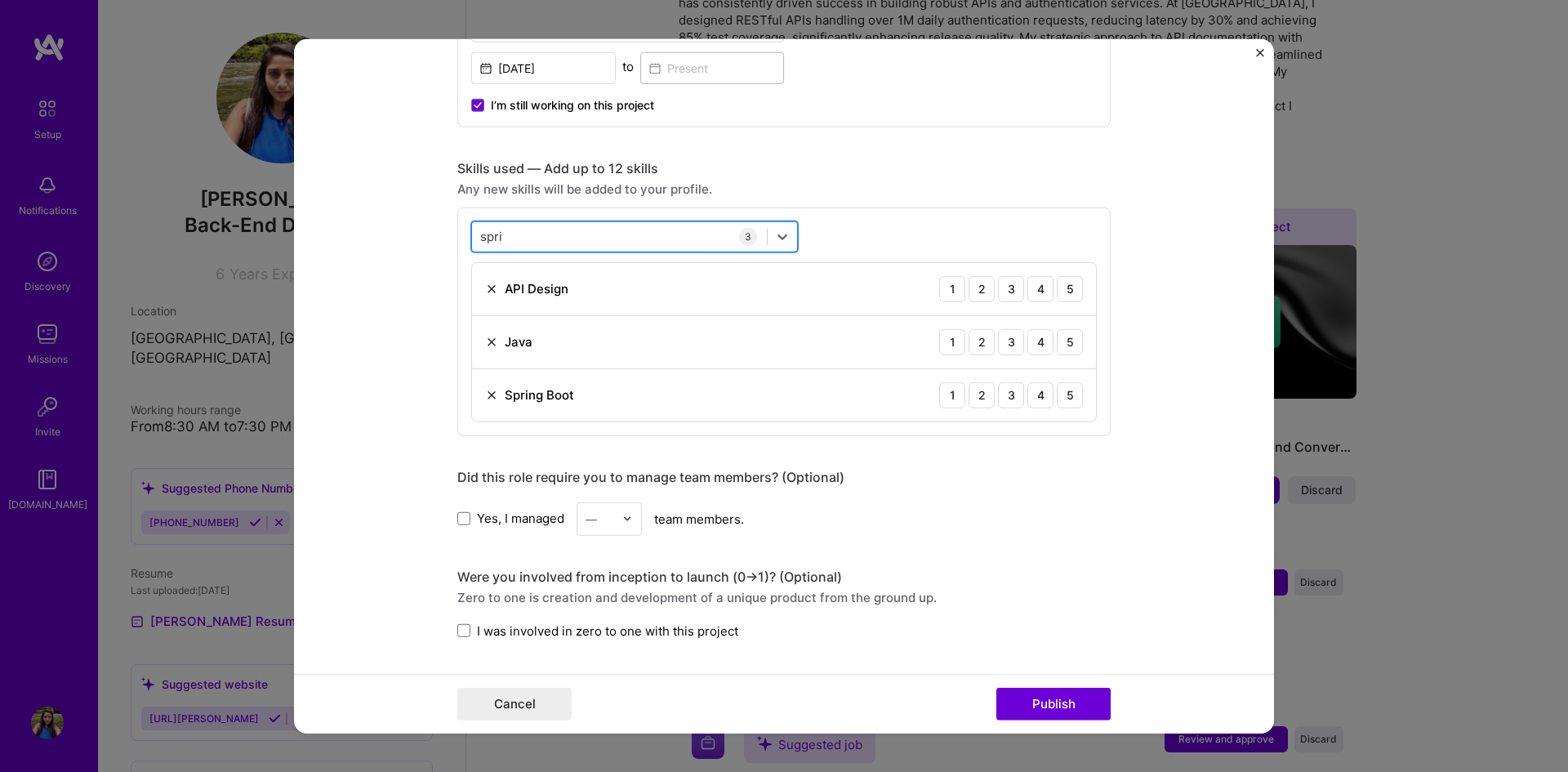
click at [558, 236] on div "spri spri" at bounding box center [619, 237] width 295 height 27
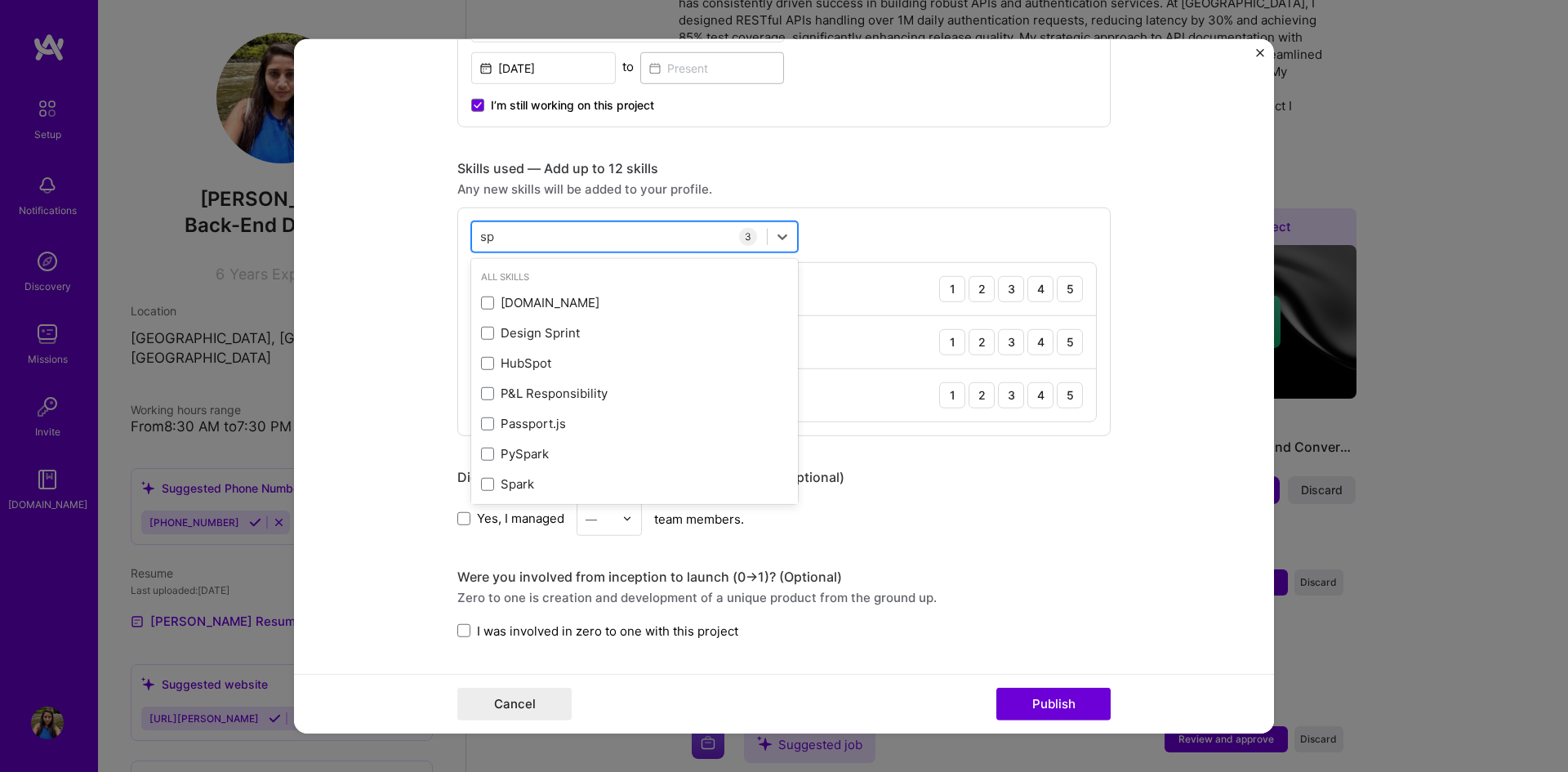
type input "s"
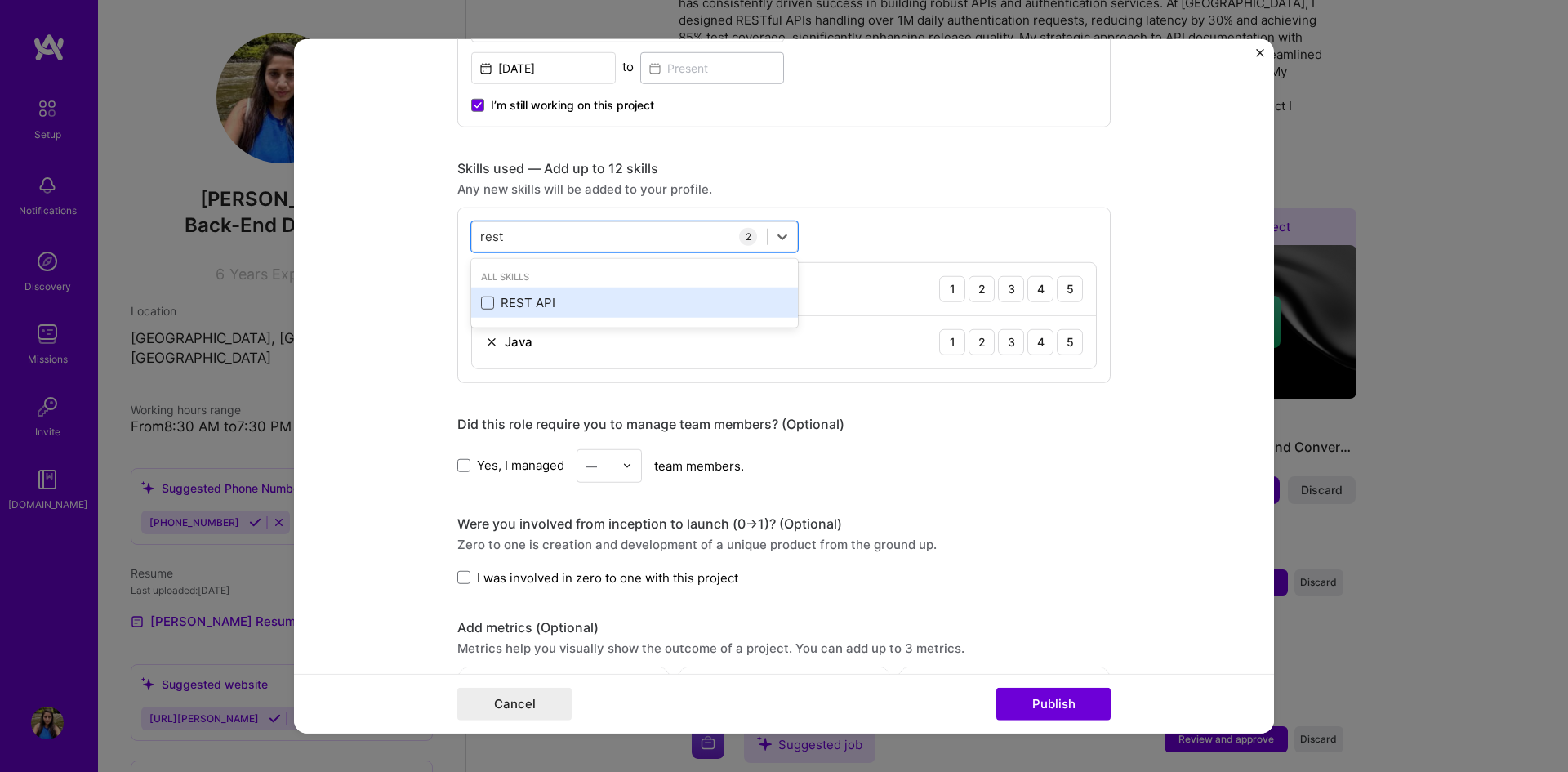
click at [481, 304] on span at bounding box center [487, 302] width 13 height 13
click at [0, 0] on input "checkbox" at bounding box center [0, 0] width 0 height 0
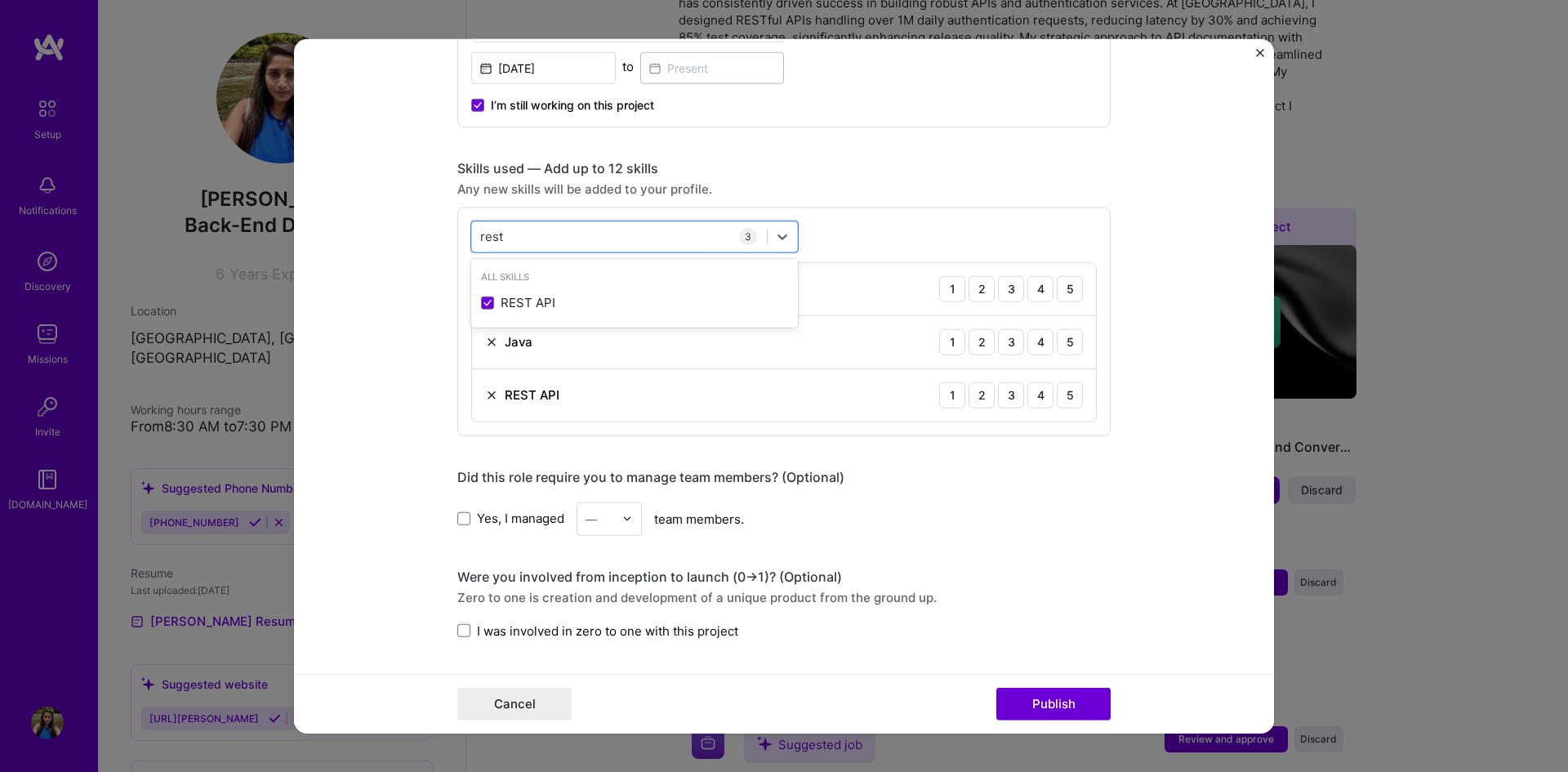
click at [929, 217] on div "option REST API, selected. option REST API selected, 0 of 2. 1 result available…" at bounding box center [784, 321] width 654 height 229
click at [1027, 344] on div "4" at bounding box center [1040, 341] width 26 height 26
click at [1034, 397] on div "4" at bounding box center [1040, 394] width 26 height 26
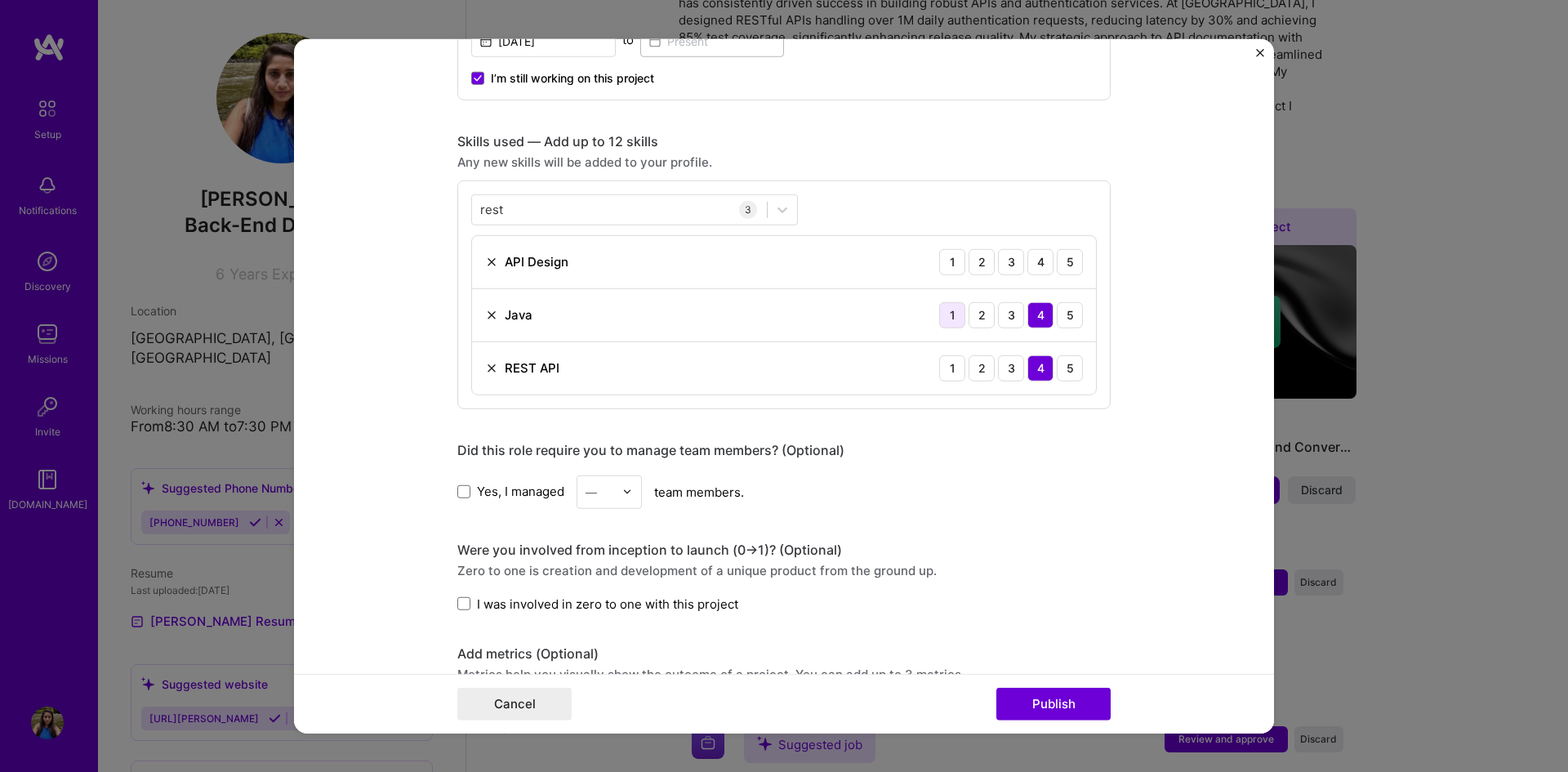
scroll to position [724, 0]
click at [485, 260] on img at bounding box center [491, 260] width 13 height 13
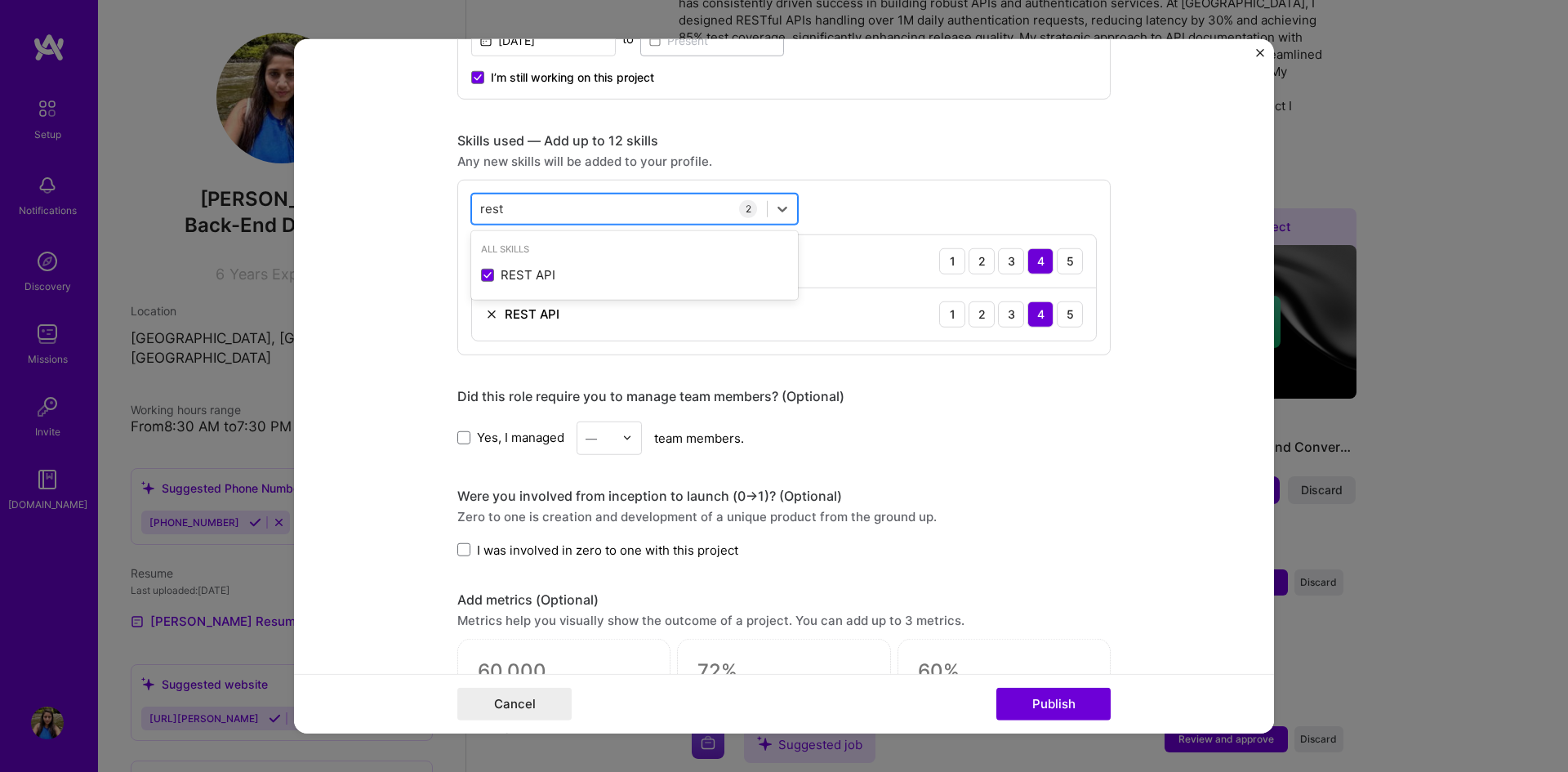
click at [659, 211] on div "rest rest" at bounding box center [619, 209] width 295 height 27
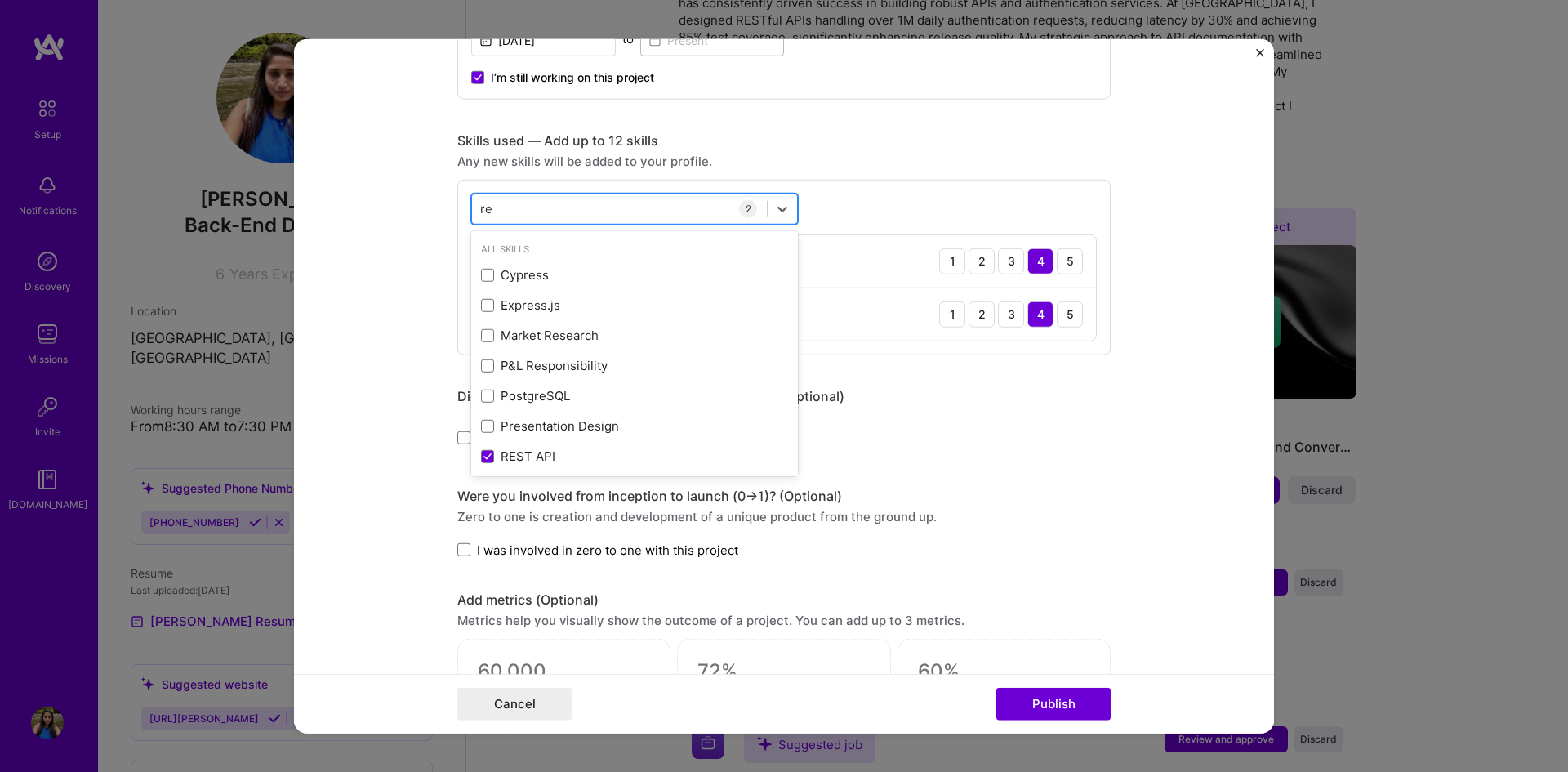
type input "r"
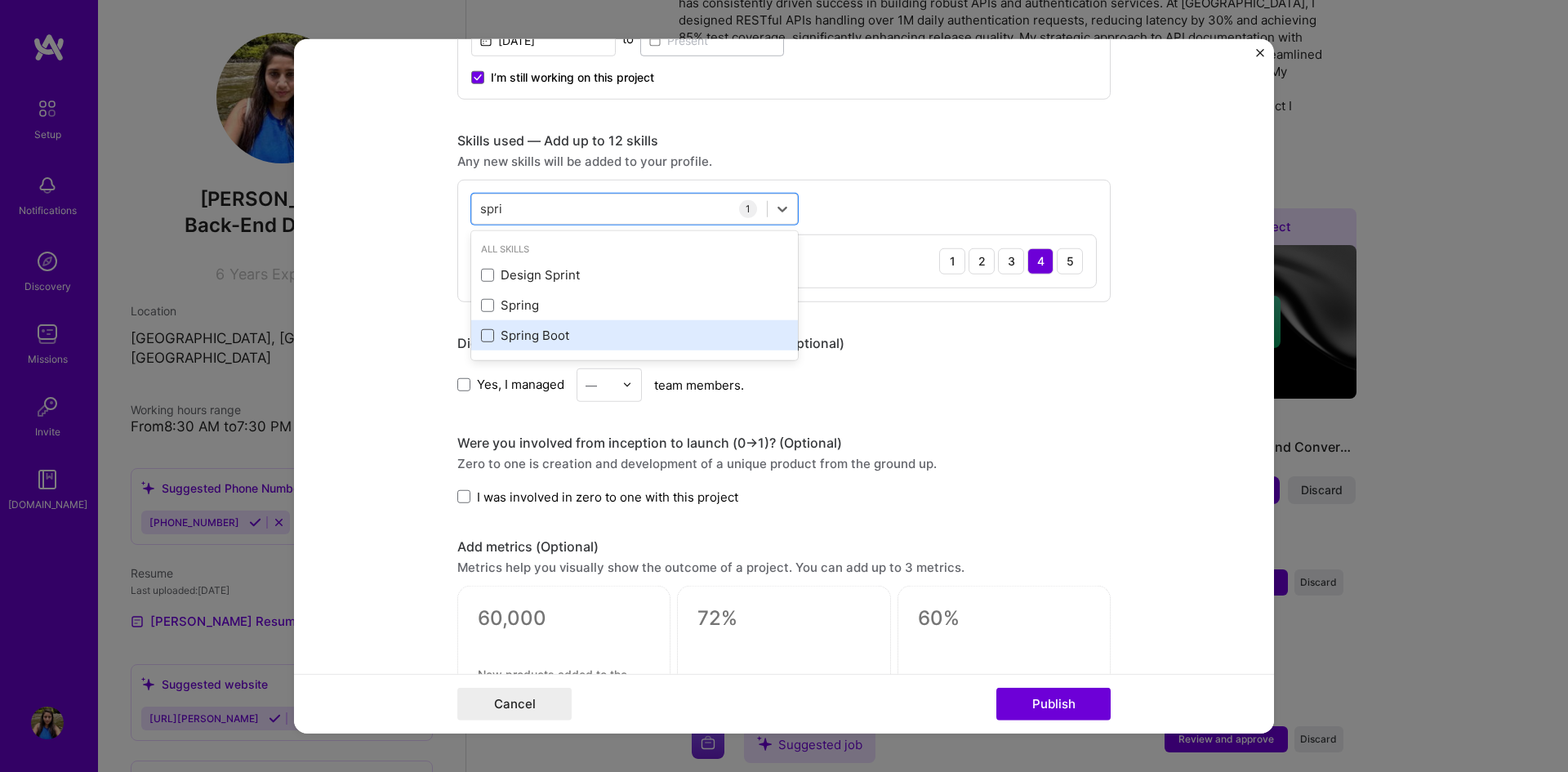
click at [481, 334] on span at bounding box center [487, 335] width 13 height 13
click at [0, 0] on input "checkbox" at bounding box center [0, 0] width 0 height 0
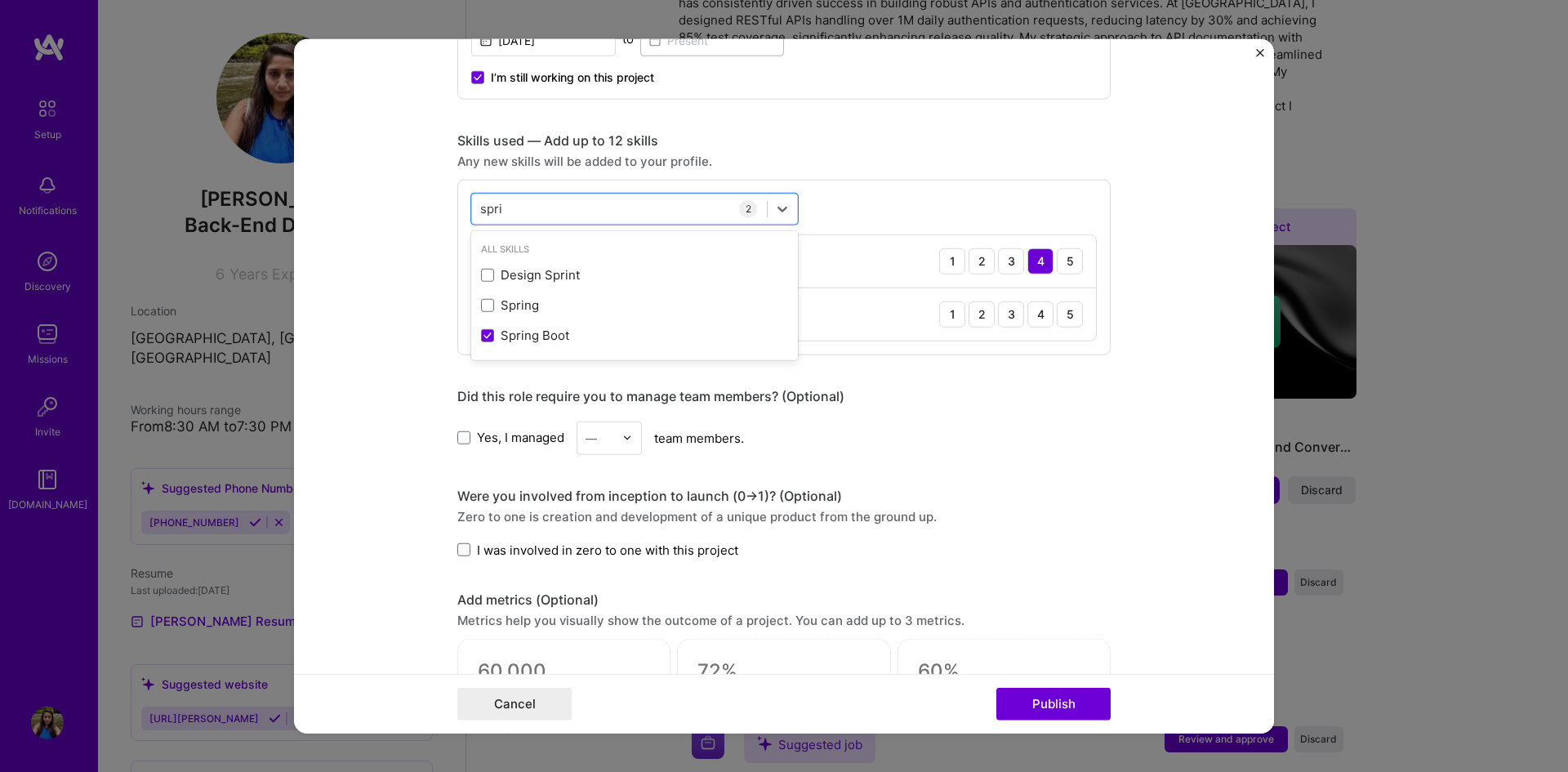
type input "spri"
click at [1017, 371] on div "Editing suggested project This project is suggested based on your LinkedIn, res…" at bounding box center [784, 277] width 654 height 1860
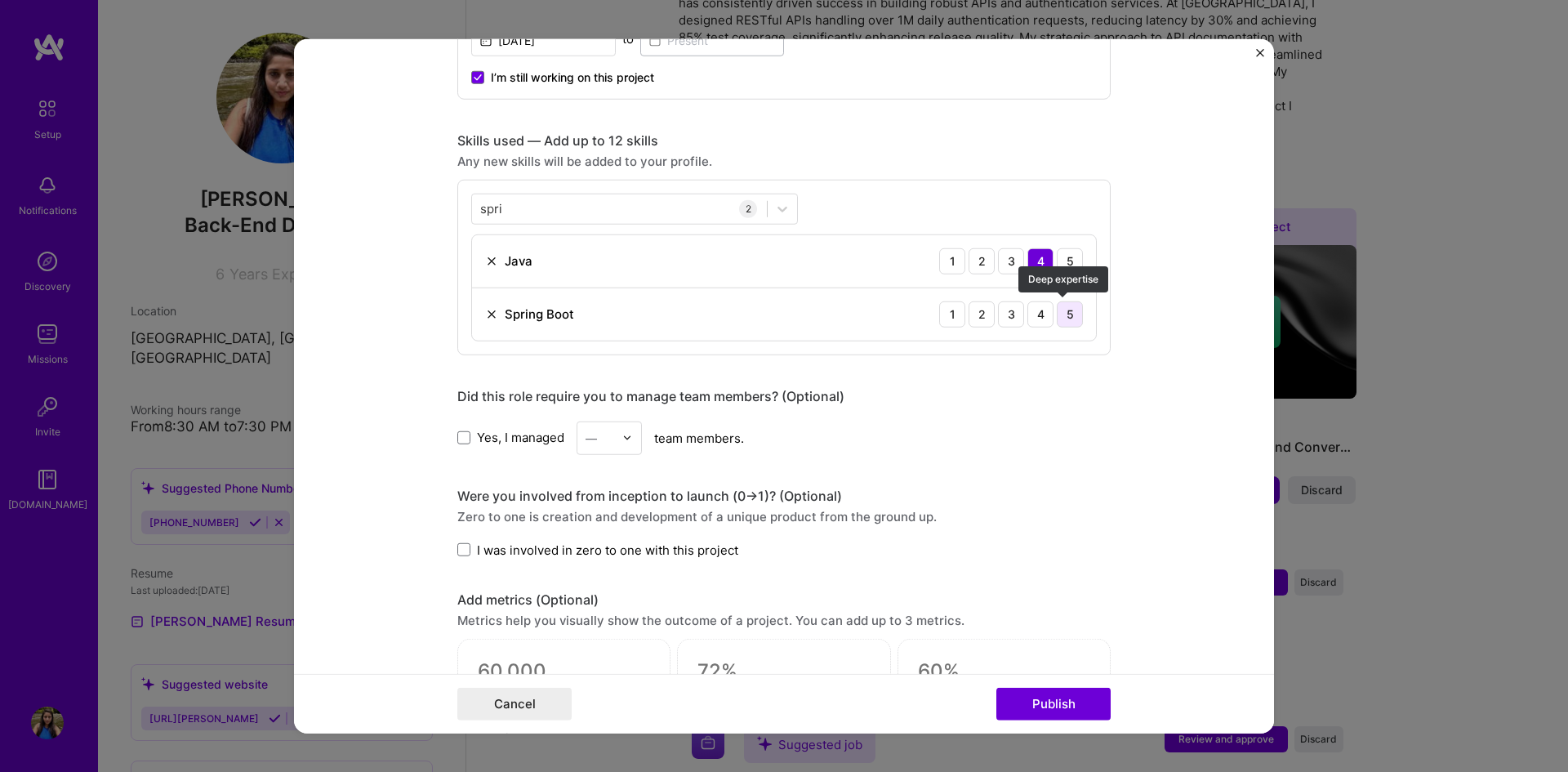
click at [1057, 319] on div "5" at bounding box center [1070, 313] width 26 height 26
click at [1029, 313] on div "4" at bounding box center [1040, 313] width 26 height 26
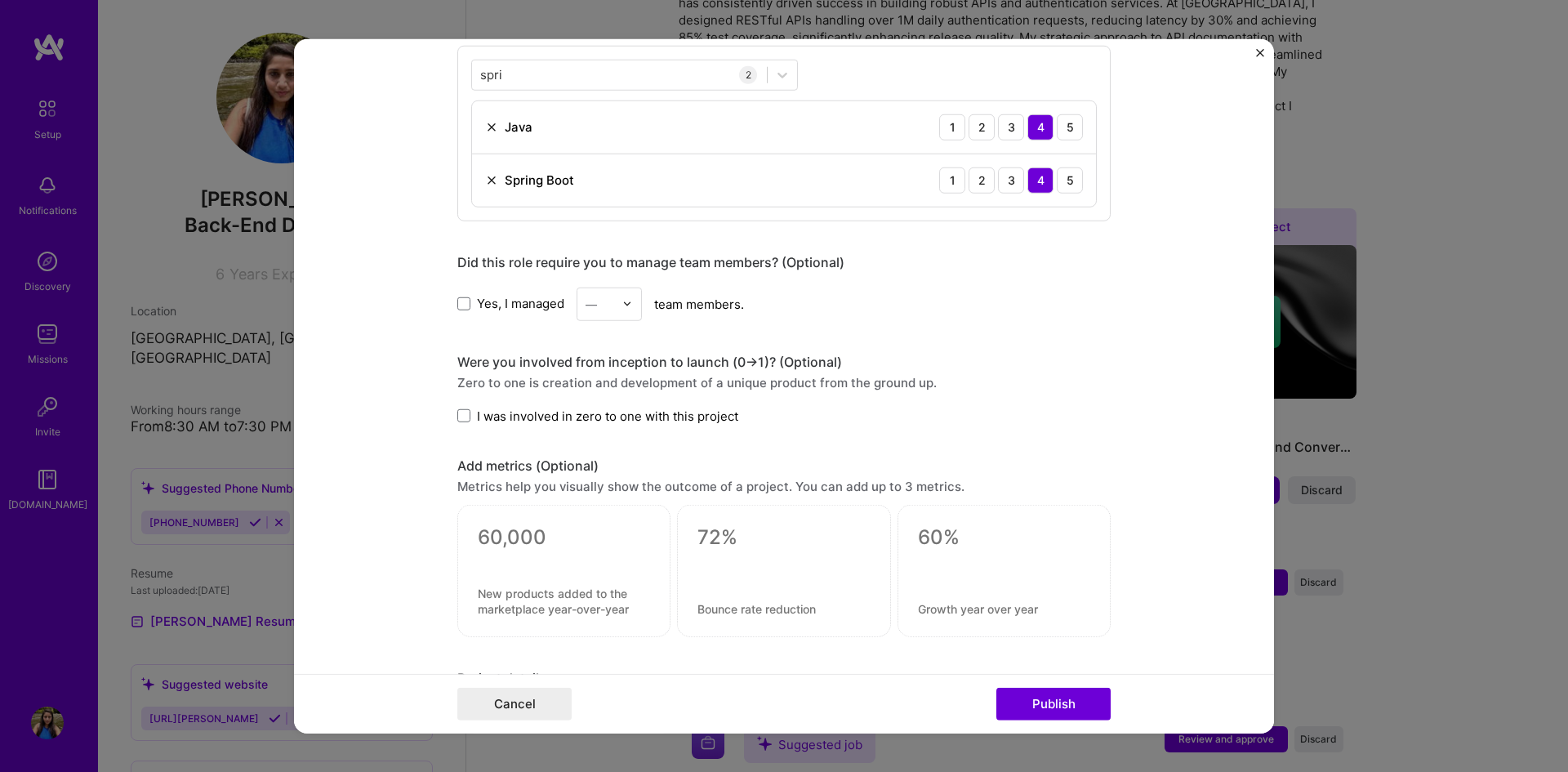
scroll to position [1288, 0]
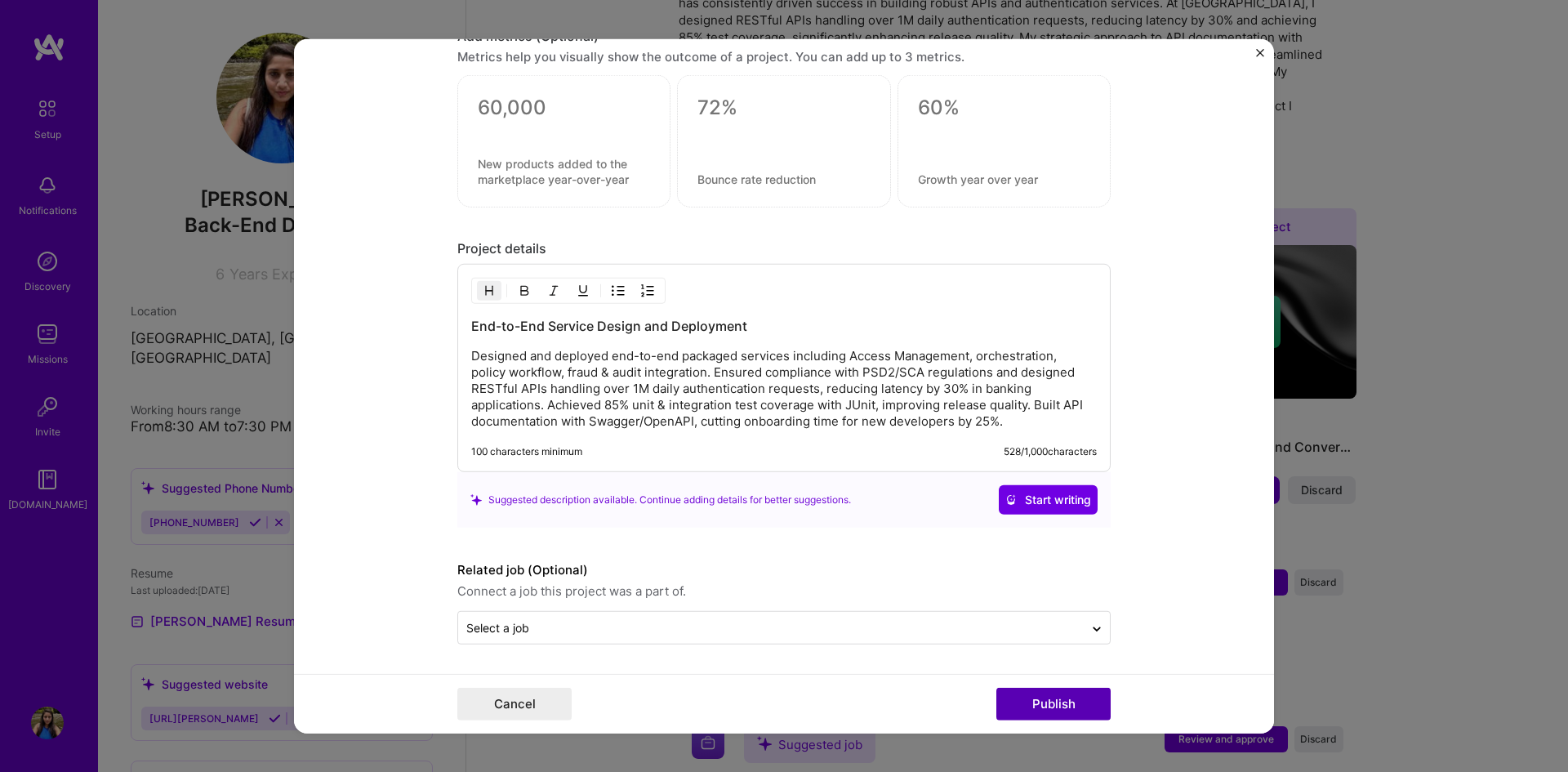
click at [1051, 719] on button "Publish" at bounding box center [1053, 705] width 114 height 33
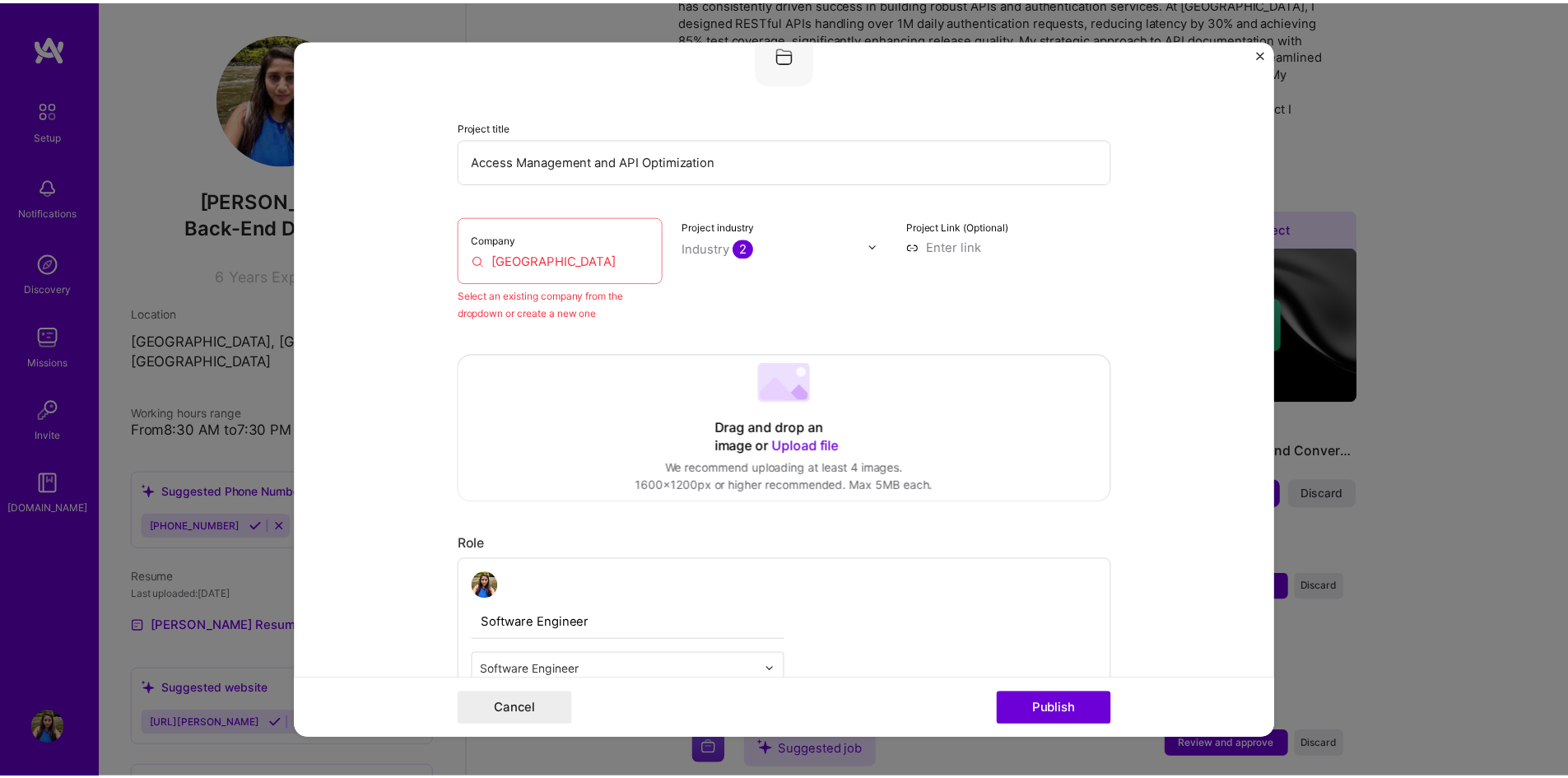
scroll to position [108, 0]
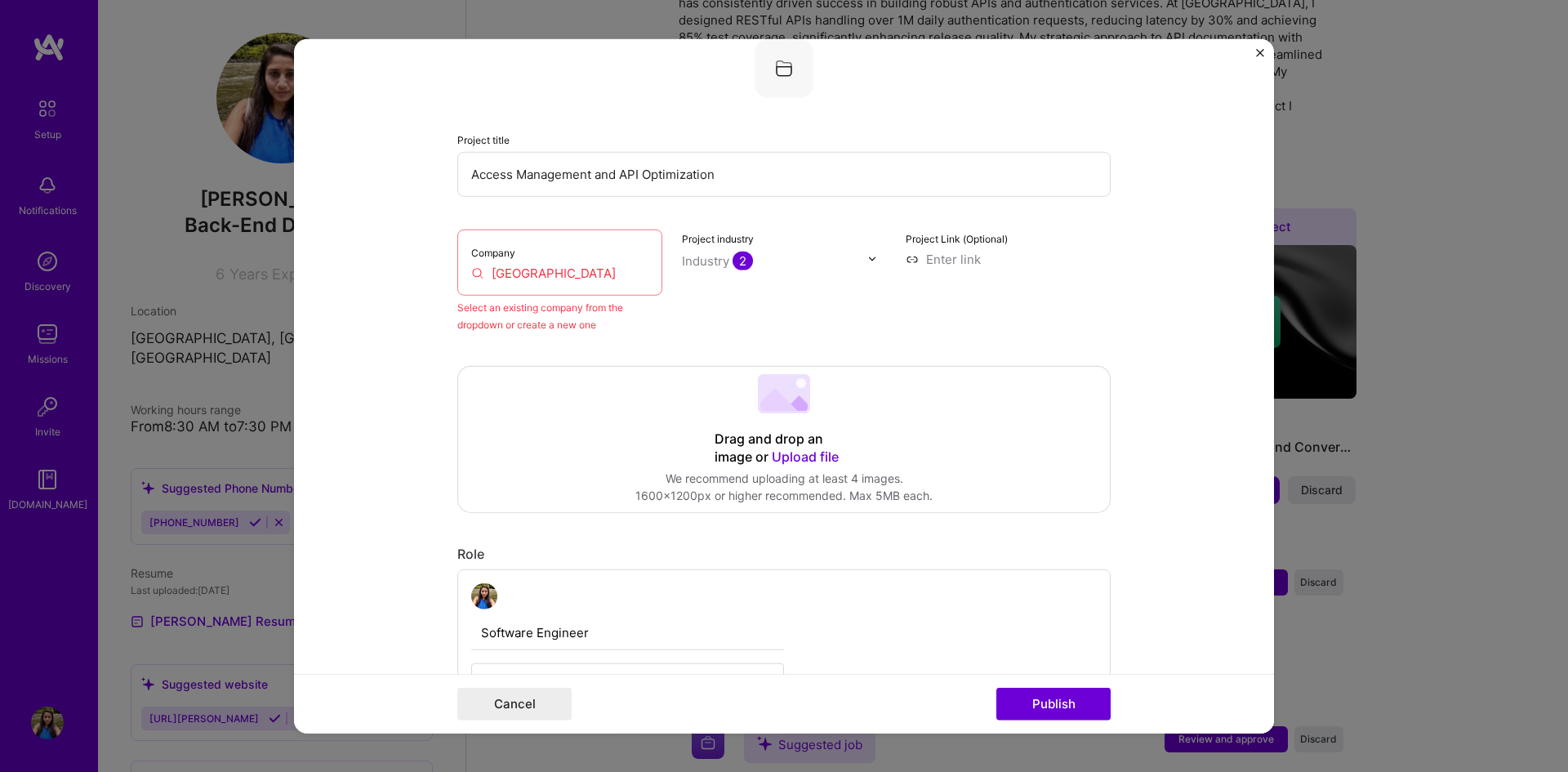
click at [588, 321] on div "Select an existing company from the dropdown or create a new one" at bounding box center [559, 315] width 205 height 34
click at [1254, 58] on form "Editing suggested project This project is suggested based on your LinkedIn, res…" at bounding box center [784, 385] width 980 height 695
click at [1256, 54] on img "Close" at bounding box center [1260, 52] width 8 height 8
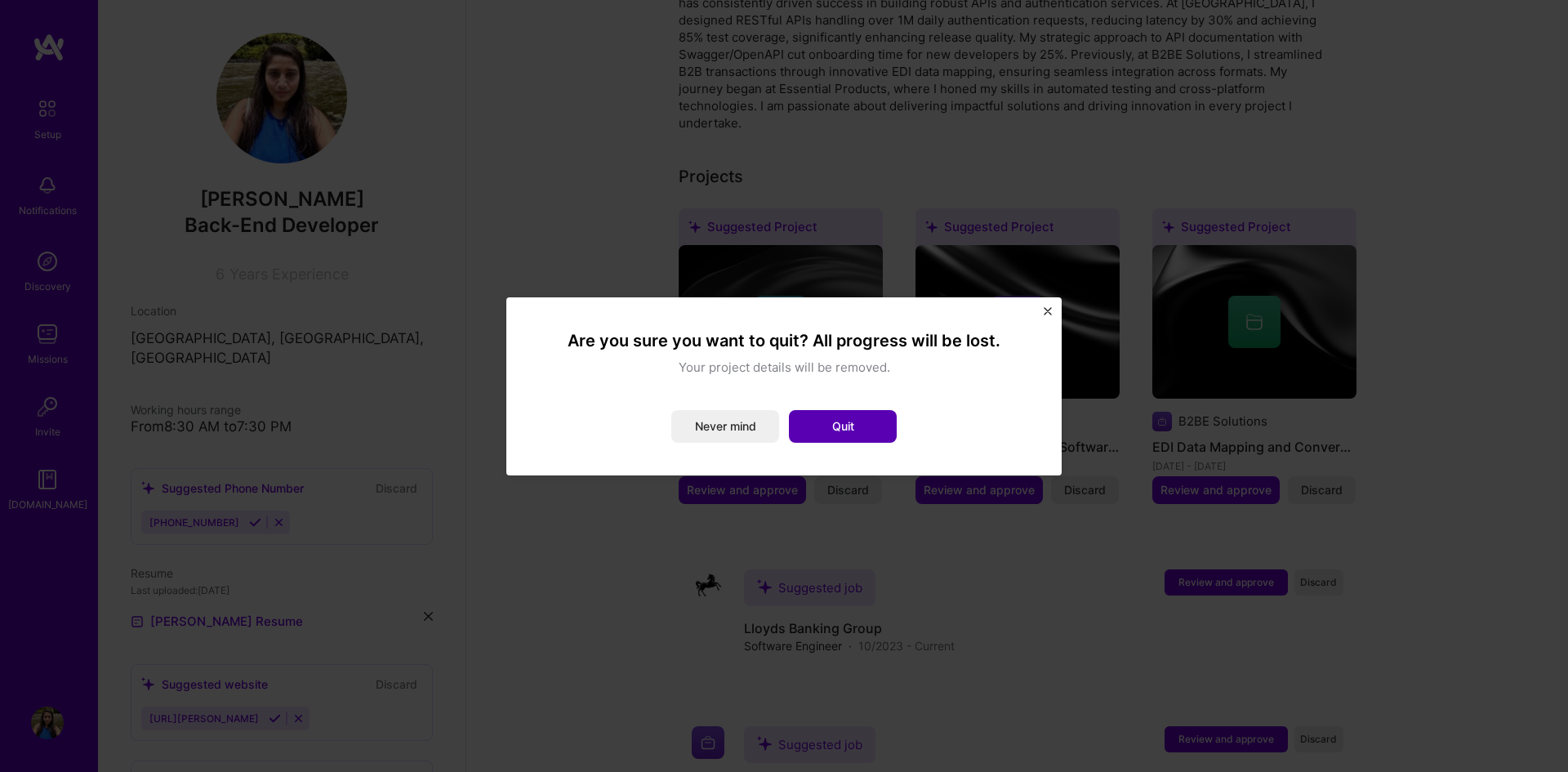
click at [826, 416] on button "Quit" at bounding box center [843, 427] width 108 height 33
